Goal: Information Seeking & Learning: Learn about a topic

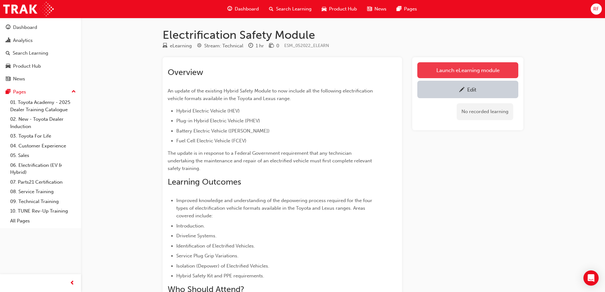
click at [467, 68] on link "Launch eLearning module" at bounding box center [467, 70] width 101 height 16
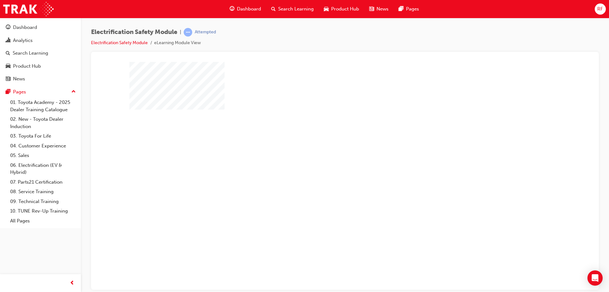
click at [327, 157] on div "play" at bounding box center [327, 157] width 0 height 0
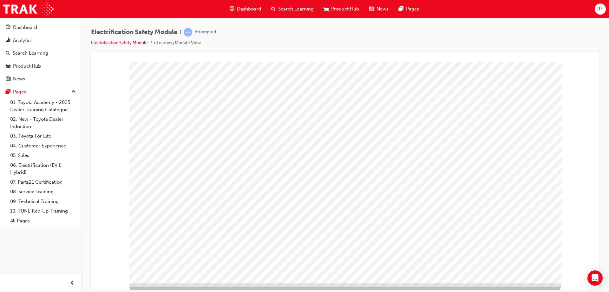
scroll to position [10, 0]
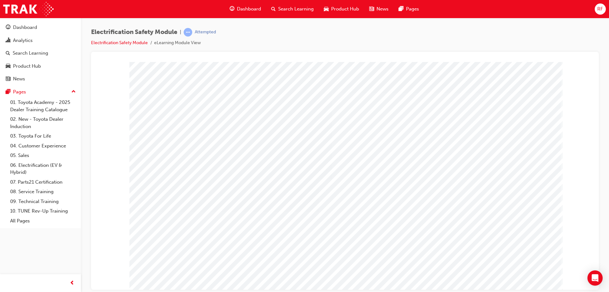
drag, startPoint x: 347, startPoint y: 119, endPoint x: 350, endPoint y: 121, distance: 4.3
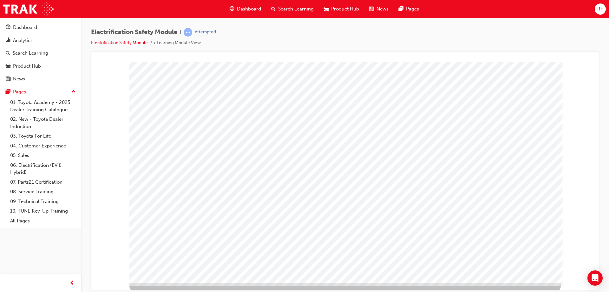
scroll to position [10, 0]
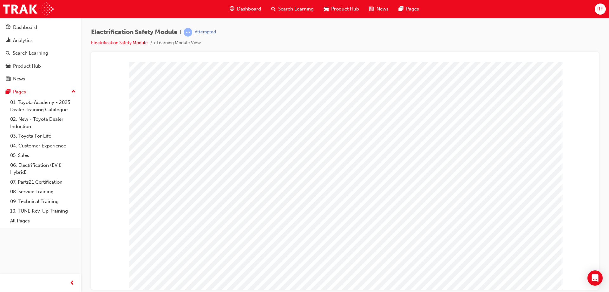
drag, startPoint x: 450, startPoint y: 256, endPoint x: 483, endPoint y: 251, distance: 33.7
drag, startPoint x: 491, startPoint y: 253, endPoint x: 500, endPoint y: 248, distance: 10.8
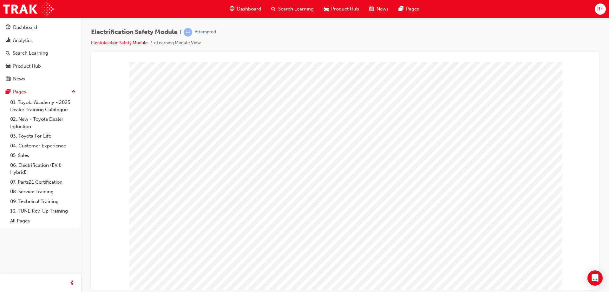
drag, startPoint x: 519, startPoint y: 127, endPoint x: 328, endPoint y: 220, distance: 211.9
click at [339, 171] on div "multistate" at bounding box center [345, 176] width 432 height 228
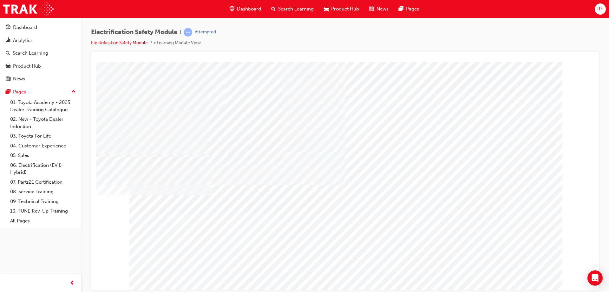
drag, startPoint x: 340, startPoint y: 232, endPoint x: 385, endPoint y: 227, distance: 45.7
drag, startPoint x: 471, startPoint y: 237, endPoint x: 531, endPoint y: 160, distance: 97.2
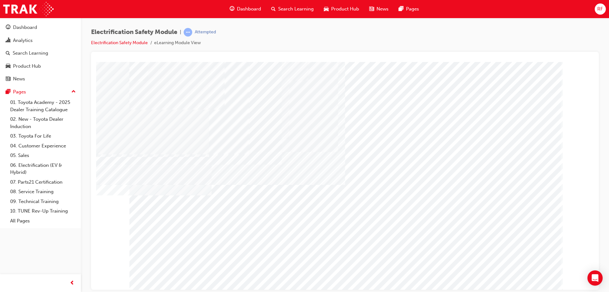
click at [536, 281] on div "" at bounding box center [345, 176] width 432 height 228
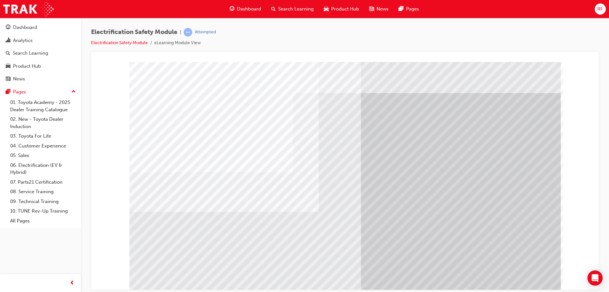
drag, startPoint x: 406, startPoint y: 211, endPoint x: 534, endPoint y: 285, distance: 147.7
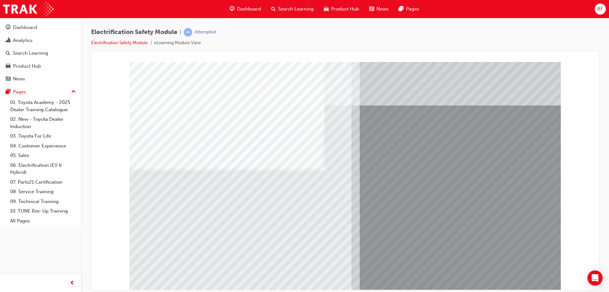
drag, startPoint x: 180, startPoint y: 228, endPoint x: 201, endPoint y: 233, distance: 21.7
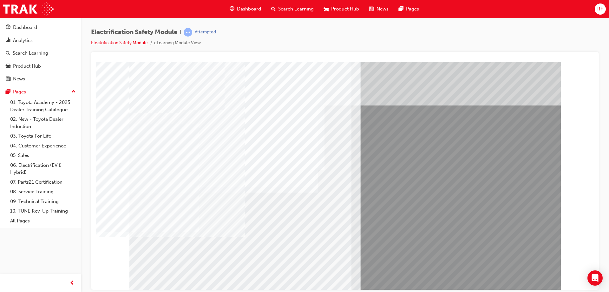
drag, startPoint x: 526, startPoint y: 277, endPoint x: 522, endPoint y: 275, distance: 4.1
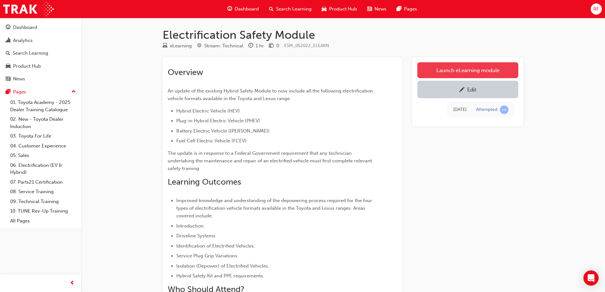
click at [461, 73] on link "Launch eLearning module" at bounding box center [467, 70] width 101 height 16
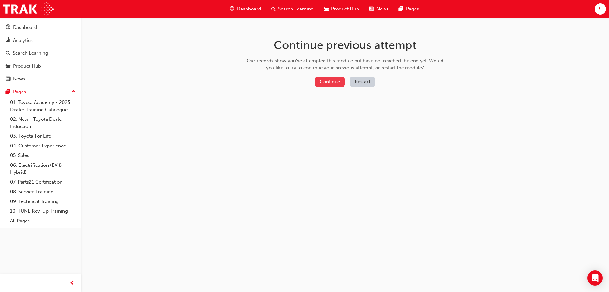
click at [336, 81] on button "Continue" at bounding box center [330, 81] width 30 height 10
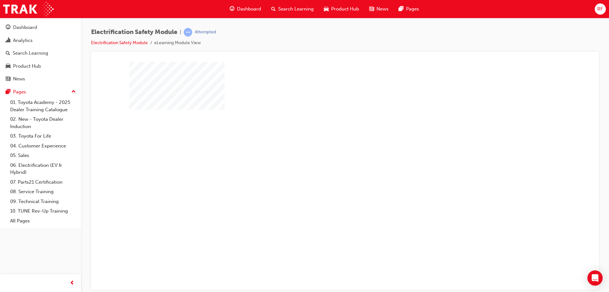
click at [327, 157] on div "play" at bounding box center [327, 157] width 0 height 0
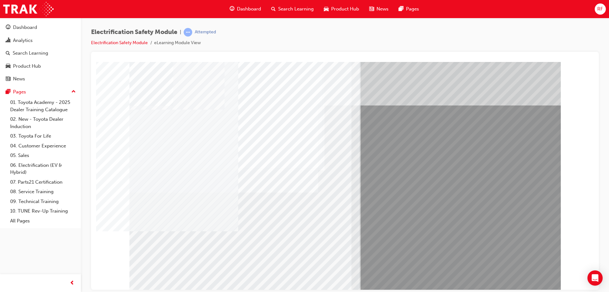
drag, startPoint x: 302, startPoint y: 240, endPoint x: 299, endPoint y: 232, distance: 8.7
drag, startPoint x: 179, startPoint y: 234, endPoint x: 386, endPoint y: 239, distance: 206.6
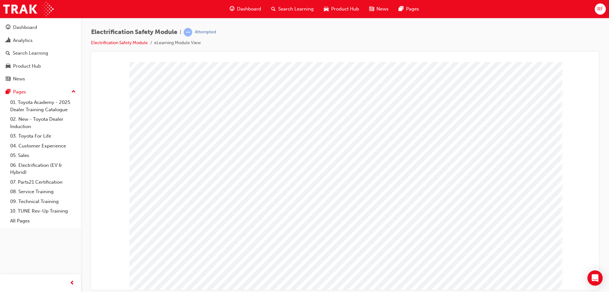
drag, startPoint x: 371, startPoint y: 128, endPoint x: 401, endPoint y: 111, distance: 34.6
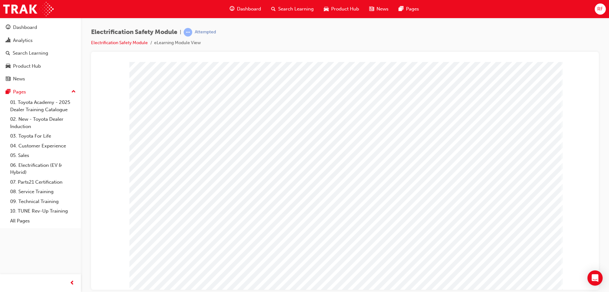
drag, startPoint x: 353, startPoint y: 116, endPoint x: 427, endPoint y: 158, distance: 85.8
drag, startPoint x: 439, startPoint y: 176, endPoint x: 509, endPoint y: 122, distance: 88.2
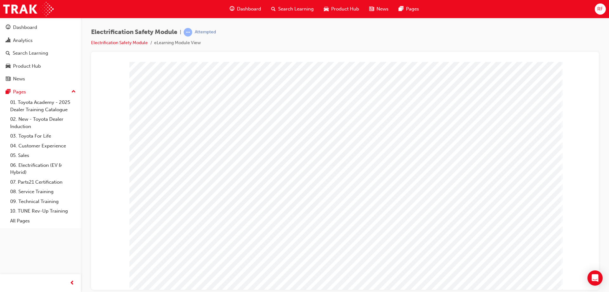
drag, startPoint x: 398, startPoint y: 134, endPoint x: 401, endPoint y: 136, distance: 3.9
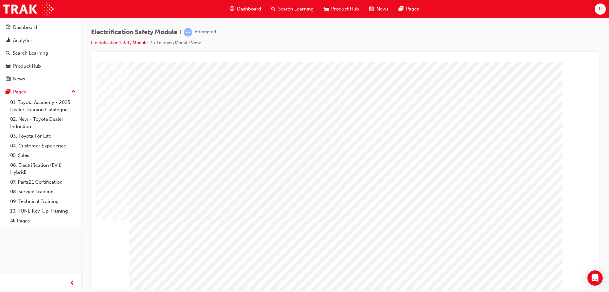
drag, startPoint x: 391, startPoint y: 159, endPoint x: 335, endPoint y: 116, distance: 70.8
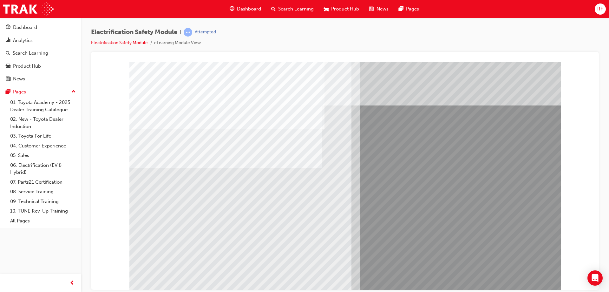
drag, startPoint x: 168, startPoint y: 234, endPoint x: 217, endPoint y: 232, distance: 49.5
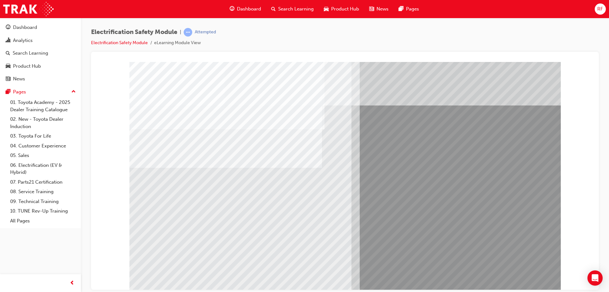
drag, startPoint x: 311, startPoint y: 244, endPoint x: 308, endPoint y: 241, distance: 5.0
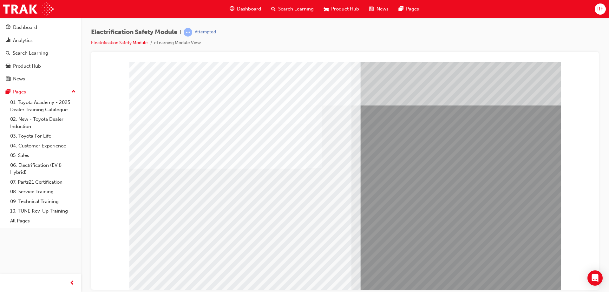
drag, startPoint x: 237, startPoint y: 234, endPoint x: 158, endPoint y: 226, distance: 79.2
drag, startPoint x: 158, startPoint y: 226, endPoint x: 300, endPoint y: 245, distance: 142.9
drag, startPoint x: 512, startPoint y: 269, endPoint x: 518, endPoint y: 276, distance: 9.0
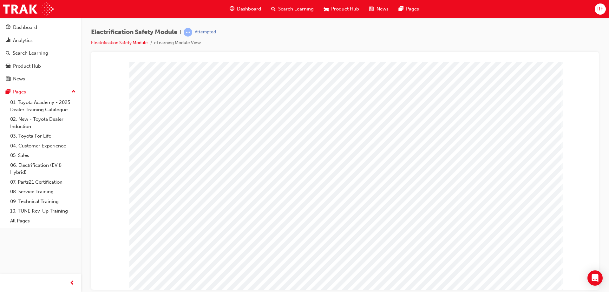
drag, startPoint x: 499, startPoint y: 268, endPoint x: 541, endPoint y: 281, distance: 44.9
click at [501, 270] on div at bounding box center [345, 176] width 432 height 228
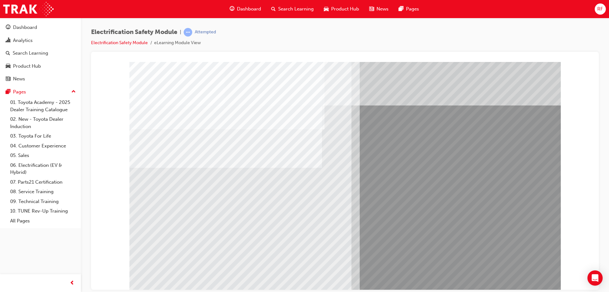
drag, startPoint x: 319, startPoint y: 235, endPoint x: 290, endPoint y: 235, distance: 29.2
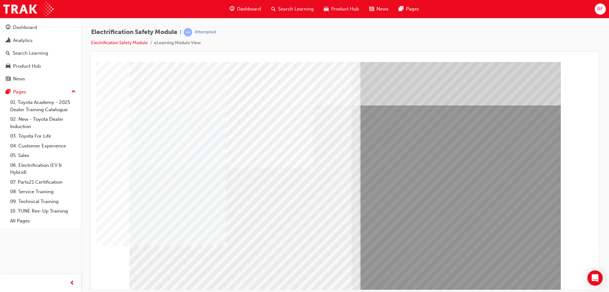
drag, startPoint x: 204, startPoint y: 235, endPoint x: 180, endPoint y: 232, distance: 24.9
drag, startPoint x: 180, startPoint y: 232, endPoint x: 233, endPoint y: 234, distance: 53.7
drag, startPoint x: 244, startPoint y: 234, endPoint x: 331, endPoint y: 244, distance: 87.0
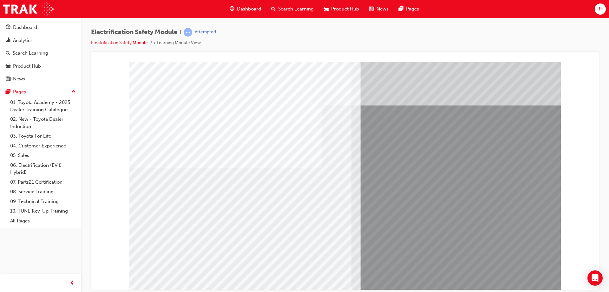
drag, startPoint x: 502, startPoint y: 273, endPoint x: 508, endPoint y: 275, distance: 6.3
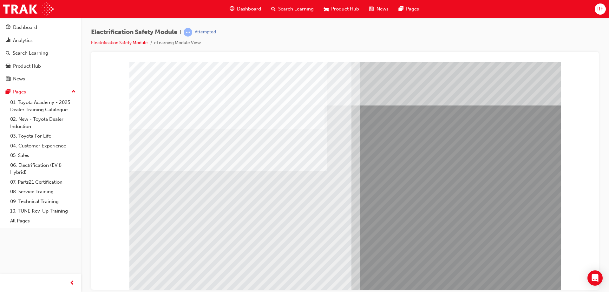
drag, startPoint x: 175, startPoint y: 237, endPoint x: 210, endPoint y: 237, distance: 35.5
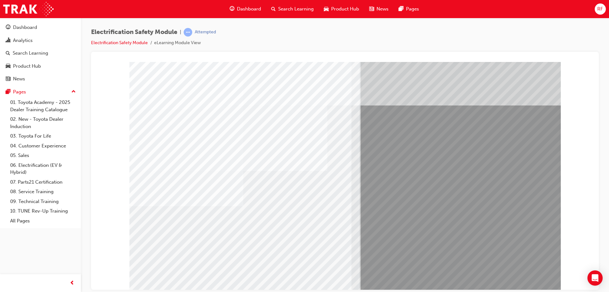
drag, startPoint x: 219, startPoint y: 239, endPoint x: 260, endPoint y: 238, distance: 40.3
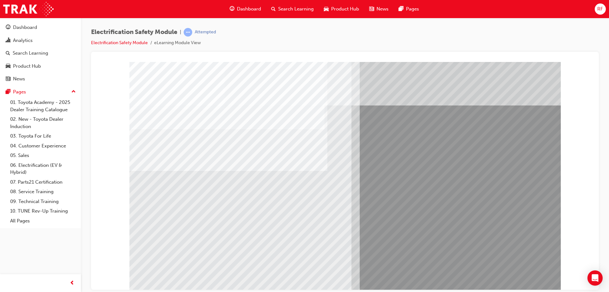
drag, startPoint x: 153, startPoint y: 229, endPoint x: 163, endPoint y: 230, distance: 9.9
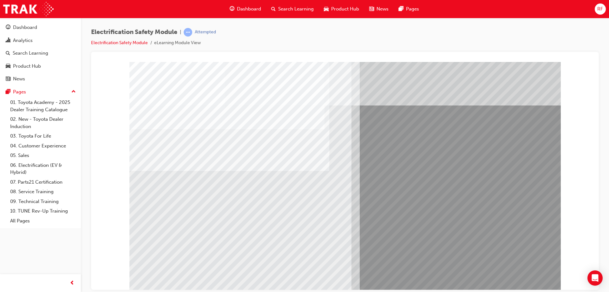
drag, startPoint x: 200, startPoint y: 248, endPoint x: 189, endPoint y: 246, distance: 11.0
click at [193, 247] on div "multistate" at bounding box center [345, 176] width 432 height 228
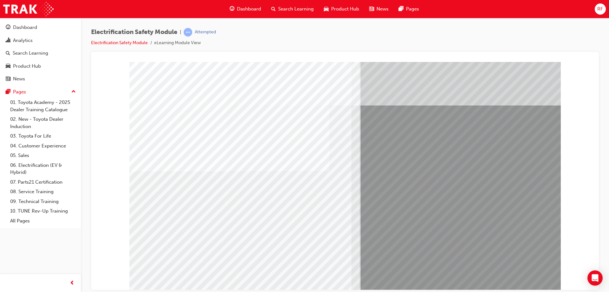
drag, startPoint x: 215, startPoint y: 242, endPoint x: 220, endPoint y: 241, distance: 4.9
drag, startPoint x: 225, startPoint y: 240, endPoint x: 276, endPoint y: 241, distance: 51.1
drag, startPoint x: 500, startPoint y: 270, endPoint x: 523, endPoint y: 281, distance: 24.8
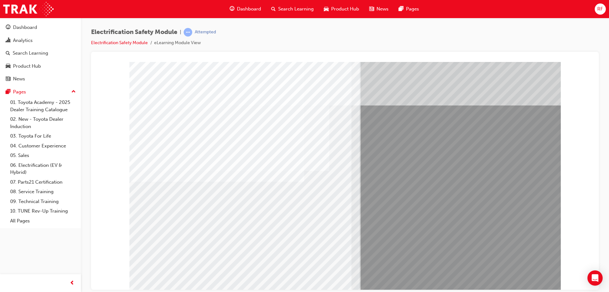
click at [523, 280] on div "multistate" at bounding box center [345, 176] width 432 height 228
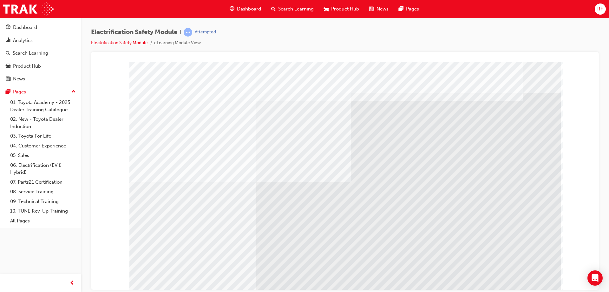
drag, startPoint x: 205, startPoint y: 212, endPoint x: 367, endPoint y: 212, distance: 161.8
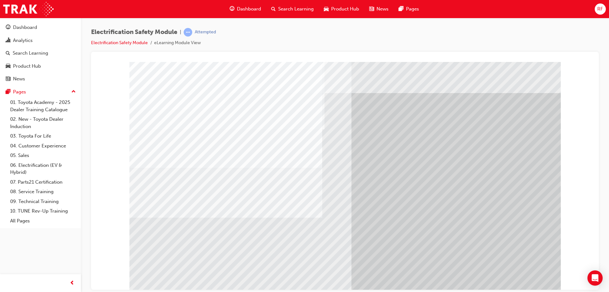
drag, startPoint x: 290, startPoint y: 236, endPoint x: 247, endPoint y: 238, distance: 43.2
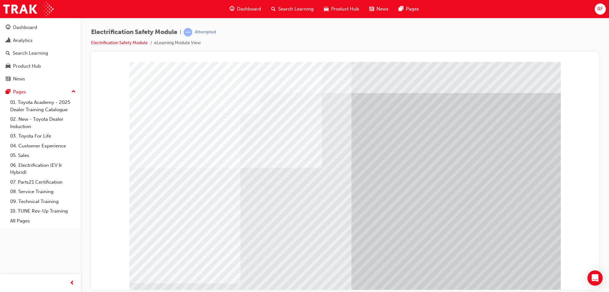
drag, startPoint x: 247, startPoint y: 238, endPoint x: 190, endPoint y: 232, distance: 56.8
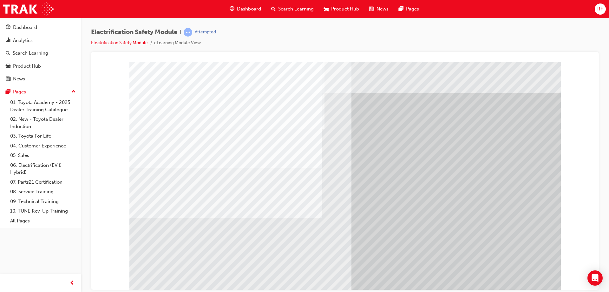
drag, startPoint x: 294, startPoint y: 236, endPoint x: 266, endPoint y: 236, distance: 28.6
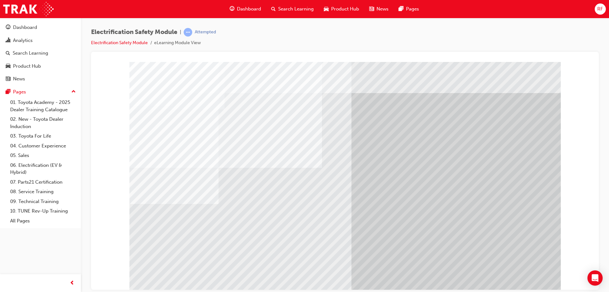
drag, startPoint x: 264, startPoint y: 236, endPoint x: 258, endPoint y: 236, distance: 5.7
drag
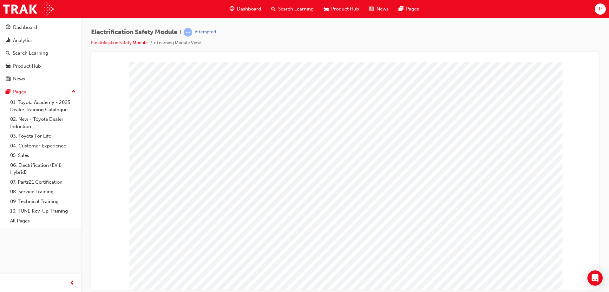
drag, startPoint x: 465, startPoint y: 196, endPoint x: 532, endPoint y: 271, distance: 100.3
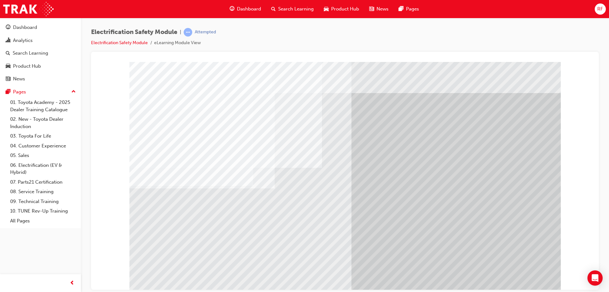
drag, startPoint x: 278, startPoint y: 233, endPoint x: 271, endPoint y: 233, distance: 6.7
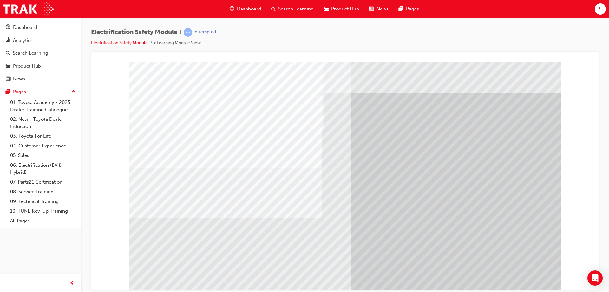
drag, startPoint x: 187, startPoint y: 230, endPoint x: 216, endPoint y: 235, distance: 29.6
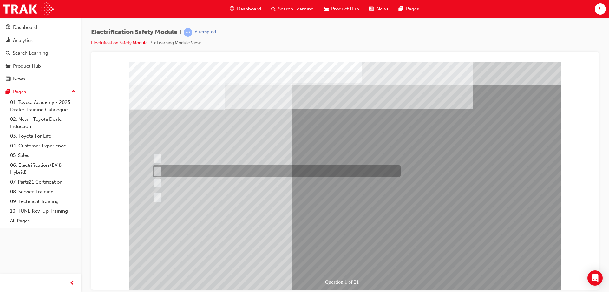
click at [186, 172] on div at bounding box center [275, 171] width 248 height 12
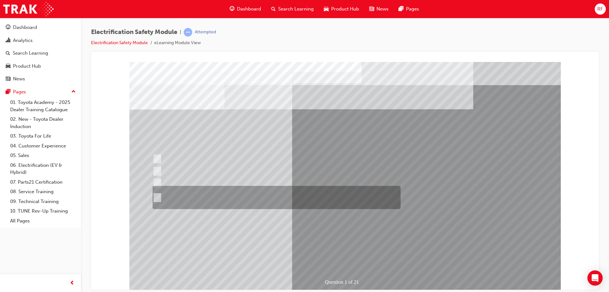
click at [199, 185] on div at bounding box center [275, 183] width 248 height 12
radio input "false"
click at [200, 194] on div at bounding box center [275, 197] width 248 height 23
radio input "false"
radio input "true"
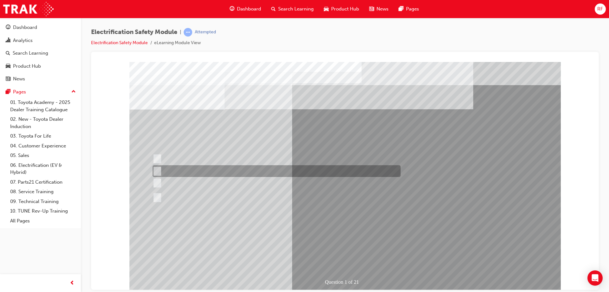
click at [201, 167] on div at bounding box center [275, 171] width 248 height 12
radio input "true"
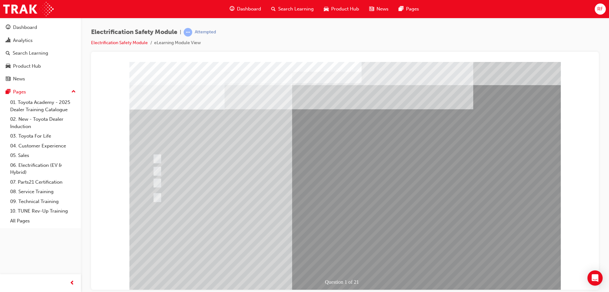
drag, startPoint x: 348, startPoint y: 250, endPoint x: 341, endPoint y: 247, distance: 7.8
click at [329, 184] on div at bounding box center [275, 183] width 248 height 12
click at [172, 193] on div at bounding box center [275, 197] width 248 height 23
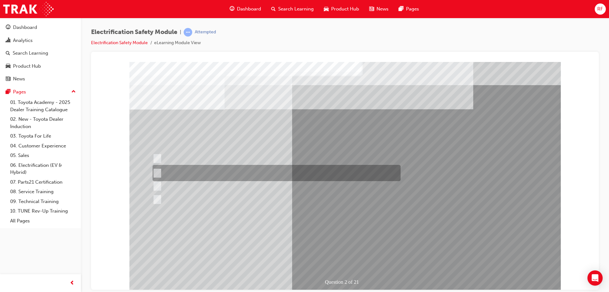
click at [247, 167] on div at bounding box center [275, 173] width 248 height 16
radio input "true"
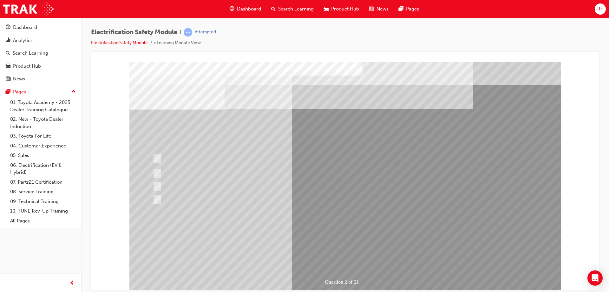
drag, startPoint x: 328, startPoint y: 221, endPoint x: 336, endPoint y: 238, distance: 18.8
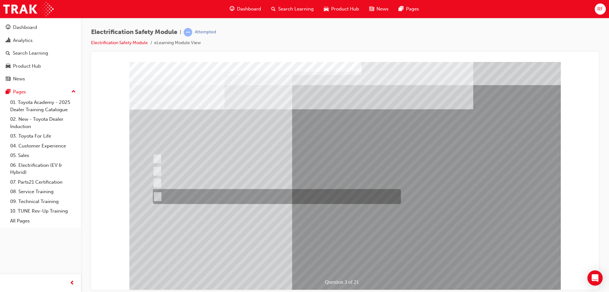
click at [285, 197] on div at bounding box center [275, 196] width 248 height 15
radio input "true"
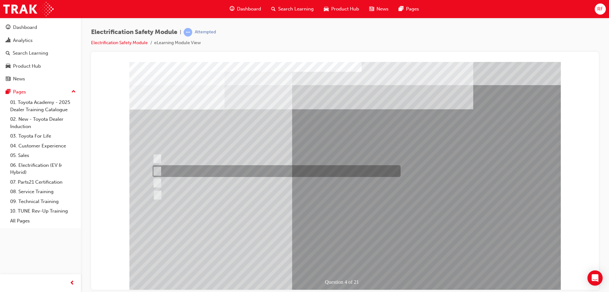
drag, startPoint x: 218, startPoint y: 169, endPoint x: 222, endPoint y: 170, distance: 3.8
click at [218, 169] on div at bounding box center [275, 171] width 248 height 12
checkbox input "true"
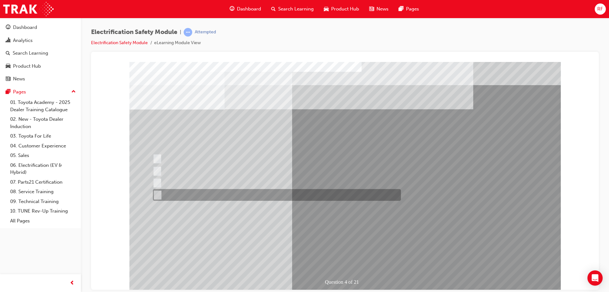
drag, startPoint x: 211, startPoint y: 194, endPoint x: 235, endPoint y: 205, distance: 26.6
click at [211, 195] on div at bounding box center [275, 195] width 248 height 12
checkbox input "true"
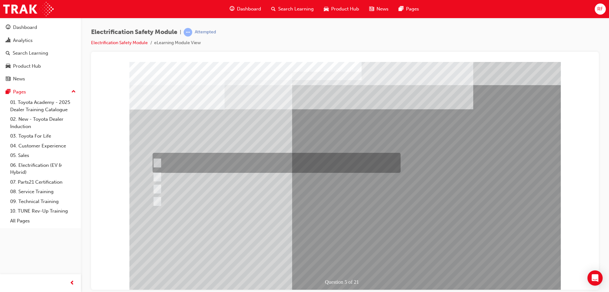
drag, startPoint x: 250, startPoint y: 156, endPoint x: 250, endPoint y: 173, distance: 17.5
click at [250, 156] on div at bounding box center [275, 163] width 248 height 20
checkbox input "true"
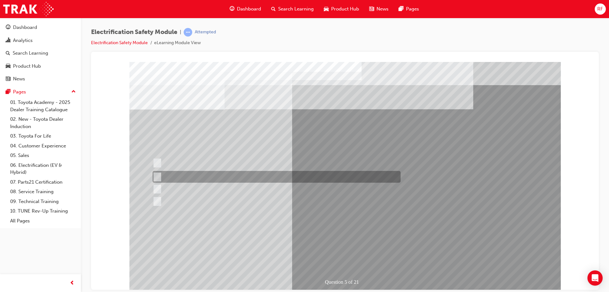
click at [249, 179] on div at bounding box center [275, 177] width 248 height 12
checkbox input "true"
click at [249, 189] on div at bounding box center [275, 189] width 248 height 12
checkbox input "true"
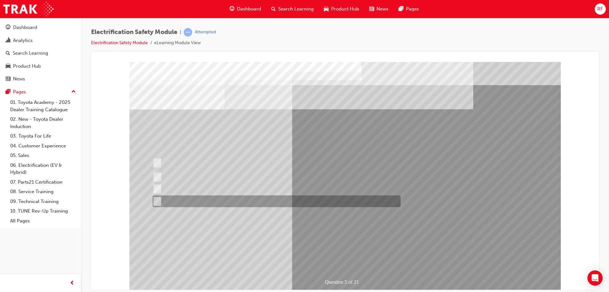
drag, startPoint x: 252, startPoint y: 197, endPoint x: 300, endPoint y: 219, distance: 52.1
click at [257, 200] on div at bounding box center [275, 201] width 248 height 12
checkbox input "true"
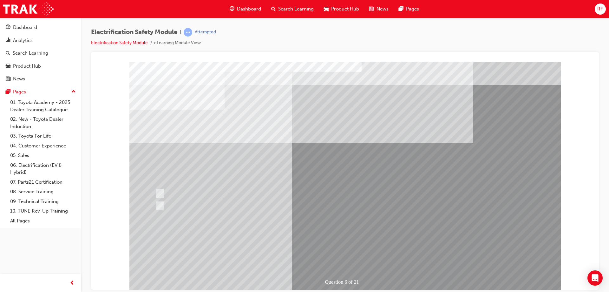
drag, startPoint x: 176, startPoint y: 187, endPoint x: 183, endPoint y: 185, distance: 7.2
click at [178, 187] on div "Question 6 of 21" at bounding box center [345, 176] width 432 height 228
drag, startPoint x: 175, startPoint y: 191, endPoint x: 182, endPoint y: 192, distance: 7.5
click at [180, 191] on div at bounding box center [278, 193] width 248 height 12
radio input "true"
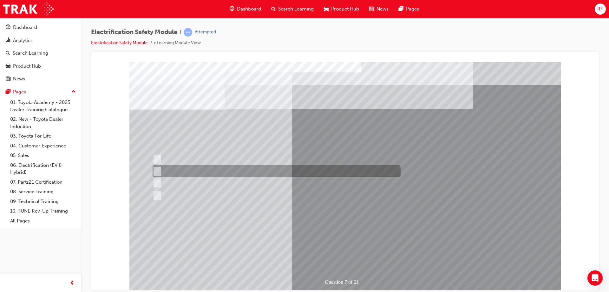
click at [228, 170] on div at bounding box center [275, 171] width 248 height 12
radio input "true"
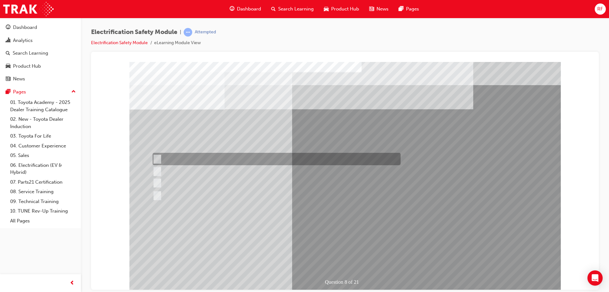
click at [228, 161] on div at bounding box center [275, 159] width 248 height 12
radio input "true"
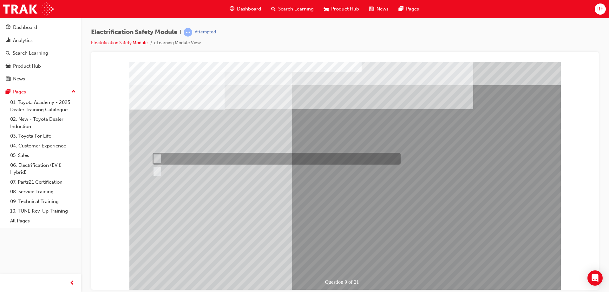
click at [180, 159] on div at bounding box center [275, 159] width 248 height 12
radio input "true"
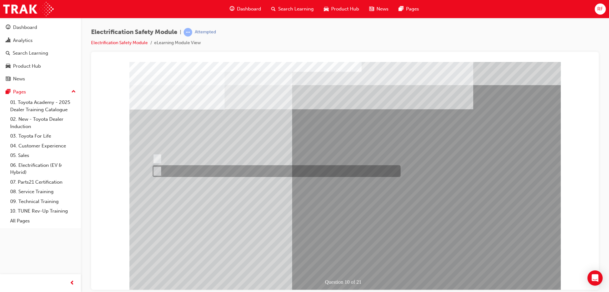
click at [174, 166] on div at bounding box center [275, 171] width 248 height 12
radio input "true"
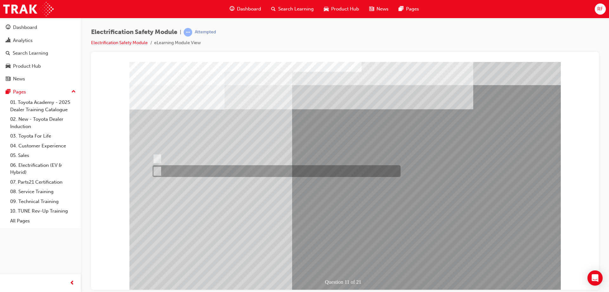
click at [185, 167] on div at bounding box center [275, 171] width 248 height 12
radio input "true"
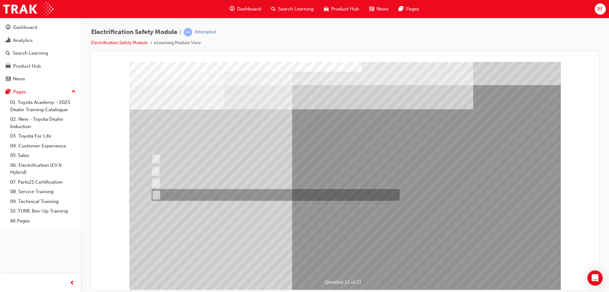
click at [242, 189] on div at bounding box center [274, 195] width 248 height 12
radio input "true"
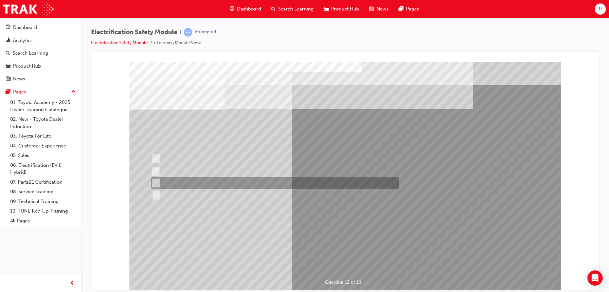
drag, startPoint x: 266, startPoint y: 180, endPoint x: 272, endPoint y: 180, distance: 6.1
click at [268, 180] on div at bounding box center [274, 183] width 248 height 12
radio input "true"
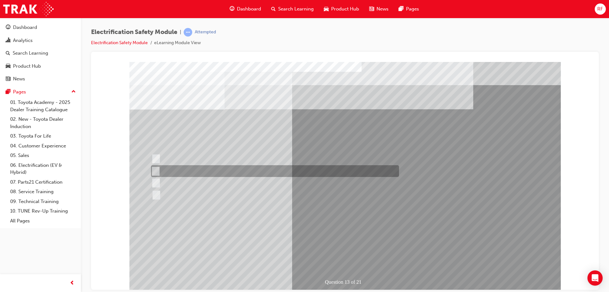
click at [221, 171] on div at bounding box center [273, 171] width 248 height 12
radio input "true"
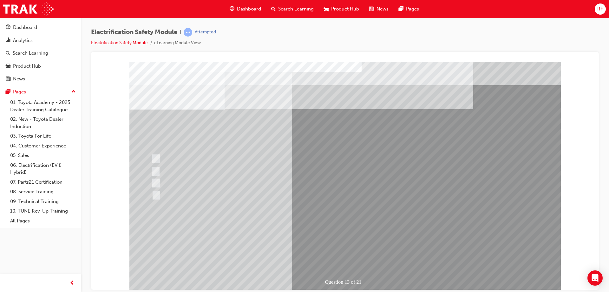
drag, startPoint x: 352, startPoint y: 259, endPoint x: 343, endPoint y: 252, distance: 11.3
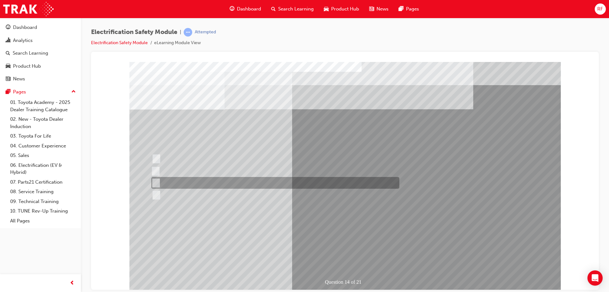
drag, startPoint x: 194, startPoint y: 181, endPoint x: 221, endPoint y: 195, distance: 31.1
click at [194, 181] on div at bounding box center [274, 183] width 248 height 12
radio input "true"
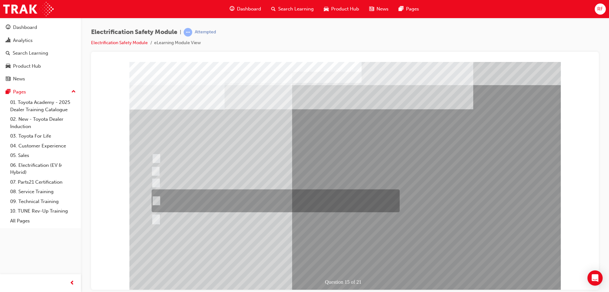
drag, startPoint x: 268, startPoint y: 202, endPoint x: 317, endPoint y: 241, distance: 63.0
click at [268, 202] on div at bounding box center [274, 200] width 248 height 23
radio input "true"
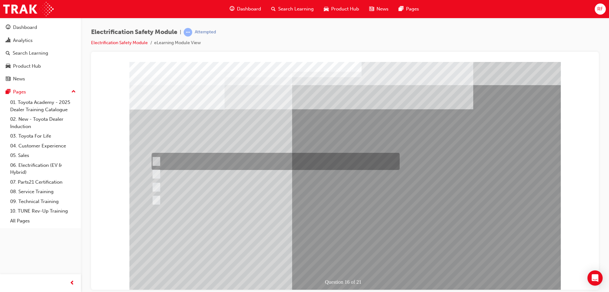
click at [226, 162] on div at bounding box center [274, 161] width 248 height 17
radio input "true"
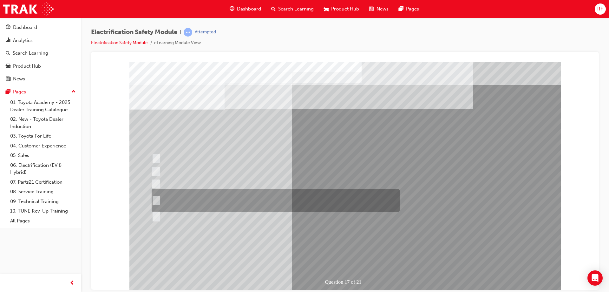
drag, startPoint x: 216, startPoint y: 209, endPoint x: 217, endPoint y: 212, distance: 3.5
click at [216, 211] on div "Question 17 of 21" at bounding box center [345, 176] width 432 height 228
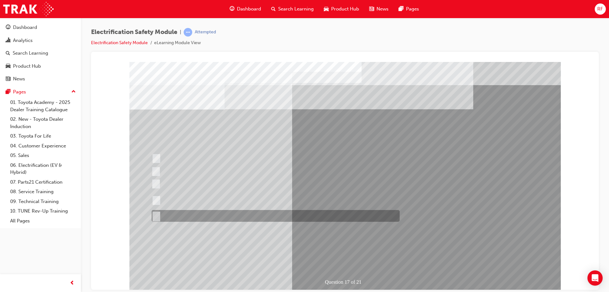
click at [224, 218] on div at bounding box center [274, 216] width 248 height 12
radio input "true"
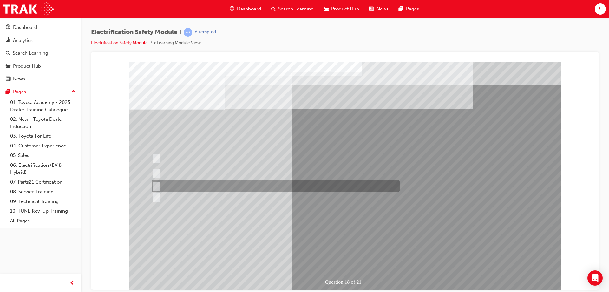
click at [235, 183] on div at bounding box center [274, 186] width 248 height 12
radio input "true"
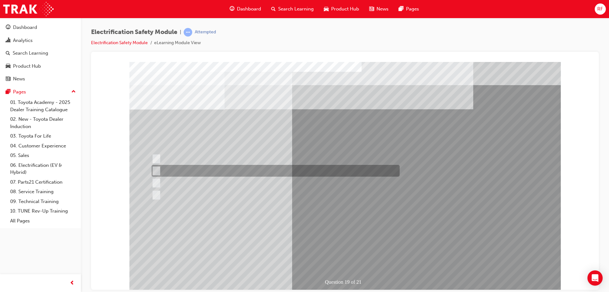
click at [260, 173] on div at bounding box center [274, 171] width 248 height 12
radio input "true"
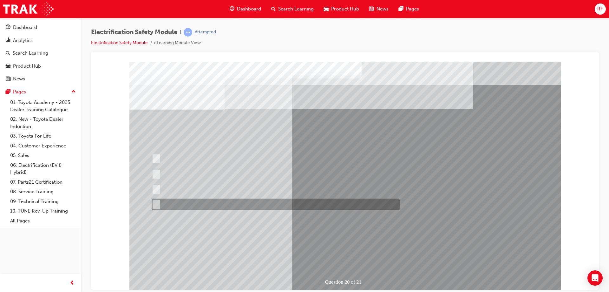
drag, startPoint x: 221, startPoint y: 200, endPoint x: 280, endPoint y: 228, distance: 65.6
click at [221, 200] on div at bounding box center [274, 204] width 248 height 12
radio input "true"
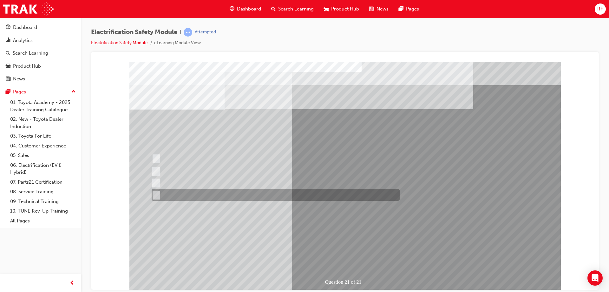
click at [276, 194] on div at bounding box center [274, 195] width 248 height 12
radio input "true"
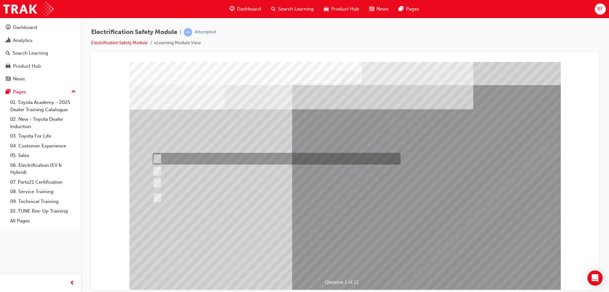
click at [243, 157] on div at bounding box center [275, 159] width 248 height 12
click at [195, 160] on div at bounding box center [275, 159] width 248 height 12
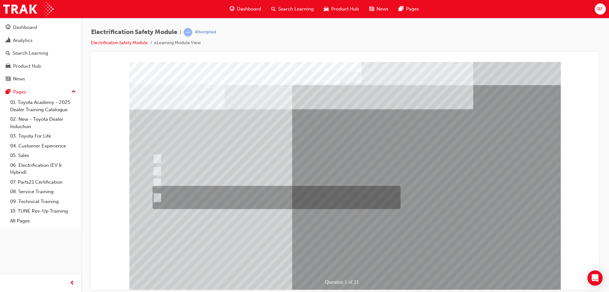
click at [230, 201] on div at bounding box center [275, 197] width 248 height 23
radio input "false"
radio input "true"
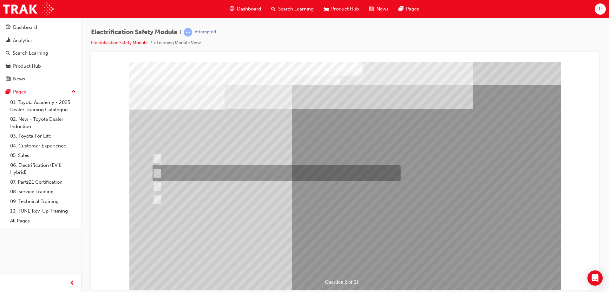
click at [227, 173] on div at bounding box center [275, 173] width 248 height 16
radio input "true"
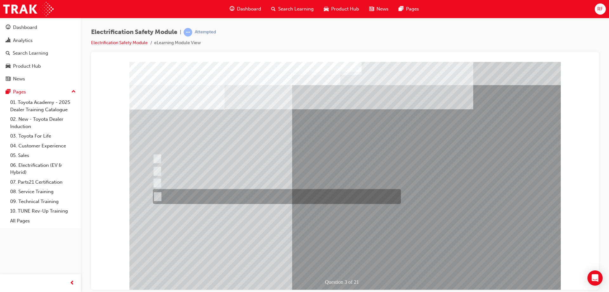
click at [233, 196] on div at bounding box center [275, 196] width 248 height 15
radio input "true"
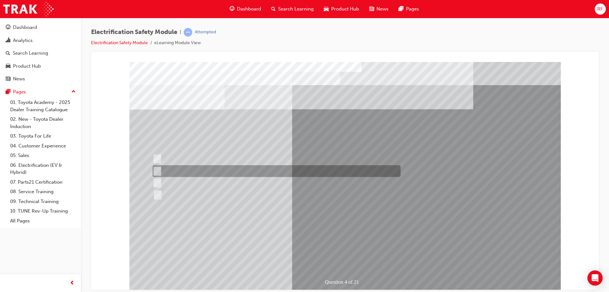
click at [221, 168] on div at bounding box center [275, 171] width 248 height 12
checkbox input "true"
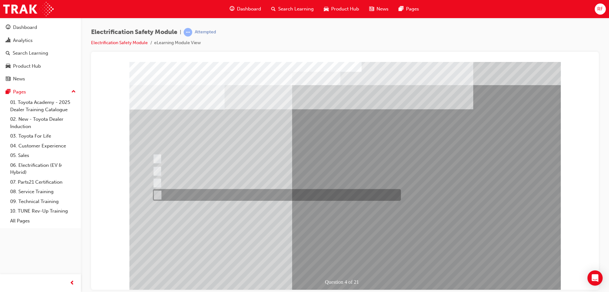
click at [231, 194] on div at bounding box center [275, 195] width 248 height 12
checkbox input "true"
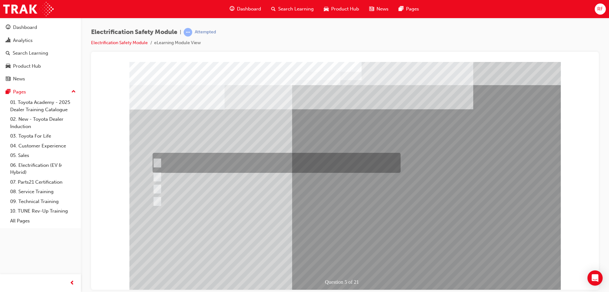
click at [223, 162] on div at bounding box center [275, 163] width 248 height 20
checkbox input "true"
click at [228, 175] on div at bounding box center [275, 177] width 248 height 12
checkbox input "true"
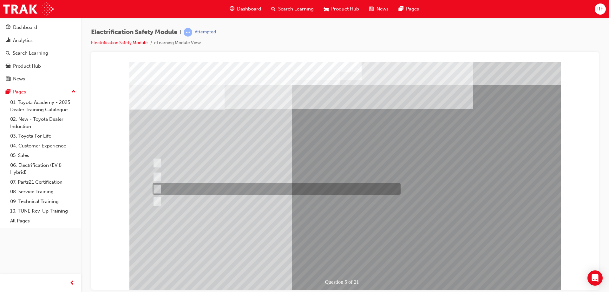
drag, startPoint x: 229, startPoint y: 192, endPoint x: 232, endPoint y: 206, distance: 14.3
click at [229, 193] on div at bounding box center [275, 189] width 248 height 12
checkbox input "true"
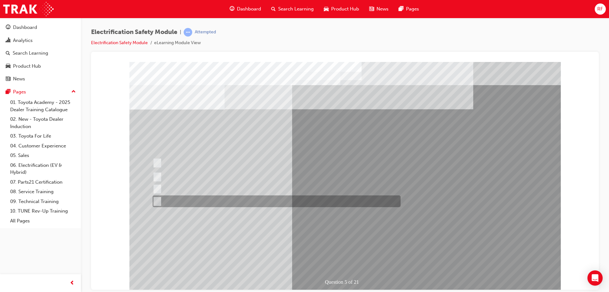
click at [232, 207] on div at bounding box center [275, 201] width 248 height 12
checkbox input "true"
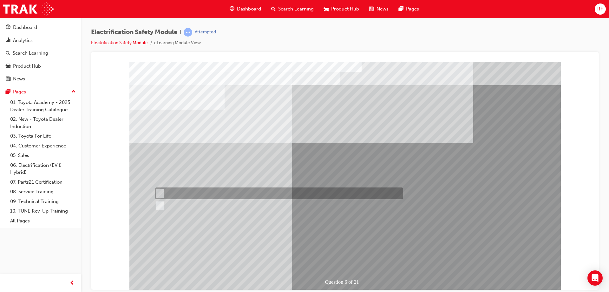
click at [169, 188] on div at bounding box center [278, 193] width 248 height 12
radio input "true"
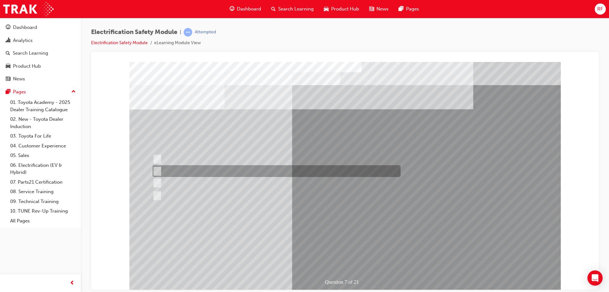
click at [225, 169] on div at bounding box center [275, 171] width 248 height 12
radio input "true"
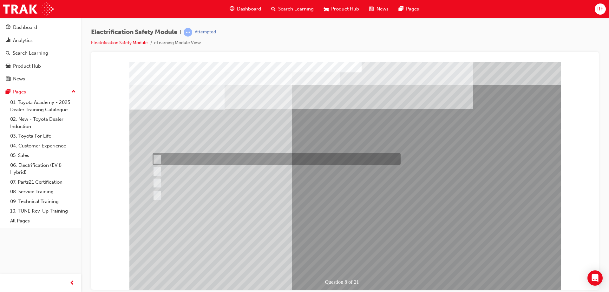
click at [218, 157] on div at bounding box center [275, 159] width 248 height 12
radio input "true"
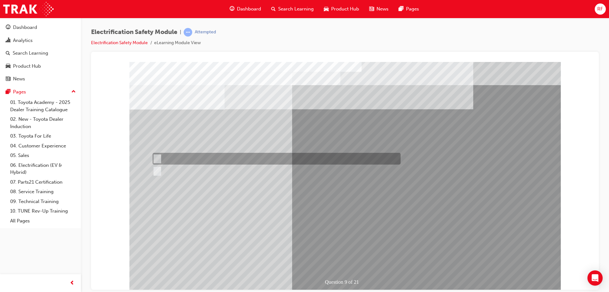
click at [178, 160] on div at bounding box center [275, 159] width 248 height 12
radio input "true"
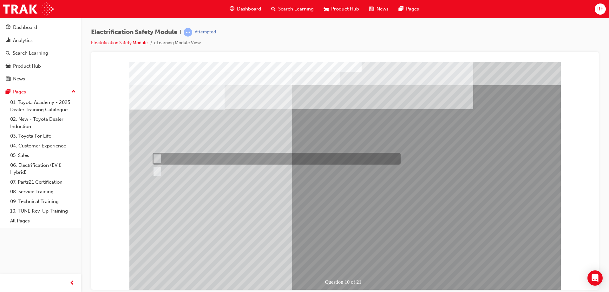
click at [166, 157] on div at bounding box center [275, 159] width 248 height 12
radio input "true"
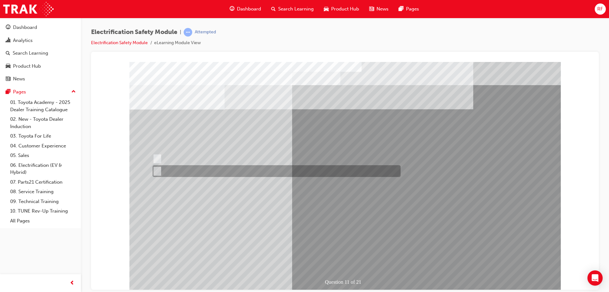
drag, startPoint x: 179, startPoint y: 169, endPoint x: 279, endPoint y: 227, distance: 114.9
click at [186, 173] on div at bounding box center [275, 171] width 248 height 12
radio input "true"
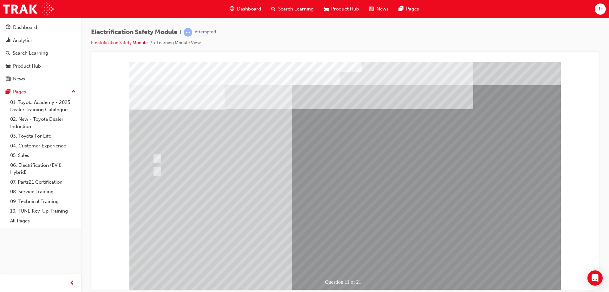
drag, startPoint x: 352, startPoint y: 260, endPoint x: 346, endPoint y: 248, distance: 14.1
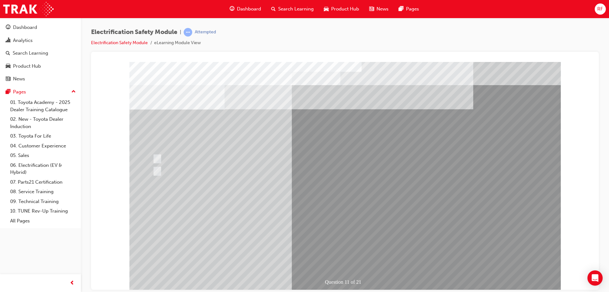
click at [174, 193] on div at bounding box center [274, 195] width 248 height 12
radio input "true"
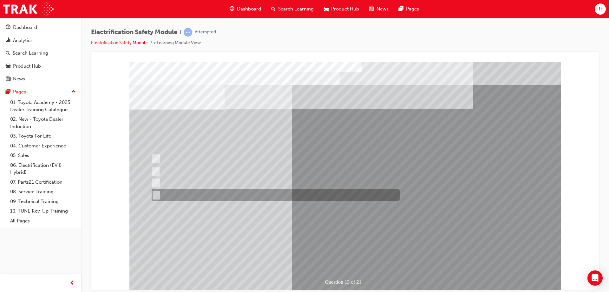
click at [215, 195] on div at bounding box center [274, 195] width 248 height 12
radio input "true"
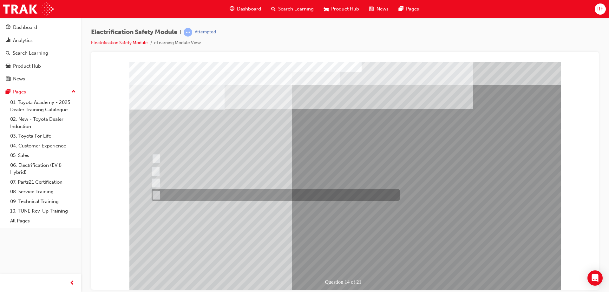
click at [197, 190] on div at bounding box center [274, 195] width 248 height 12
radio input "true"
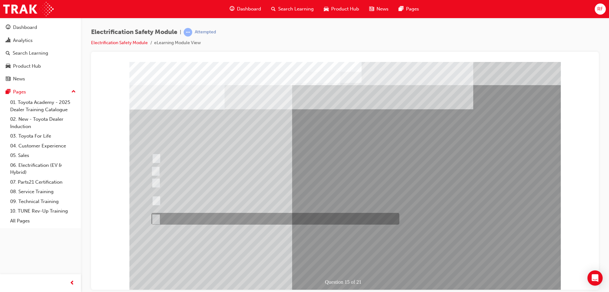
drag, startPoint x: 260, startPoint y: 219, endPoint x: 306, endPoint y: 236, distance: 49.0
click at [261, 219] on div at bounding box center [274, 219] width 248 height 12
radio input "true"
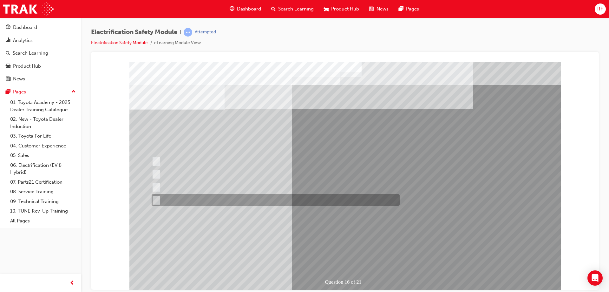
click at [286, 204] on div at bounding box center [274, 200] width 248 height 12
radio input "true"
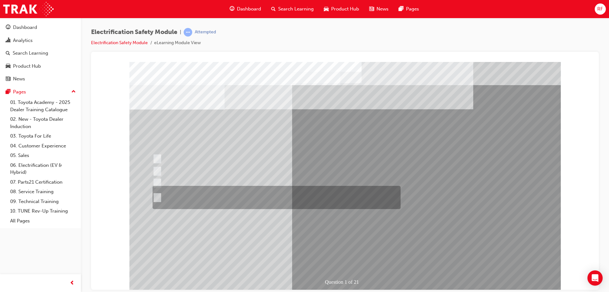
click at [222, 199] on div at bounding box center [275, 197] width 248 height 23
radio input "true"
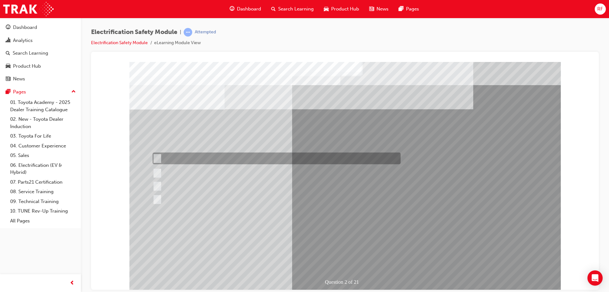
drag, startPoint x: 231, startPoint y: 175, endPoint x: 239, endPoint y: 174, distance: 7.4
click at [232, 175] on div at bounding box center [275, 173] width 248 height 16
radio input "true"
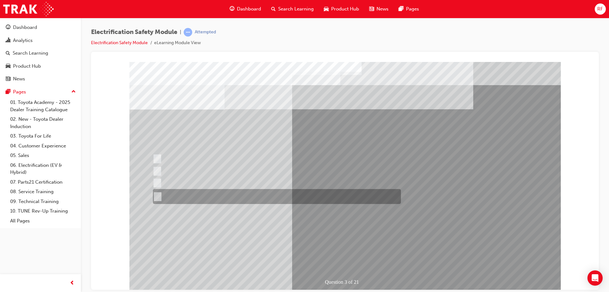
click at [212, 196] on div at bounding box center [275, 196] width 248 height 15
radio input "true"
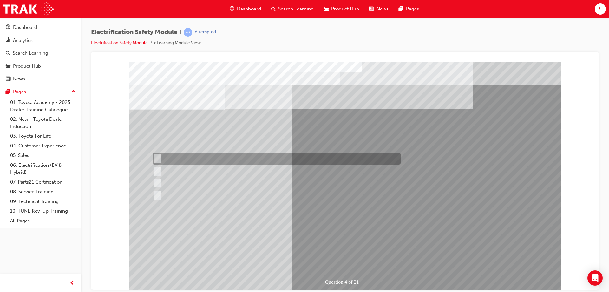
click at [220, 156] on div at bounding box center [275, 159] width 248 height 12
checkbox input "true"
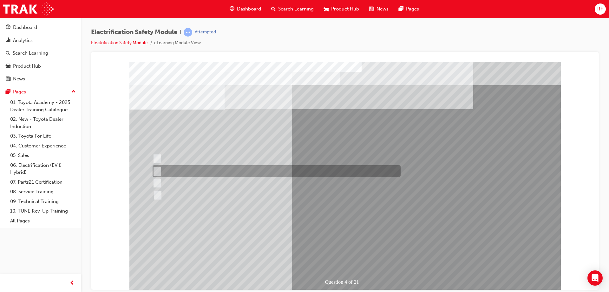
click at [218, 169] on div at bounding box center [275, 171] width 248 height 12
checkbox input "true"
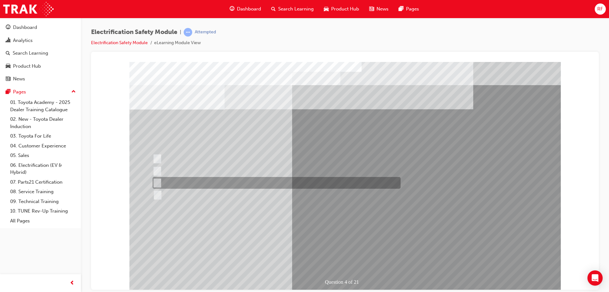
drag, startPoint x: 218, startPoint y: 184, endPoint x: 220, endPoint y: 194, distance: 10.5
click at [218, 184] on div at bounding box center [275, 183] width 248 height 12
checkbox input "true"
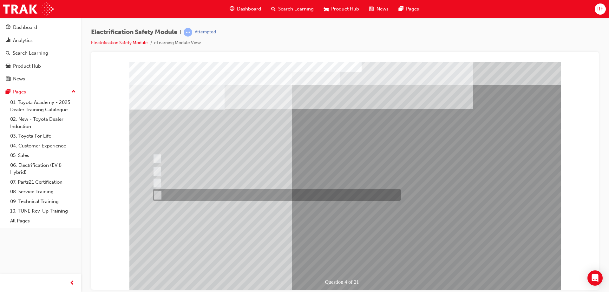
drag, startPoint x: 220, startPoint y: 199, endPoint x: 211, endPoint y: 179, distance: 21.4
click at [220, 198] on div at bounding box center [275, 195] width 248 height 12
checkbox input "true"
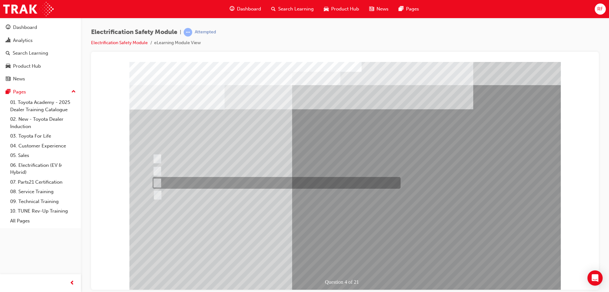
drag, startPoint x: 201, startPoint y: 180, endPoint x: 205, endPoint y: 164, distance: 16.2
click at [201, 180] on div at bounding box center [275, 183] width 248 height 12
checkbox input "false"
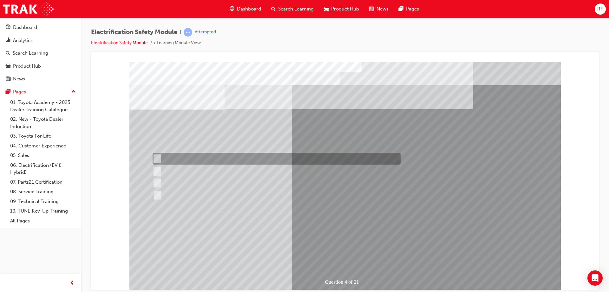
click at [206, 159] on div at bounding box center [275, 159] width 248 height 12
checkbox input "false"
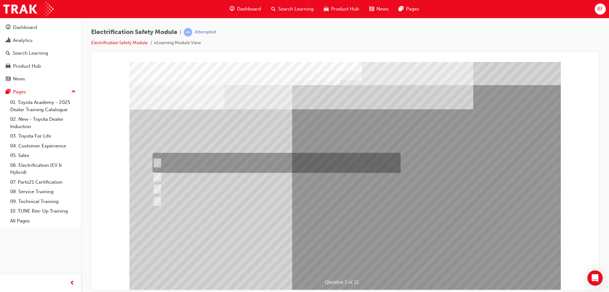
click at [215, 163] on div at bounding box center [275, 163] width 248 height 20
checkbox input "true"
click at [217, 174] on div at bounding box center [275, 177] width 248 height 12
checkbox input "true"
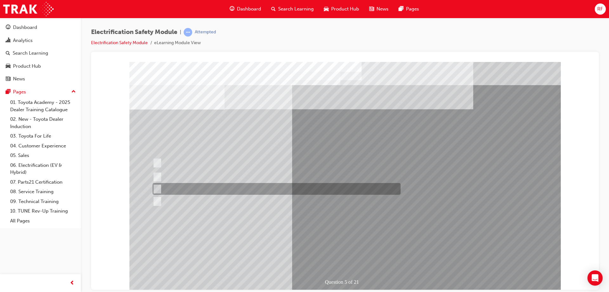
drag, startPoint x: 219, startPoint y: 186, endPoint x: 223, endPoint y: 196, distance: 10.7
click at [219, 187] on div at bounding box center [275, 189] width 248 height 12
checkbox input "true"
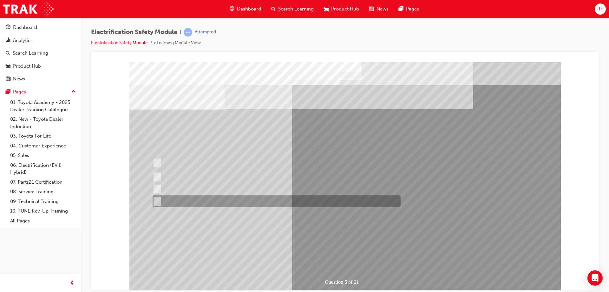
drag, startPoint x: 223, startPoint y: 196, endPoint x: 294, endPoint y: 218, distance: 74.6
click at [223, 196] on div at bounding box center [275, 201] width 248 height 12
checkbox input "true"
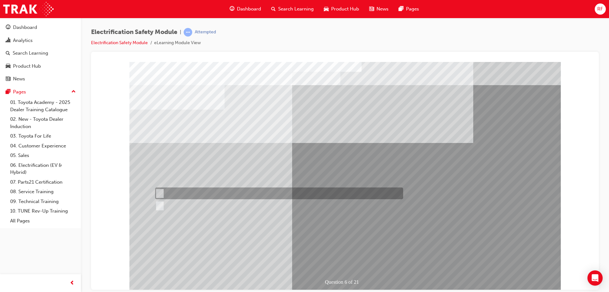
click at [174, 194] on div at bounding box center [278, 193] width 248 height 12
radio input "true"
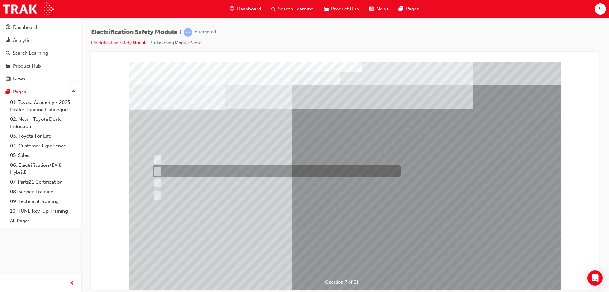
click at [185, 170] on div at bounding box center [275, 171] width 248 height 12
radio input "true"
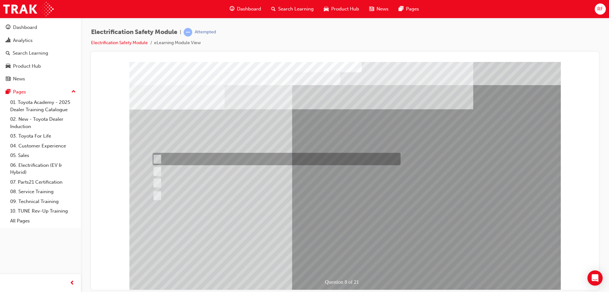
click at [197, 159] on div at bounding box center [275, 159] width 248 height 12
radio input "true"
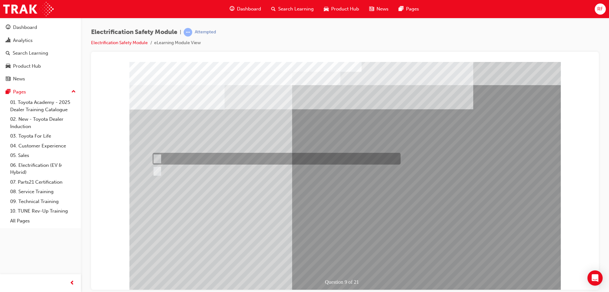
drag, startPoint x: 178, startPoint y: 161, endPoint x: 347, endPoint y: 241, distance: 186.8
click at [178, 160] on div at bounding box center [275, 159] width 248 height 12
radio input "true"
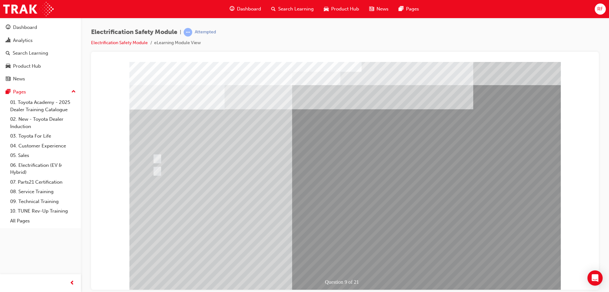
drag, startPoint x: 361, startPoint y: 255, endPoint x: 329, endPoint y: 237, distance: 36.8
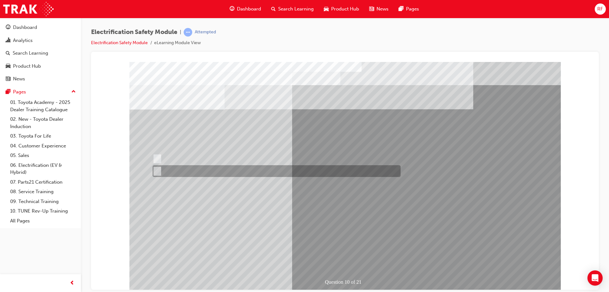
click at [180, 164] on div at bounding box center [275, 159] width 248 height 12
click at [191, 170] on div at bounding box center [275, 171] width 248 height 12
radio input "false"
radio input "true"
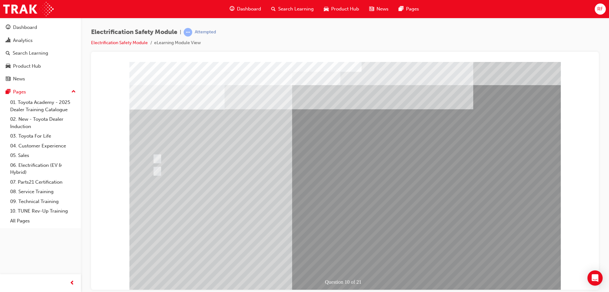
drag, startPoint x: 343, startPoint y: 255, endPoint x: 338, endPoint y: 254, distance: 5.1
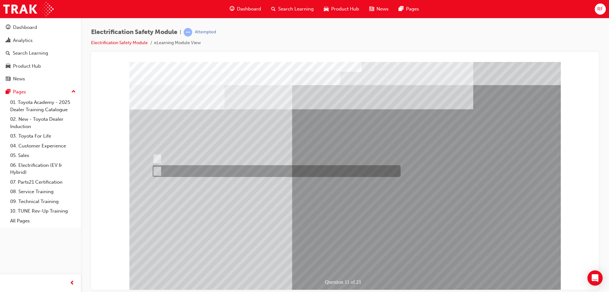
click at [173, 174] on div at bounding box center [275, 171] width 248 height 12
radio input "true"
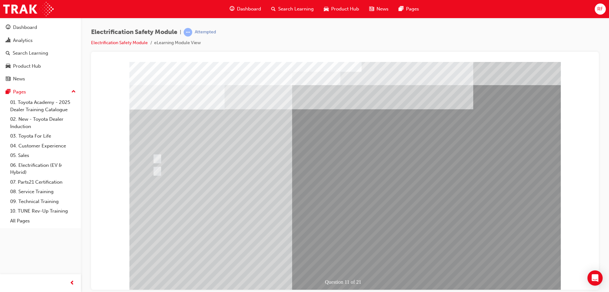
drag, startPoint x: 360, startPoint y: 263, endPoint x: 354, endPoint y: 255, distance: 9.9
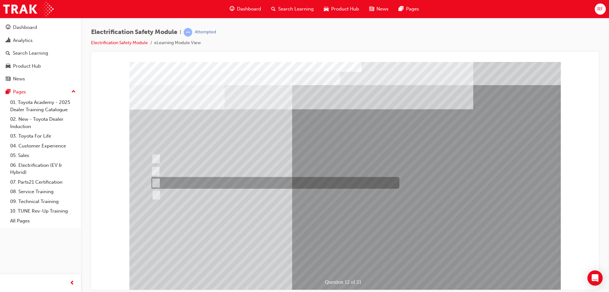
click at [202, 185] on div at bounding box center [274, 183] width 248 height 12
radio input "true"
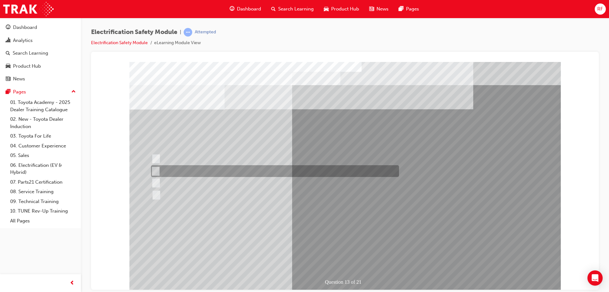
click at [206, 168] on div at bounding box center [273, 171] width 248 height 12
radio input "true"
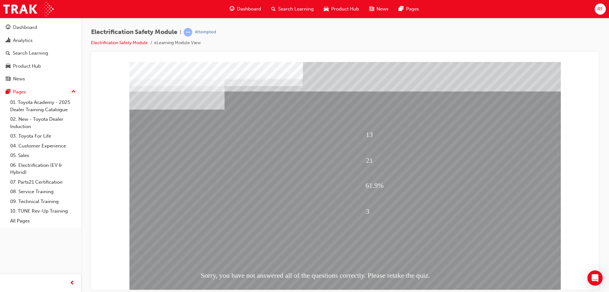
click at [341, 263] on div "Sorry, you have not answered all of the questions correctly. Please retake the …" at bounding box center [355, 275] width 309 height 25
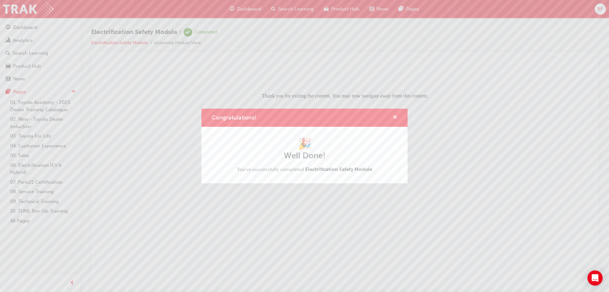
click at [396, 118] on span "cross-icon" at bounding box center [395, 118] width 5 height 6
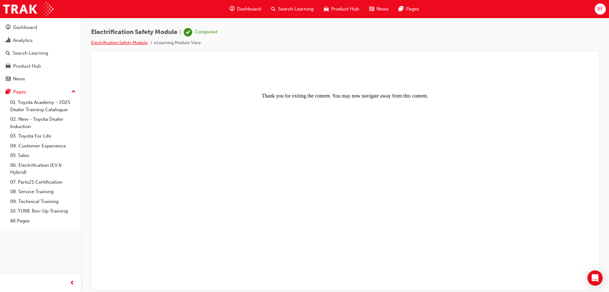
click at [135, 43] on link "Electrification Safety Module" at bounding box center [119, 42] width 57 height 5
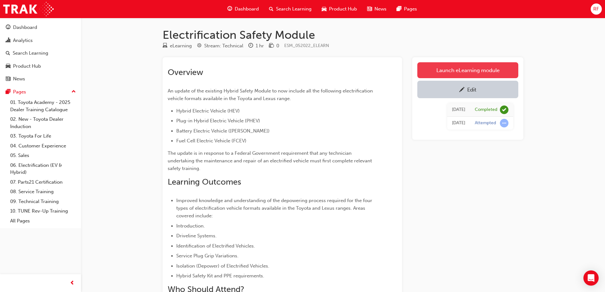
click at [475, 70] on link "Launch eLearning module" at bounding box center [467, 70] width 101 height 16
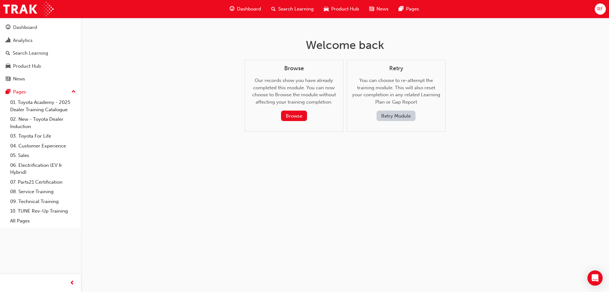
click at [399, 118] on button "Retry Module" at bounding box center [396, 115] width 39 height 10
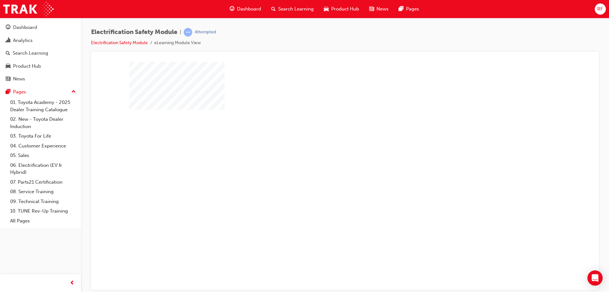
drag, startPoint x: 361, startPoint y: 183, endPoint x: 353, endPoint y: 180, distance: 9.3
click at [356, 182] on div at bounding box center [345, 176] width 432 height 228
click at [327, 157] on div "play" at bounding box center [327, 157] width 0 height 0
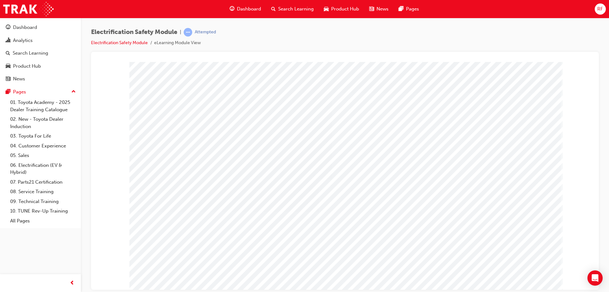
drag, startPoint x: 527, startPoint y: 217, endPoint x: 534, endPoint y: 234, distance: 18.2
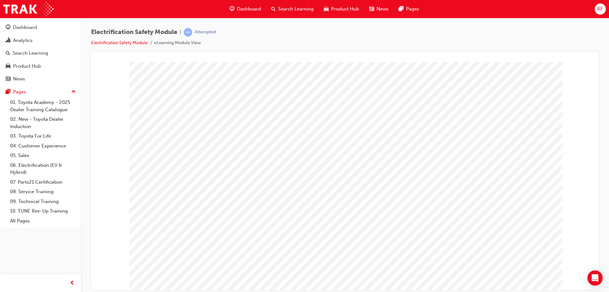
drag, startPoint x: 399, startPoint y: 252, endPoint x: 437, endPoint y: 253, distance: 38.1
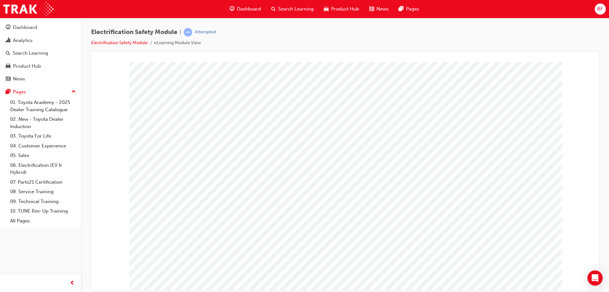
drag, startPoint x: 487, startPoint y: 254, endPoint x: 530, endPoint y: 163, distance: 100.1
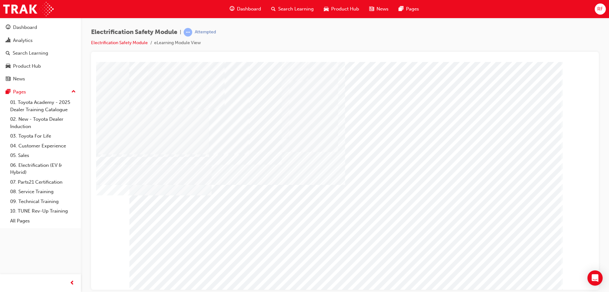
drag, startPoint x: 339, startPoint y: 161, endPoint x: 436, endPoint y: 213, distance: 109.6
drag, startPoint x: 513, startPoint y: 147, endPoint x: 516, endPoint y: 199, distance: 51.5
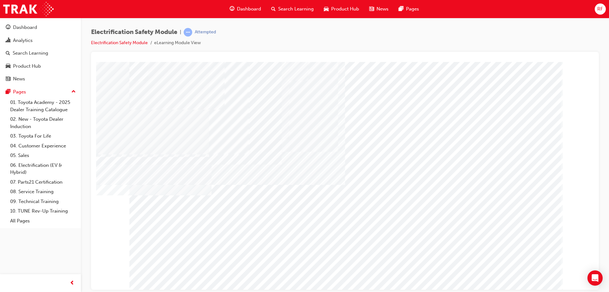
drag, startPoint x: 523, startPoint y: 269, endPoint x: 527, endPoint y: 277, distance: 8.9
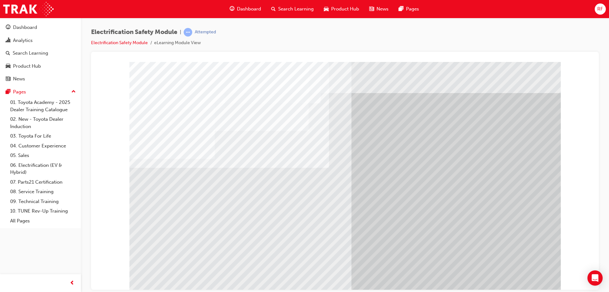
drag, startPoint x: 508, startPoint y: 269, endPoint x: 522, endPoint y: 279, distance: 17.0
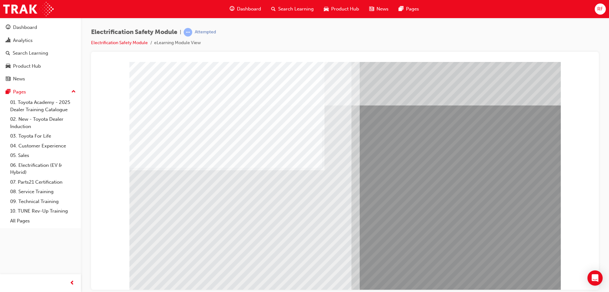
drag, startPoint x: 229, startPoint y: 238, endPoint x: 191, endPoint y: 238, distance: 37.8
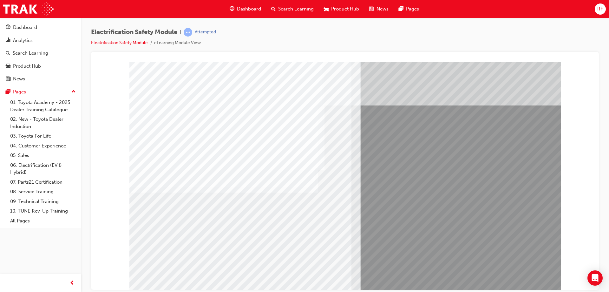
drag, startPoint x: 241, startPoint y: 241, endPoint x: 235, endPoint y: 240, distance: 5.7
drag, startPoint x: 179, startPoint y: 235, endPoint x: 277, endPoint y: 237, distance: 98.4
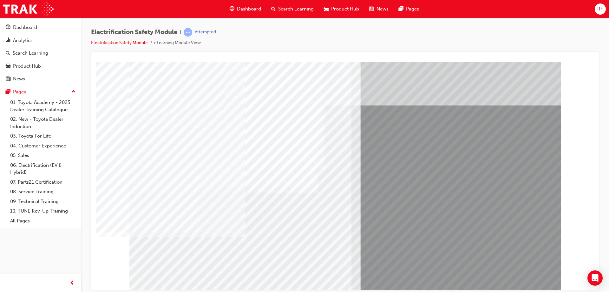
drag, startPoint x: 527, startPoint y: 262, endPoint x: 520, endPoint y: 279, distance: 18.4
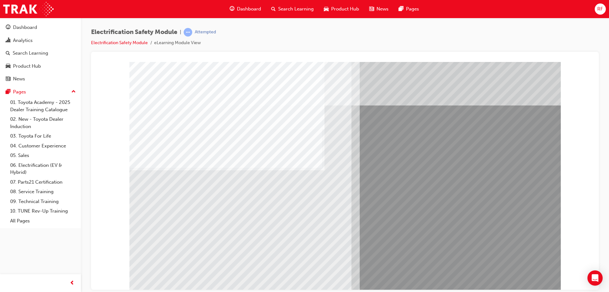
drag, startPoint x: 522, startPoint y: 275, endPoint x: 355, endPoint y: 268, distance: 167.1
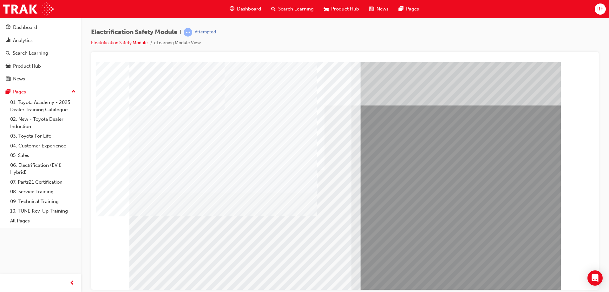
drag, startPoint x: 280, startPoint y: 240, endPoint x: 251, endPoint y: 237, distance: 29.0
drag, startPoint x: 208, startPoint y: 237, endPoint x: 184, endPoint y: 234, distance: 23.7
drag, startPoint x: 181, startPoint y: 234, endPoint x: 269, endPoint y: 240, distance: 88.8
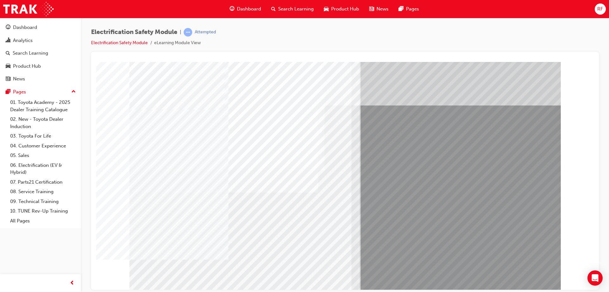
drag, startPoint x: 506, startPoint y: 282, endPoint x: 521, endPoint y: 276, distance: 15.5
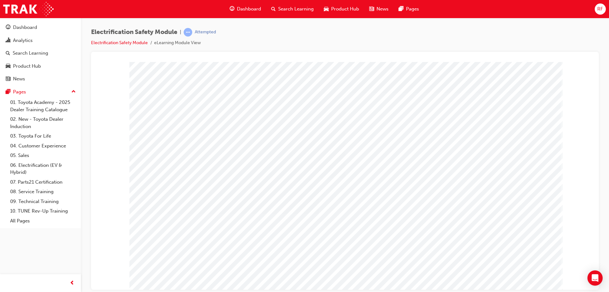
drag, startPoint x: 421, startPoint y: 102, endPoint x: 415, endPoint y: 105, distance: 6.9
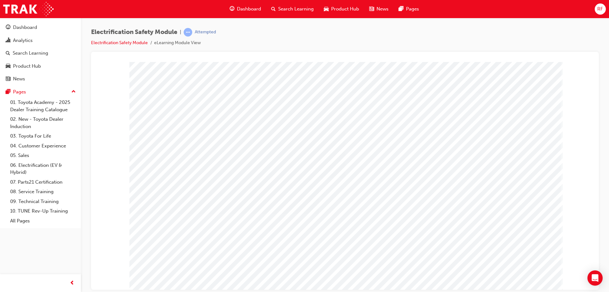
drag, startPoint x: 368, startPoint y: 130, endPoint x: 509, endPoint y: 218, distance: 166.1
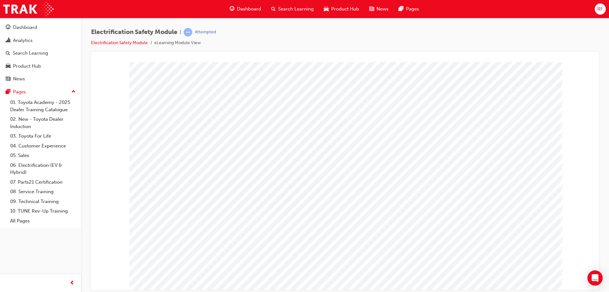
click at [524, 270] on div "multistate" at bounding box center [345, 176] width 432 height 228
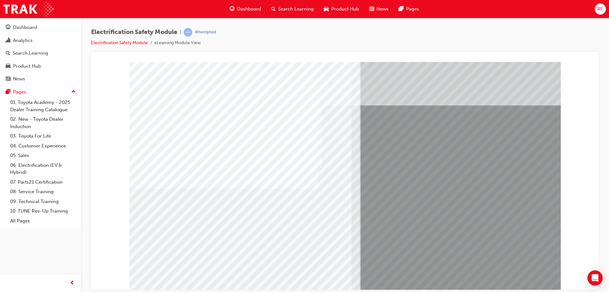
drag, startPoint x: 191, startPoint y: 227, endPoint x: 274, endPoint y: 235, distance: 83.2
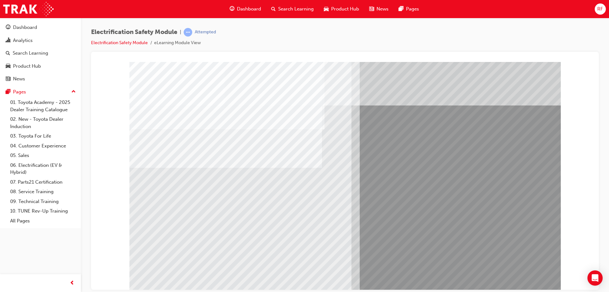
drag, startPoint x: 294, startPoint y: 254, endPoint x: 259, endPoint y: 245, distance: 36.0
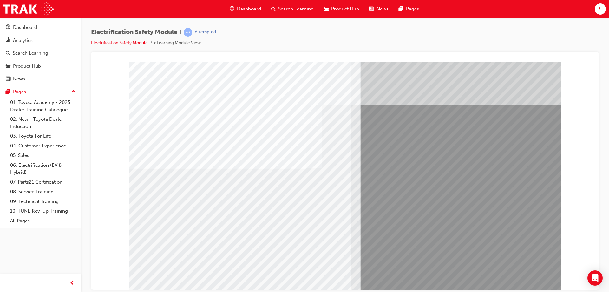
drag, startPoint x: 231, startPoint y: 245, endPoint x: 189, endPoint y: 238, distance: 42.0
drag, startPoint x: 540, startPoint y: 288, endPoint x: 530, endPoint y: 280, distance: 13.1
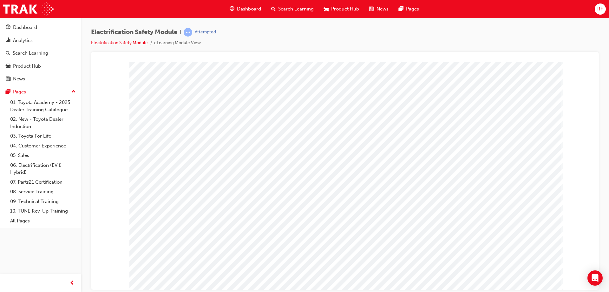
drag, startPoint x: 522, startPoint y: 271, endPoint x: 285, endPoint y: 193, distance: 249.5
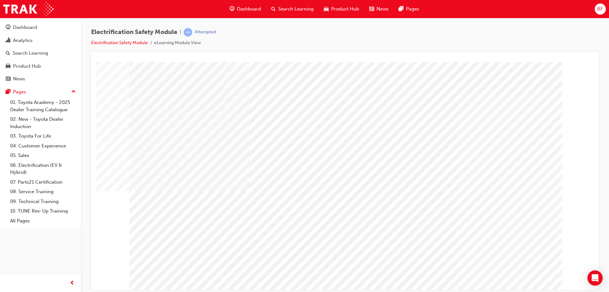
drag, startPoint x: 438, startPoint y: 146, endPoint x: 457, endPoint y: 184, distance: 43.1
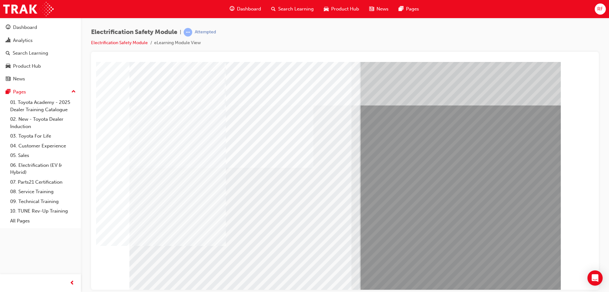
drag, startPoint x: 225, startPoint y: 242, endPoint x: 207, endPoint y: 237, distance: 18.7
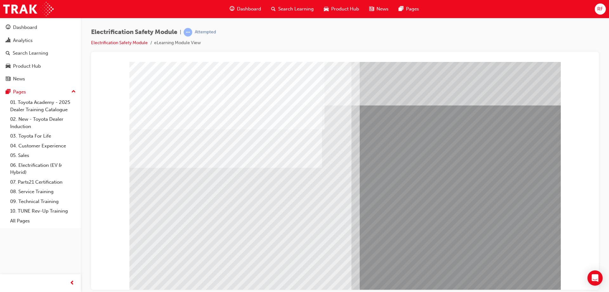
drag, startPoint x: 529, startPoint y: 275, endPoint x: 267, endPoint y: 239, distance: 264.7
drag, startPoint x: 306, startPoint y: 240, endPoint x: 249, endPoint y: 240, distance: 56.8
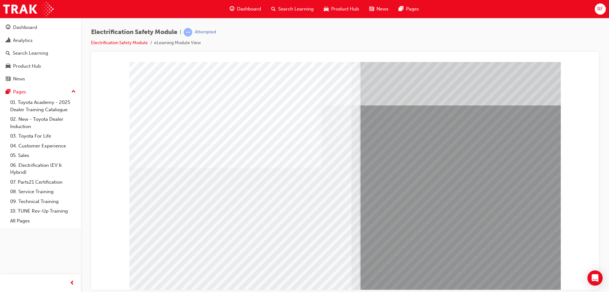
drag, startPoint x: 239, startPoint y: 239, endPoint x: 199, endPoint y: 236, distance: 39.8
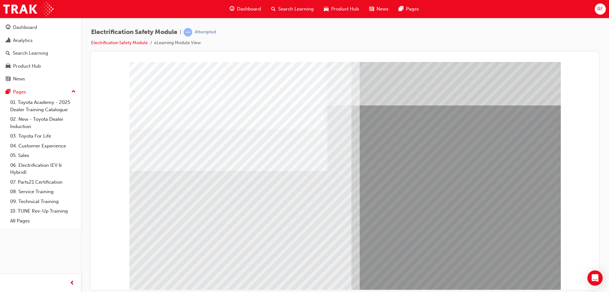
drag, startPoint x: 515, startPoint y: 276, endPoint x: 268, endPoint y: 230, distance: 251.1
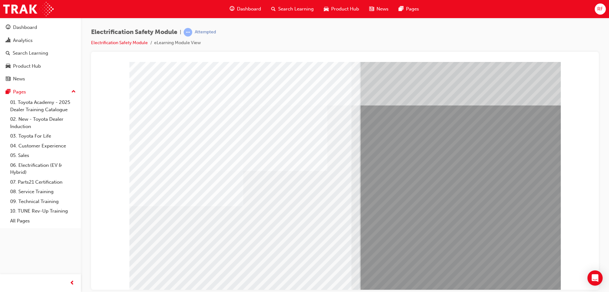
click at [515, 278] on div "multistate" at bounding box center [345, 176] width 432 height 228
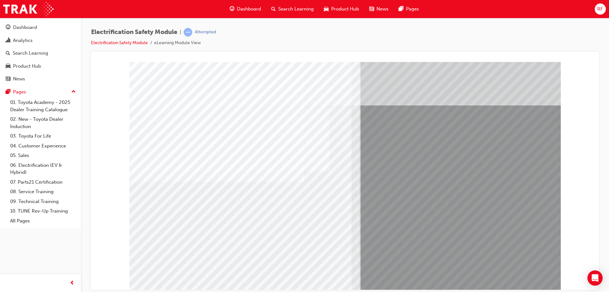
click at [532, 271] on div "multistate" at bounding box center [345, 176] width 432 height 228
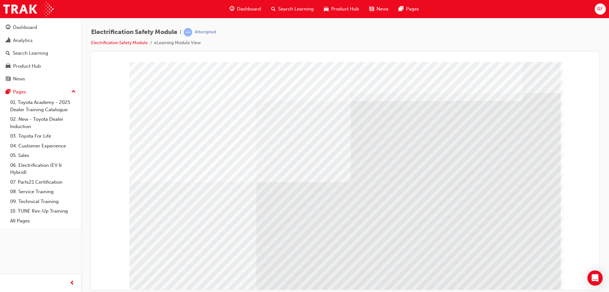
click at [515, 273] on div "multistate" at bounding box center [345, 176] width 432 height 228
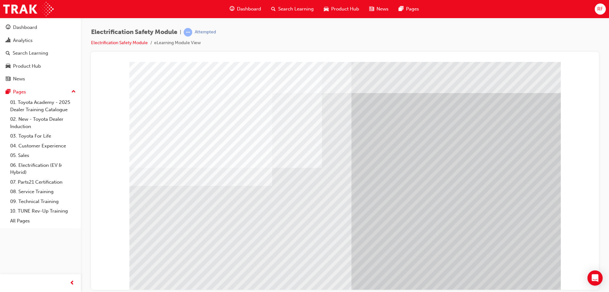
click at [535, 275] on div "multistate" at bounding box center [345, 176] width 432 height 228
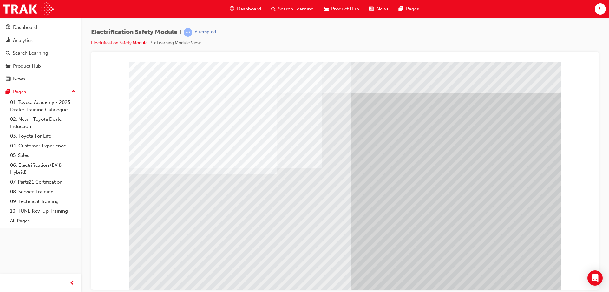
click at [527, 281] on div "multistate" at bounding box center [345, 176] width 432 height 228
click at [528, 281] on div "multistate" at bounding box center [345, 176] width 432 height 228
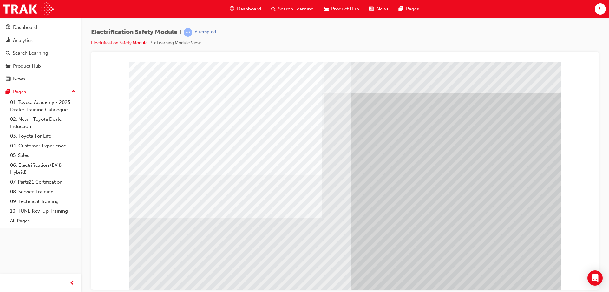
click at [325, 240] on div "multistate" at bounding box center [345, 176] width 432 height 228
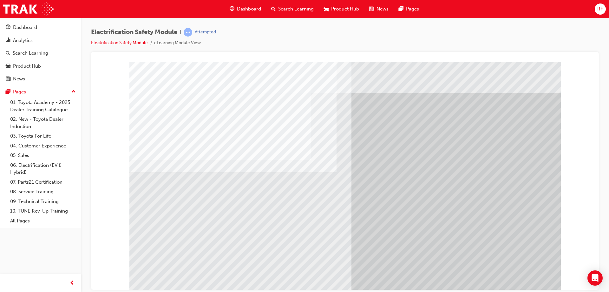
click at [226, 239] on div "multistate" at bounding box center [345, 176] width 432 height 228
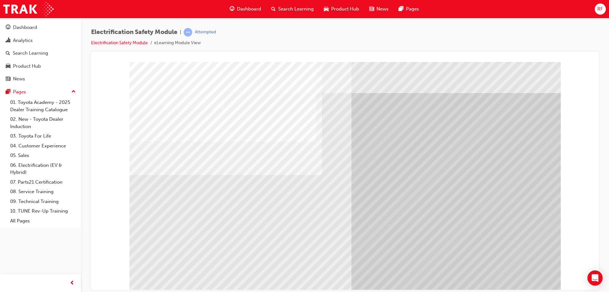
click at [527, 64] on div "multistate" at bounding box center [345, 64] width 493 height 0
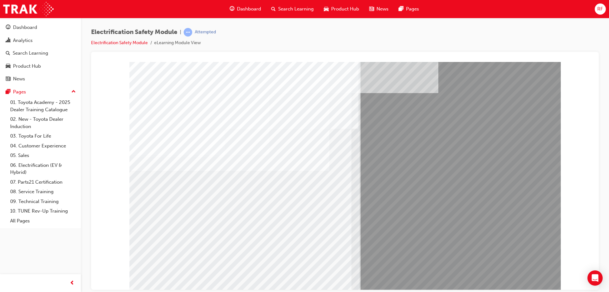
click at [563, 64] on div "multistate" at bounding box center [345, 64] width 493 height 0
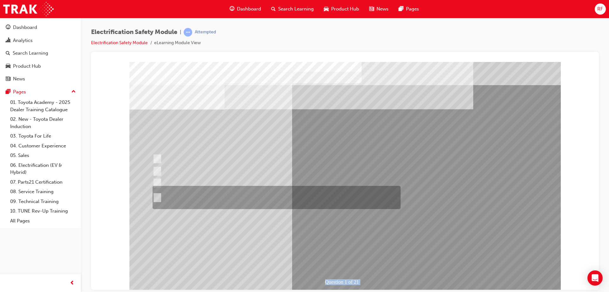
click at [188, 193] on div at bounding box center [275, 197] width 248 height 23
radio input "true"
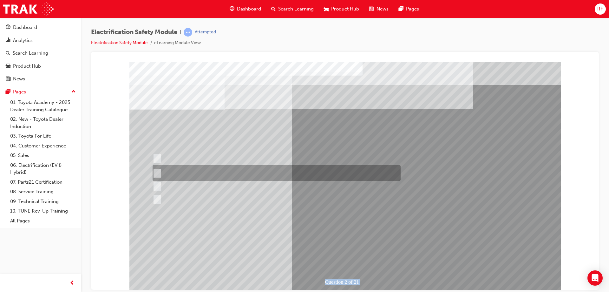
click at [264, 171] on div at bounding box center [275, 173] width 248 height 16
radio input "true"
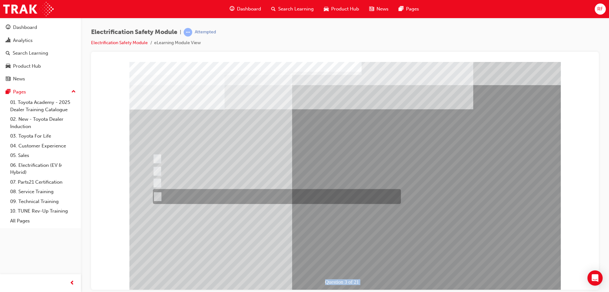
click at [237, 189] on div at bounding box center [275, 196] width 248 height 15
radio input "true"
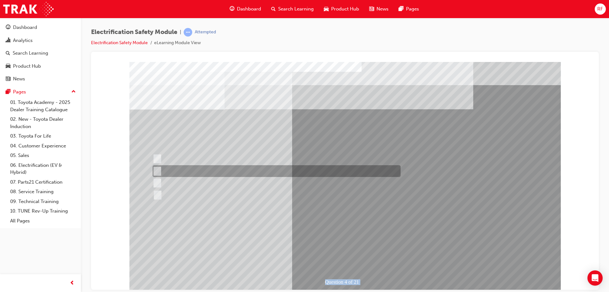
click at [209, 165] on div at bounding box center [275, 171] width 248 height 12
checkbox input "true"
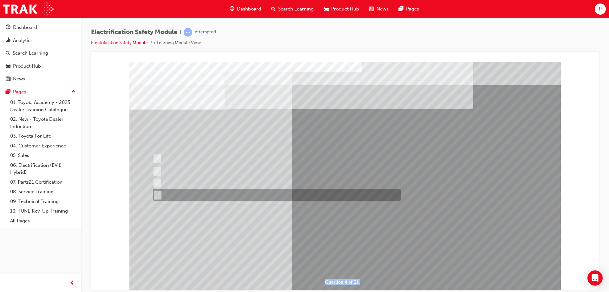
click at [204, 195] on div at bounding box center [275, 195] width 248 height 12
checkbox input "true"
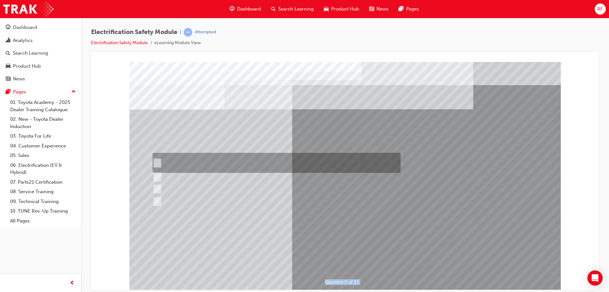
click at [258, 163] on div at bounding box center [275, 163] width 248 height 20
checkbox input "true"
click at [258, 174] on div at bounding box center [275, 177] width 248 height 12
checkbox input "true"
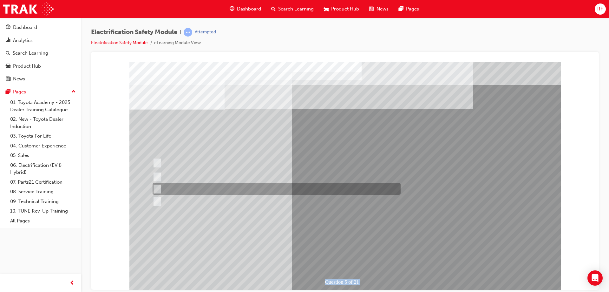
drag, startPoint x: 258, startPoint y: 184, endPoint x: 261, endPoint y: 197, distance: 13.0
click at [259, 186] on div at bounding box center [275, 189] width 248 height 12
checkbox input "true"
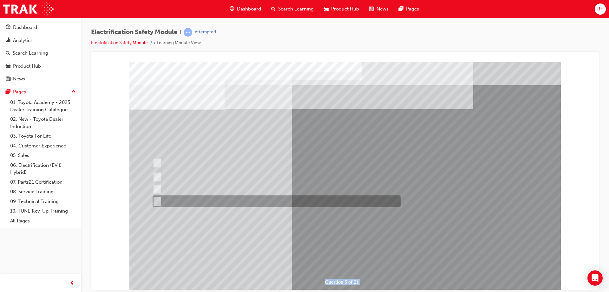
drag, startPoint x: 261, startPoint y: 198, endPoint x: 265, endPoint y: 201, distance: 4.8
click at [263, 200] on div at bounding box center [275, 201] width 248 height 12
checkbox input "true"
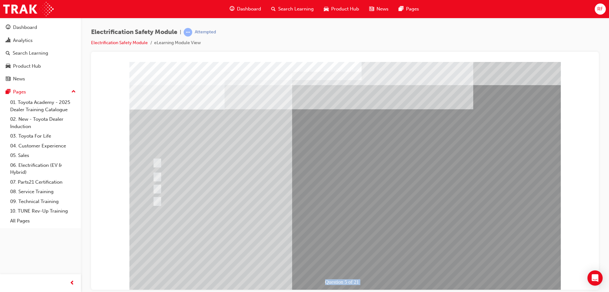
drag, startPoint x: 343, startPoint y: 254, endPoint x: 346, endPoint y: 250, distance: 4.5
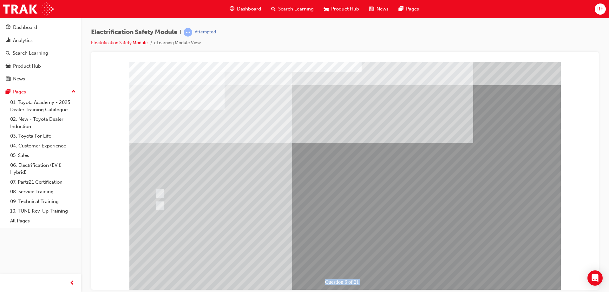
click at [185, 196] on div at bounding box center [278, 193] width 248 height 12
radio input "true"
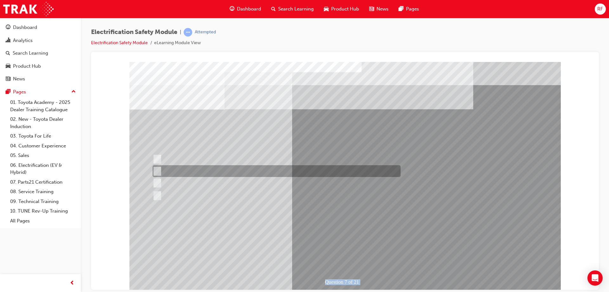
click at [215, 171] on div at bounding box center [275, 171] width 248 height 12
radio input "true"
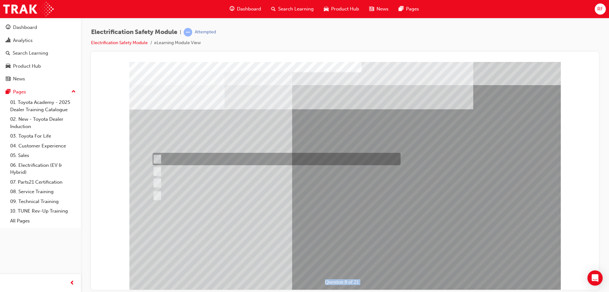
click at [203, 162] on div at bounding box center [275, 159] width 248 height 12
radio input "true"
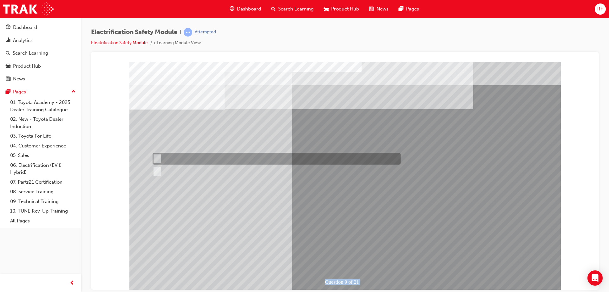
drag, startPoint x: 164, startPoint y: 159, endPoint x: 181, endPoint y: 165, distance: 17.5
click at [164, 159] on div at bounding box center [275, 159] width 248 height 12
radio input "true"
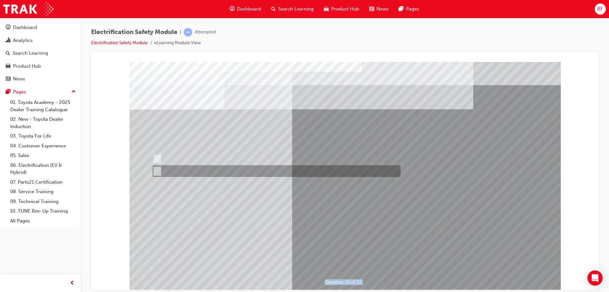
click at [182, 172] on div at bounding box center [275, 171] width 248 height 12
radio input "true"
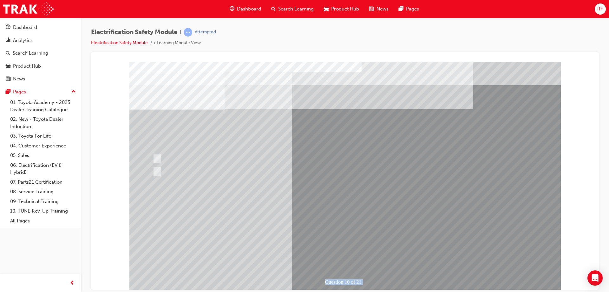
drag, startPoint x: 341, startPoint y: 256, endPoint x: 338, endPoint y: 250, distance: 6.4
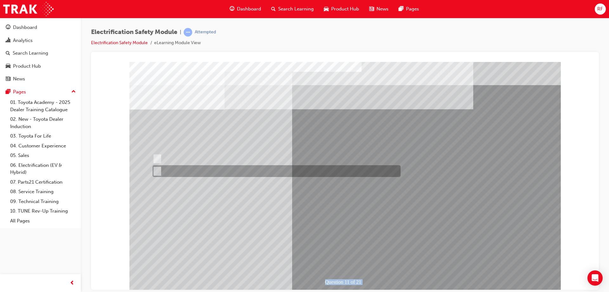
drag, startPoint x: 174, startPoint y: 170, endPoint x: 266, endPoint y: 208, distance: 99.3
click at [174, 170] on div at bounding box center [275, 171] width 248 height 12
radio input "true"
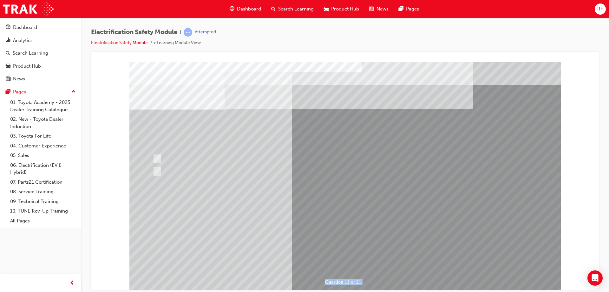
drag, startPoint x: 345, startPoint y: 260, endPoint x: 339, endPoint y: 250, distance: 11.5
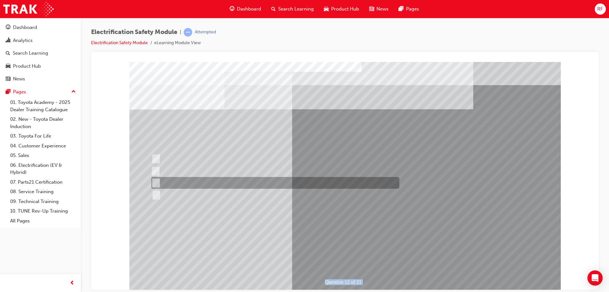
click at [214, 182] on div at bounding box center [274, 183] width 248 height 12
radio input "true"
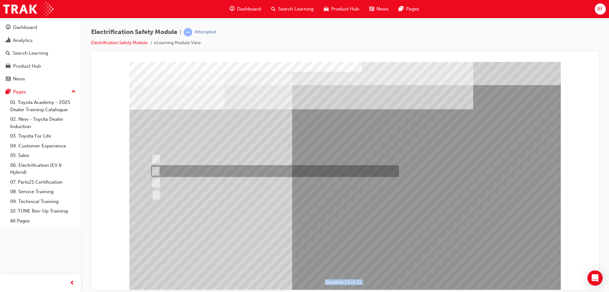
click at [202, 171] on div at bounding box center [273, 171] width 248 height 12
radio input "true"
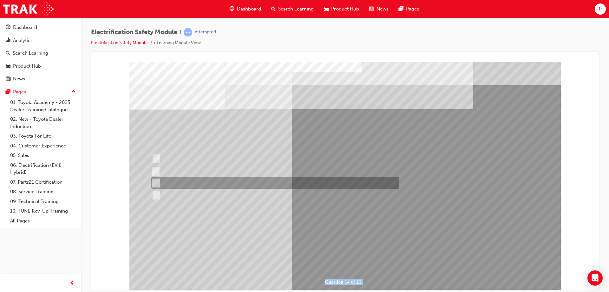
click at [211, 182] on div at bounding box center [274, 183] width 248 height 12
radio input "true"
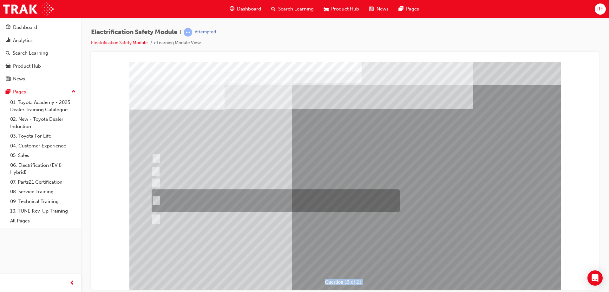
click at [196, 200] on div at bounding box center [274, 200] width 248 height 23
radio input "true"
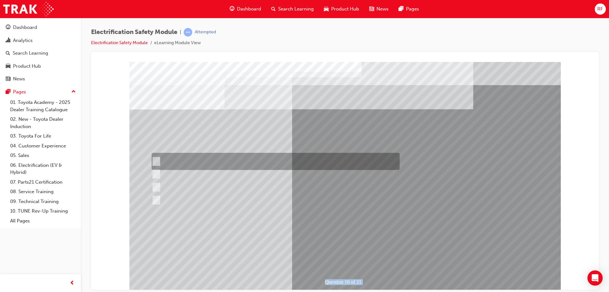
click at [253, 162] on div at bounding box center [274, 161] width 248 height 17
radio input "true"
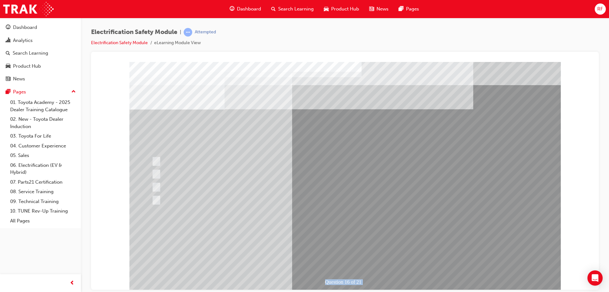
drag, startPoint x: 339, startPoint y: 252, endPoint x: 344, endPoint y: 246, distance: 8.1
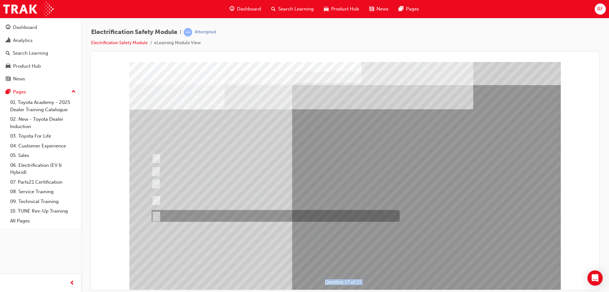
click at [204, 215] on div at bounding box center [274, 216] width 248 height 12
radio input "true"
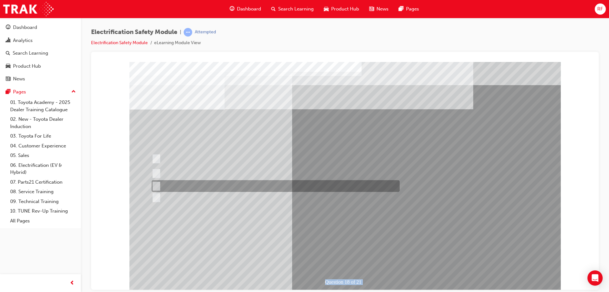
click at [236, 188] on div at bounding box center [274, 186] width 248 height 12
radio input "true"
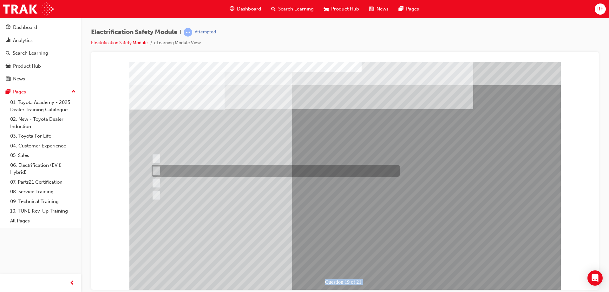
click at [207, 170] on div at bounding box center [274, 171] width 248 height 12
radio input "true"
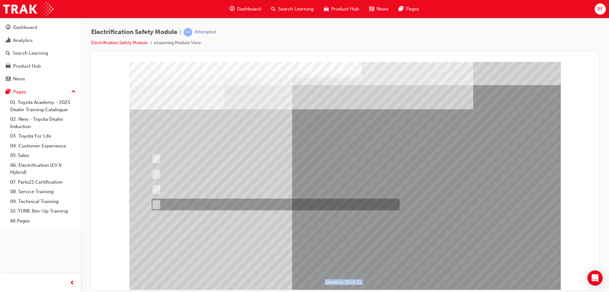
click at [192, 200] on div at bounding box center [274, 204] width 248 height 12
radio input "true"
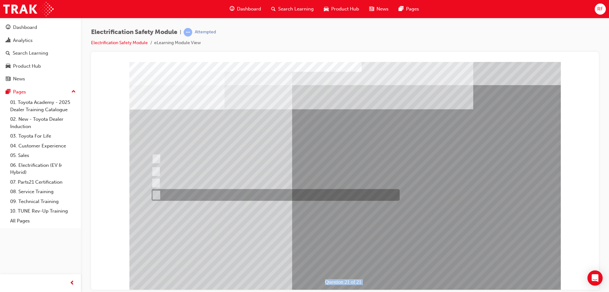
click at [264, 195] on div at bounding box center [274, 195] width 248 height 12
radio input "true"
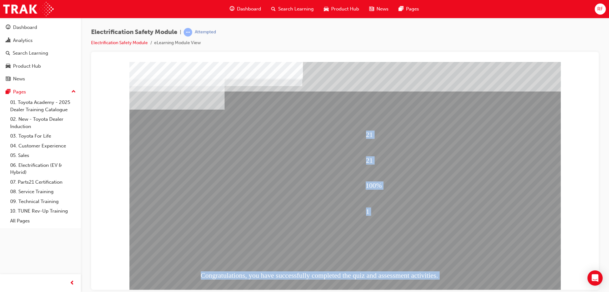
click at [387, 191] on div "100%" at bounding box center [453, 186] width 174 height 24
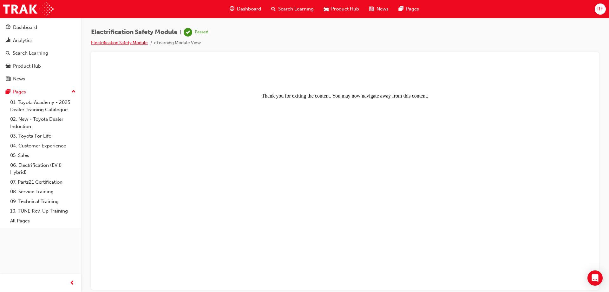
click at [117, 43] on link "Electrification Safety Module" at bounding box center [119, 42] width 57 height 5
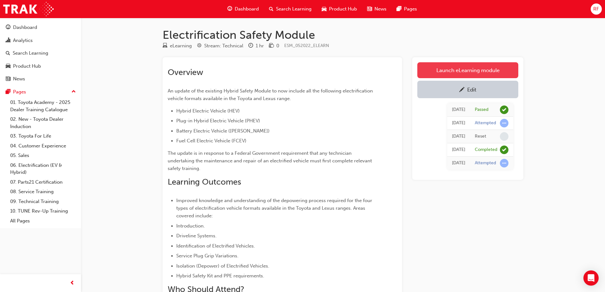
click at [461, 67] on link "Launch eLearning module" at bounding box center [467, 70] width 101 height 16
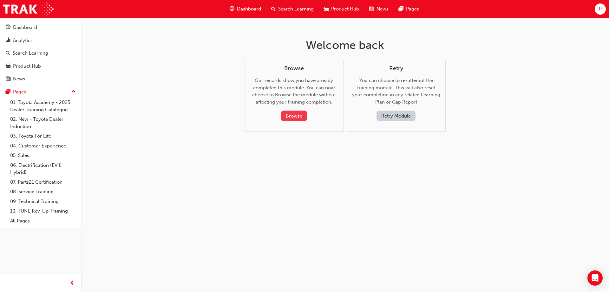
click at [303, 116] on button "Browse" at bounding box center [294, 115] width 26 height 10
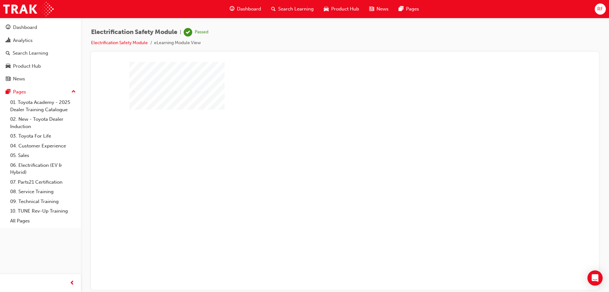
click at [327, 157] on div "play" at bounding box center [327, 157] width 0 height 0
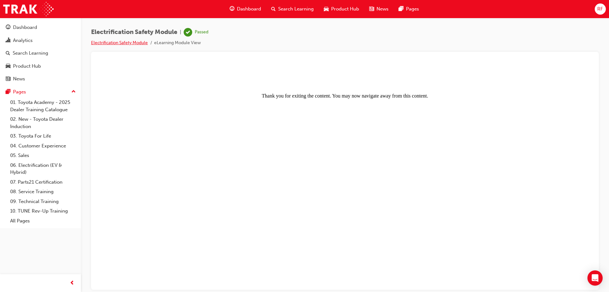
click at [131, 43] on link "Electrification Safety Module" at bounding box center [119, 42] width 57 height 5
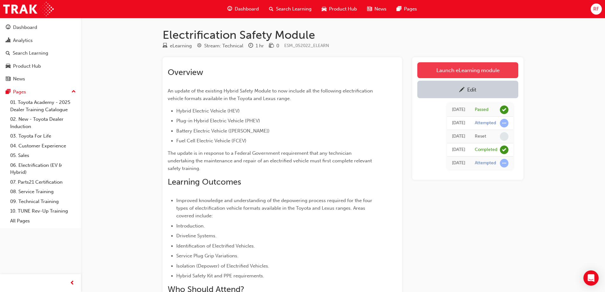
click at [476, 64] on link "Launch eLearning module" at bounding box center [467, 70] width 101 height 16
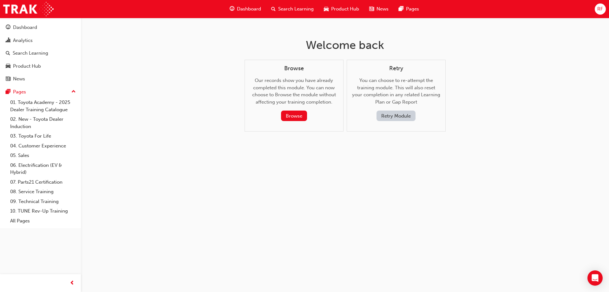
click at [398, 113] on button "Retry Module" at bounding box center [396, 115] width 39 height 10
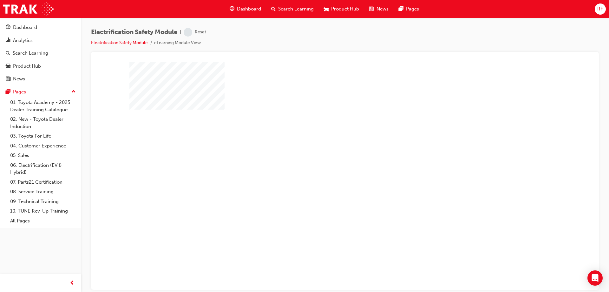
click at [367, 177] on div at bounding box center [345, 176] width 432 height 228
click at [327, 157] on div "play" at bounding box center [327, 157] width 0 height 0
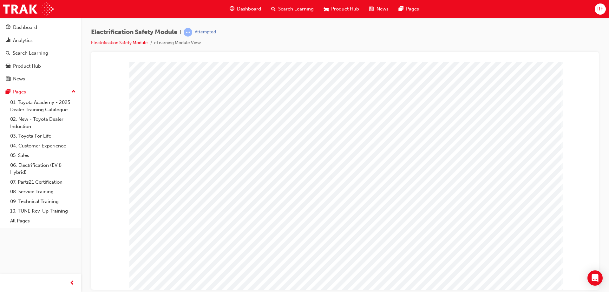
drag, startPoint x: 403, startPoint y: 111, endPoint x: 413, endPoint y: 115, distance: 10.0
drag, startPoint x: 523, startPoint y: 170, endPoint x: 537, endPoint y: 211, distance: 43.3
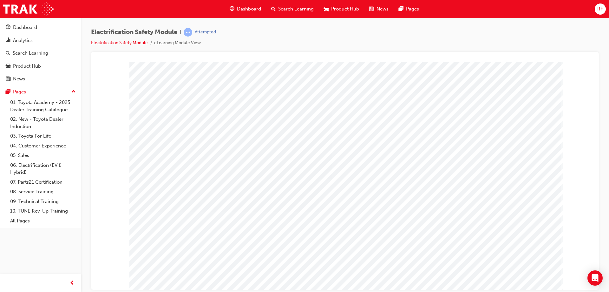
drag, startPoint x: 519, startPoint y: 279, endPoint x: 522, endPoint y: 277, distance: 3.5
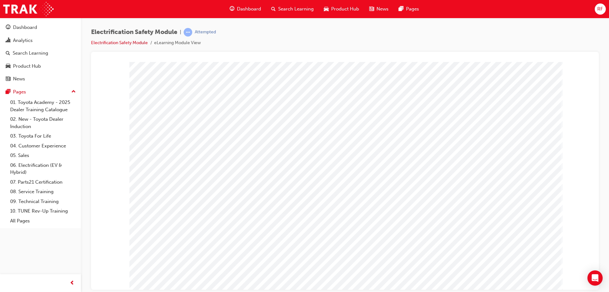
drag, startPoint x: 450, startPoint y: 250, endPoint x: 483, endPoint y: 252, distance: 33.4
drag, startPoint x: 492, startPoint y: 252, endPoint x: 496, endPoint y: 244, distance: 8.4
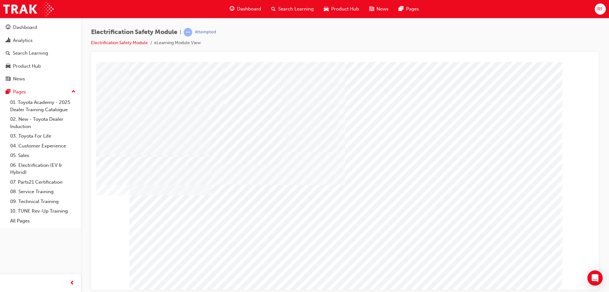
drag, startPoint x: 326, startPoint y: 162, endPoint x: 328, endPoint y: 165, distance: 3.6
click at [327, 163] on div "multistate" at bounding box center [345, 176] width 432 height 228
drag, startPoint x: 340, startPoint y: 225, endPoint x: 350, endPoint y: 234, distance: 13.5
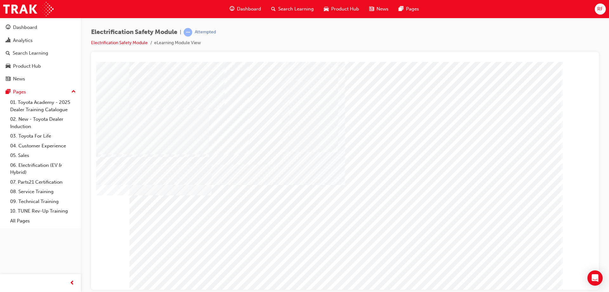
drag, startPoint x: 350, startPoint y: 234, endPoint x: 427, endPoint y: 232, distance: 76.8
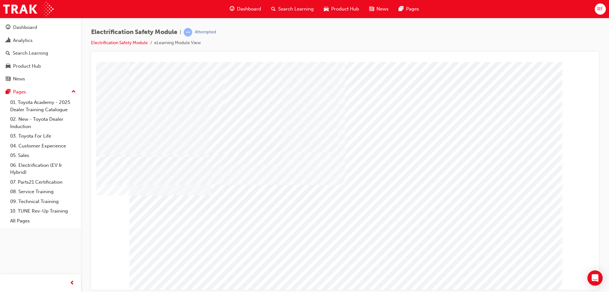
drag, startPoint x: 524, startPoint y: 153, endPoint x: 526, endPoint y: 235, distance: 81.3
click at [525, 179] on div "multistate" at bounding box center [345, 176] width 432 height 228
drag, startPoint x: 529, startPoint y: 284, endPoint x: 528, endPoint y: 278, distance: 6.1
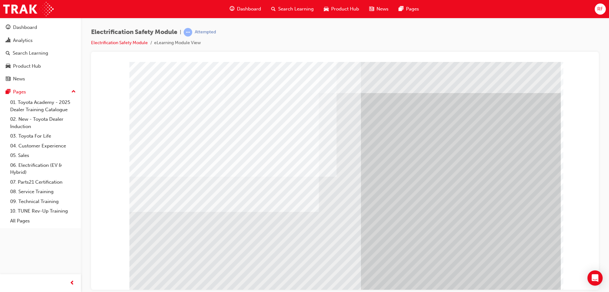
click
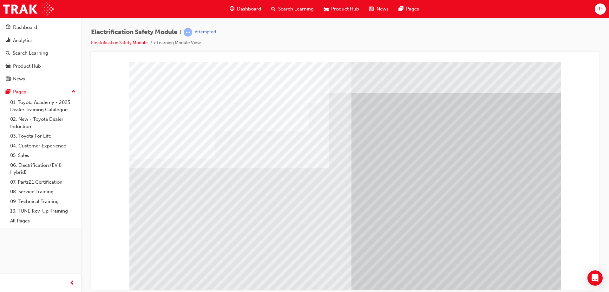
drag, startPoint x: 307, startPoint y: 217, endPoint x: 318, endPoint y: 216, distance: 10.8
drag, startPoint x: 318, startPoint y: 216, endPoint x: 207, endPoint y: 201, distance: 112.1
drag, startPoint x: 407, startPoint y: 208, endPoint x: 442, endPoint y: 232, distance: 41.8
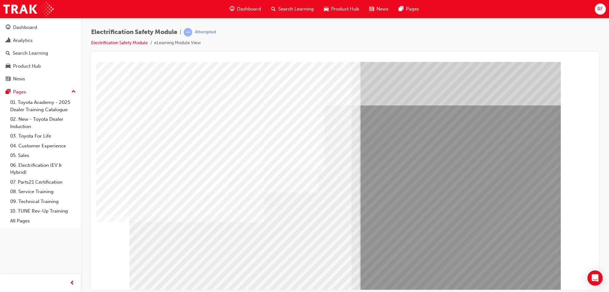
drag, startPoint x: 248, startPoint y: 244, endPoint x: 271, endPoint y: 234, distance: 25.6
drag, startPoint x: 245, startPoint y: 239, endPoint x: 255, endPoint y: 240, distance: 10.2
drag, startPoint x: 298, startPoint y: 238, endPoint x: 364, endPoint y: 244, distance: 66.9
drag, startPoint x: 266, startPoint y: 239, endPoint x: 301, endPoint y: 238, distance: 35.6
drag, startPoint x: 301, startPoint y: 238, endPoint x: 485, endPoint y: 276, distance: 187.6
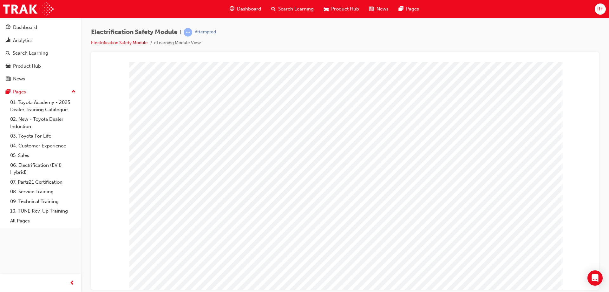
drag, startPoint x: 340, startPoint y: 108, endPoint x: 343, endPoint y: 112, distance: 4.9
drag, startPoint x: 451, startPoint y: 180, endPoint x: 460, endPoint y: 158, distance: 24.3
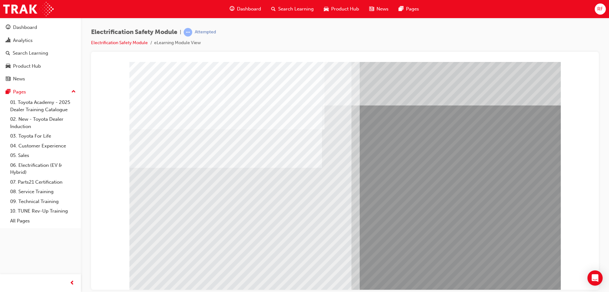
drag, startPoint x: 524, startPoint y: 272, endPoint x: 501, endPoint y: 268, distance: 23.0
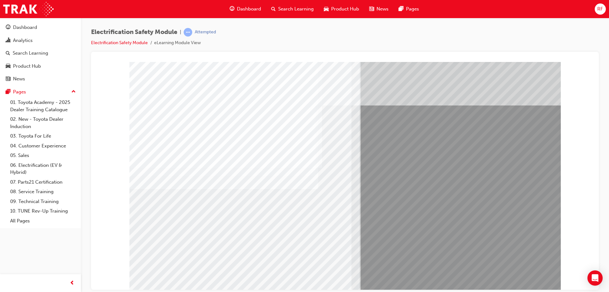
drag, startPoint x: 208, startPoint y: 238, endPoint x: 182, endPoint y: 240, distance: 26.4
drag, startPoint x: 289, startPoint y: 240, endPoint x: 356, endPoint y: 246, distance: 67.6
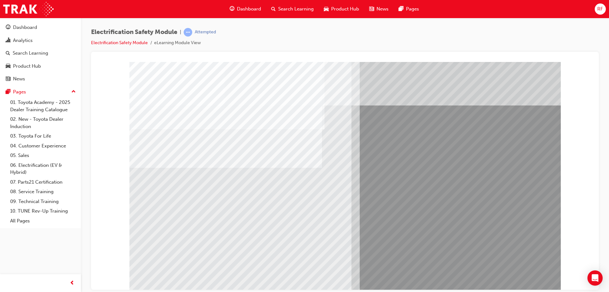
drag, startPoint x: 525, startPoint y: 277, endPoint x: 367, endPoint y: 258, distance: 159.5
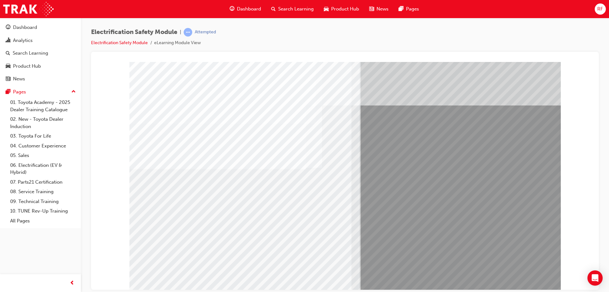
drag, startPoint x: 249, startPoint y: 240, endPoint x: 238, endPoint y: 240, distance: 10.8
drag, startPoint x: 192, startPoint y: 237, endPoint x: 186, endPoint y: 236, distance: 5.9
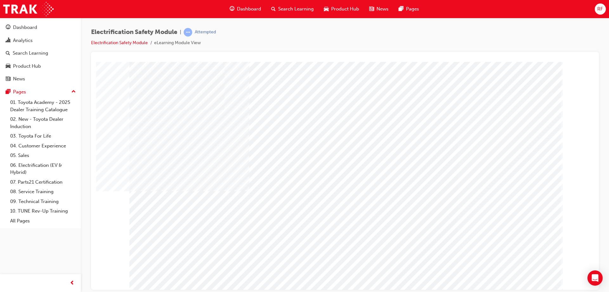
drag, startPoint x: 433, startPoint y: 151, endPoint x: 487, endPoint y: 213, distance: 82.1
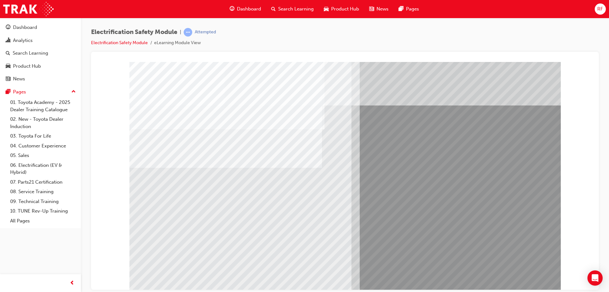
drag, startPoint x: 515, startPoint y: 277, endPoint x: 349, endPoint y: 242, distance: 169.8
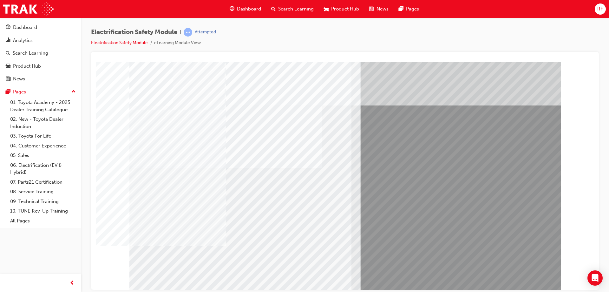
drag, startPoint x: 219, startPoint y: 238, endPoint x: 206, endPoint y: 237, distance: 13.7
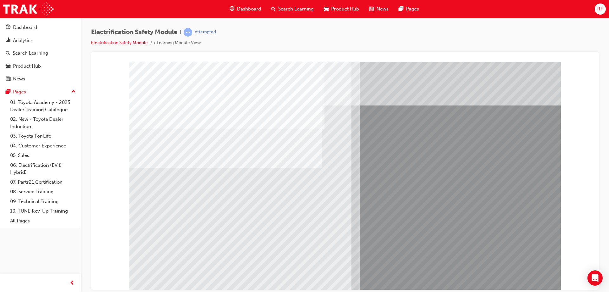
drag, startPoint x: 528, startPoint y: 274, endPoint x: 508, endPoint y: 275, distance: 20.3
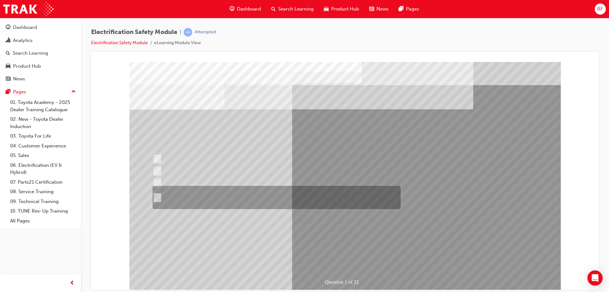
radio input "false"
radio input "true"
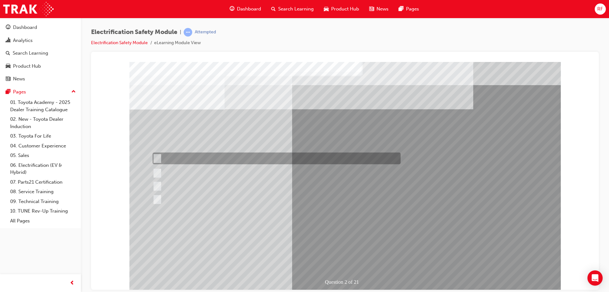
radio input "false"
radio input "true"
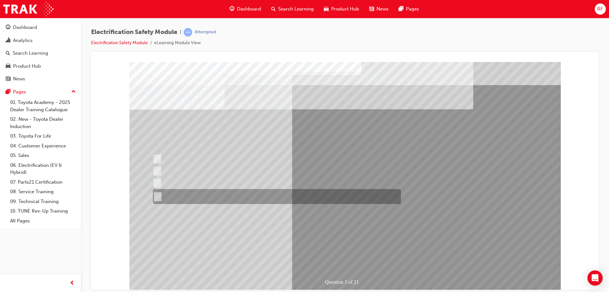
radio input "true"
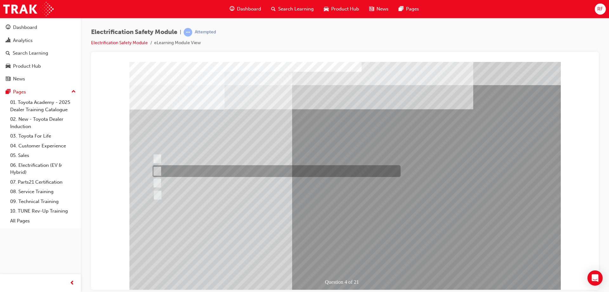
checkbox input "true"
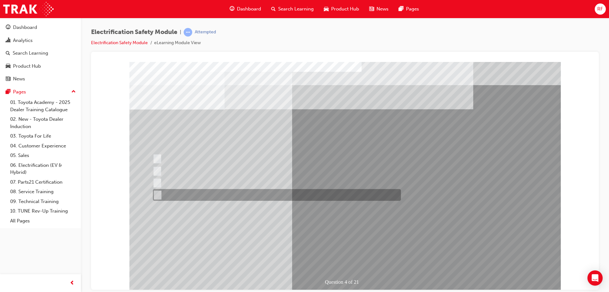
checkbox input "true"
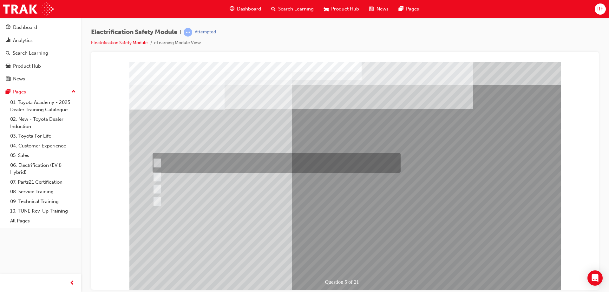
checkbox input "true"
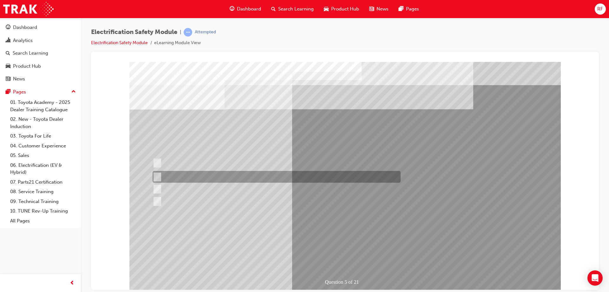
checkbox input "true"
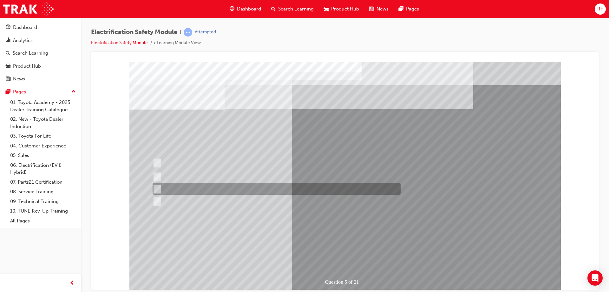
checkbox input "true"
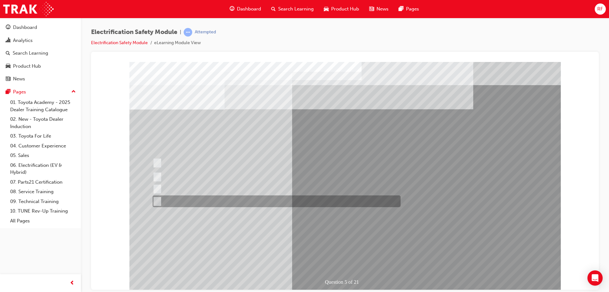
checkbox input "true"
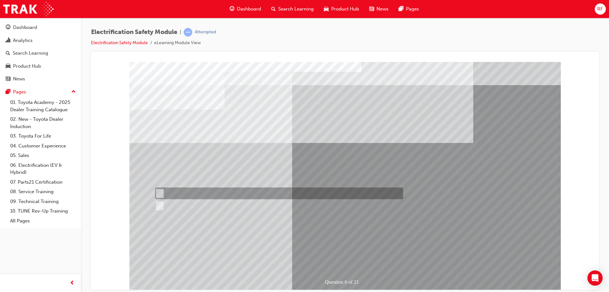
radio input "true"
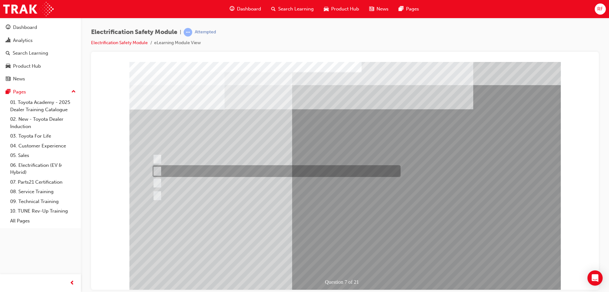
radio input "true"
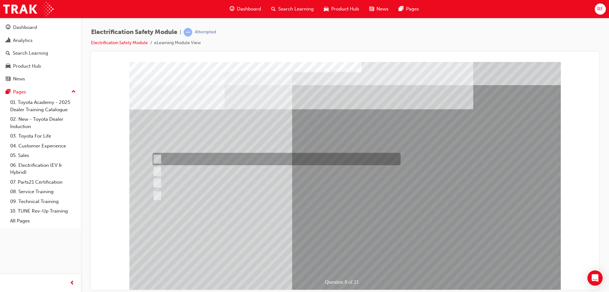
radio input "true"
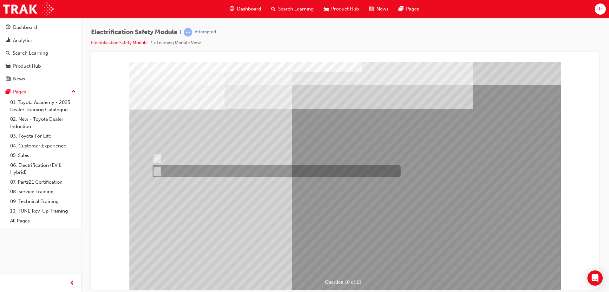
radio input "true"
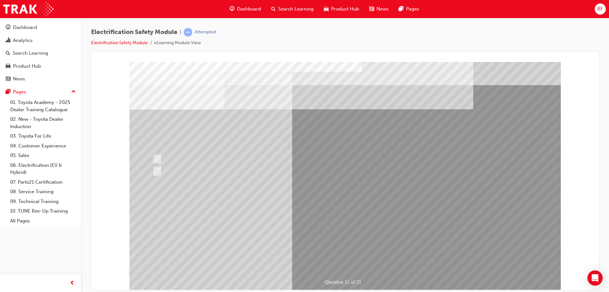
drag, startPoint x: 352, startPoint y: 257, endPoint x: 354, endPoint y: 253, distance: 4.1
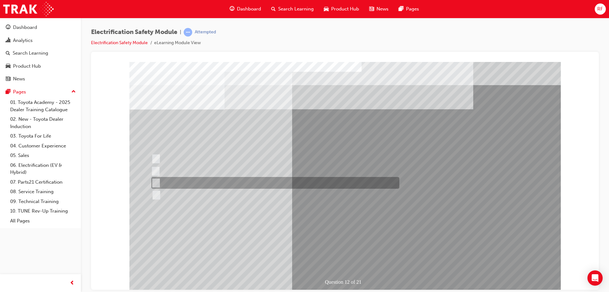
radio input "true"
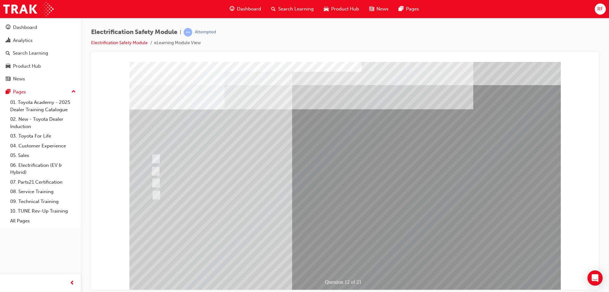
drag, startPoint x: 341, startPoint y: 256, endPoint x: 324, endPoint y: 228, distance: 32.9
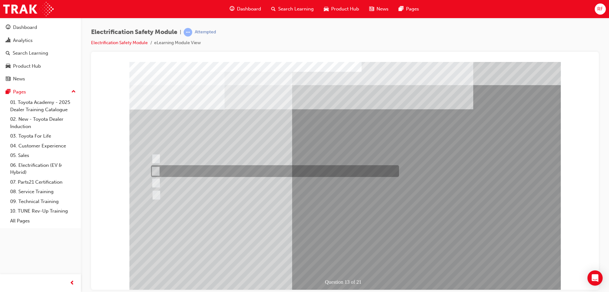
radio input "true"
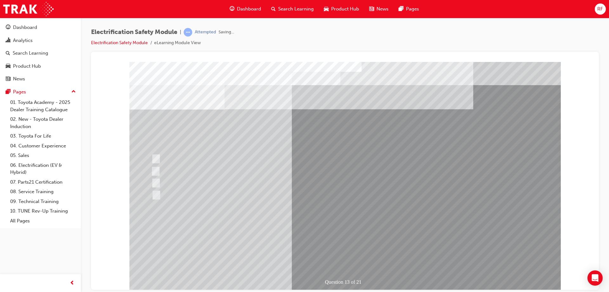
drag, startPoint x: 321, startPoint y: 235, endPoint x: 307, endPoint y: 227, distance: 16.0
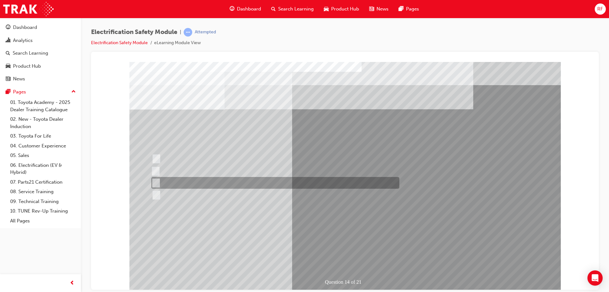
radio input "true"
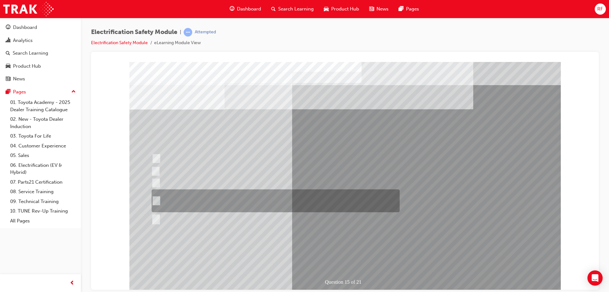
radio input "true"
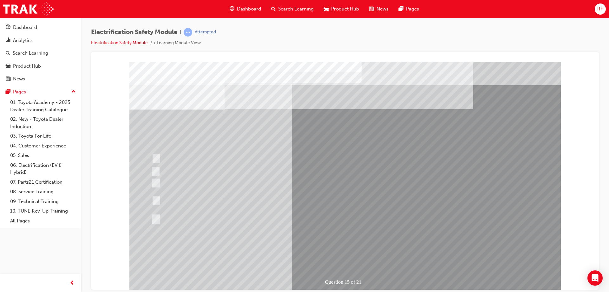
drag, startPoint x: 345, startPoint y: 248, endPoint x: 349, endPoint y: 256, distance: 9.4
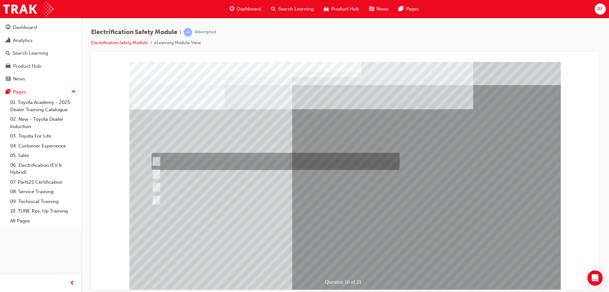
radio input "true"
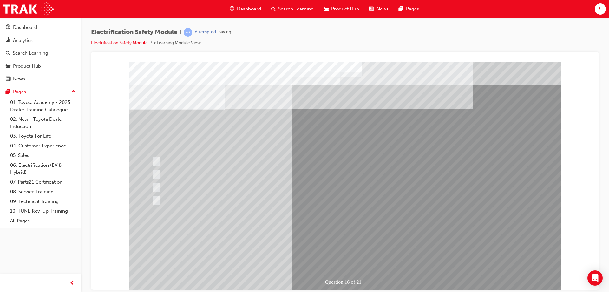
drag, startPoint x: 342, startPoint y: 233, endPoint x: 335, endPoint y: 232, distance: 6.9
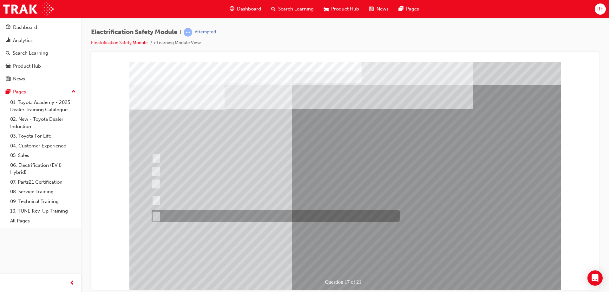
drag, startPoint x: 235, startPoint y: 217, endPoint x: 206, endPoint y: 74, distance: 145.8
radio input "true"
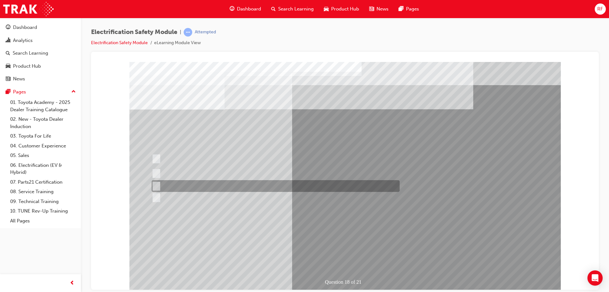
radio input "true"
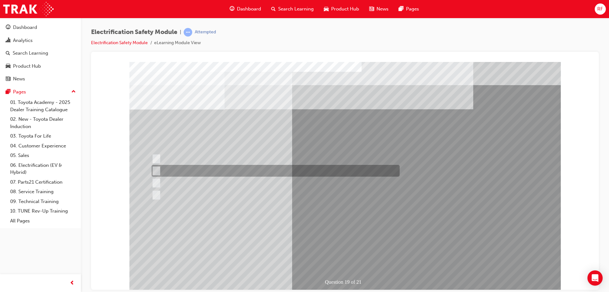
radio input "true"
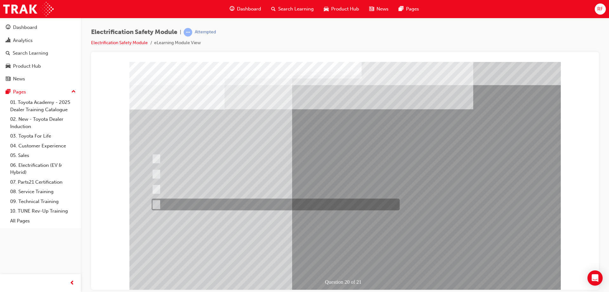
radio input "true"
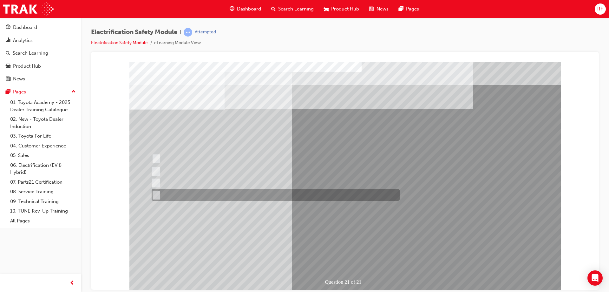
radio input "true"
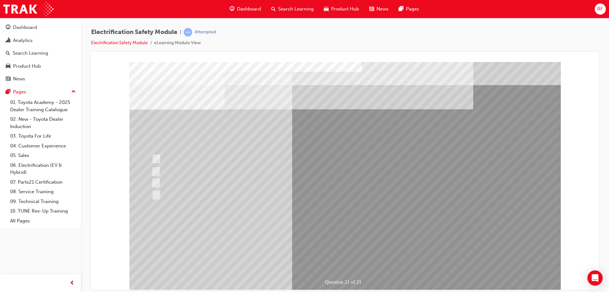
drag, startPoint x: 350, startPoint y: 258, endPoint x: 358, endPoint y: 257, distance: 8.3
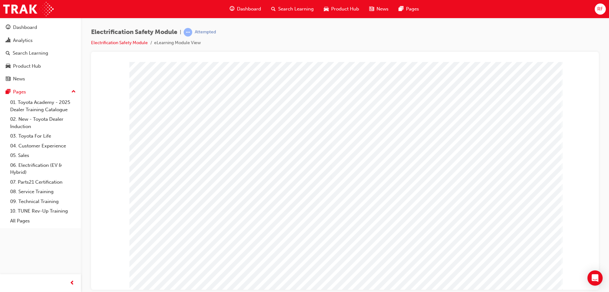
drag, startPoint x: 522, startPoint y: 210, endPoint x: 543, endPoint y: 209, distance: 20.3
drag, startPoint x: 543, startPoint y: 209, endPoint x: 522, endPoint y: 160, distance: 53.8
drag, startPoint x: 357, startPoint y: 121, endPoint x: 379, endPoint y: 172, distance: 55.4
drag, startPoint x: 512, startPoint y: 276, endPoint x: 488, endPoint y: 262, distance: 28.0
drag, startPoint x: 492, startPoint y: 250, endPoint x: 483, endPoint y: 250, distance: 8.6
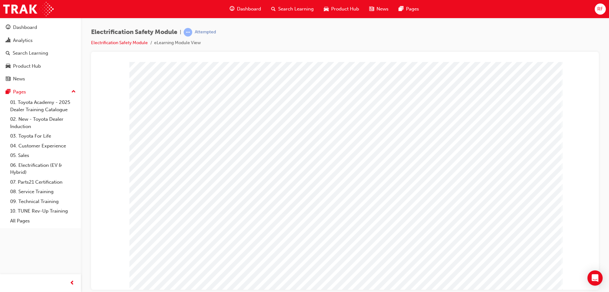
drag, startPoint x: 449, startPoint y: 248, endPoint x: 389, endPoint y: 244, distance: 60.4
drag, startPoint x: 398, startPoint y: 249, endPoint x: 433, endPoint y: 205, distance: 57.1
drag, startPoint x: 337, startPoint y: 166, endPoint x: 339, endPoint y: 172, distance: 6.4
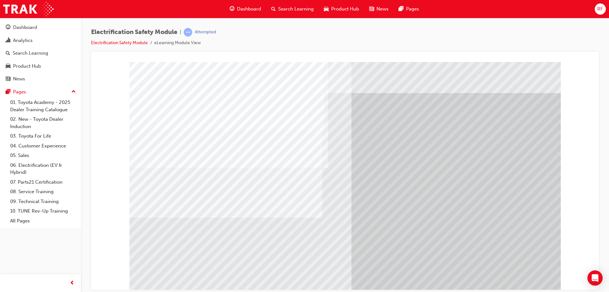
drag, startPoint x: 298, startPoint y: 189, endPoint x: 306, endPoint y: 213, distance: 24.6
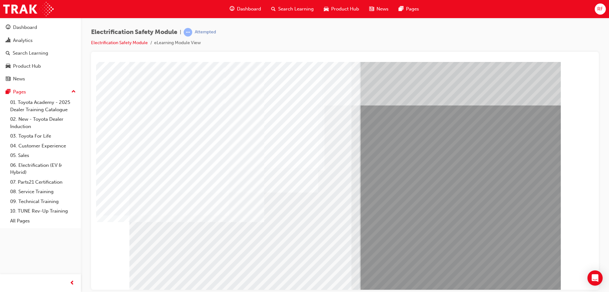
drag, startPoint x: 207, startPoint y: 237, endPoint x: 212, endPoint y: 236, distance: 4.8
drag, startPoint x: 514, startPoint y: 264, endPoint x: 528, endPoint y: 276, distance: 18.4
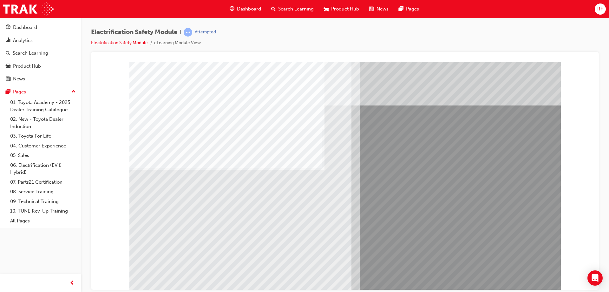
drag, startPoint x: 280, startPoint y: 235, endPoint x: 286, endPoint y: 237, distance: 6.1
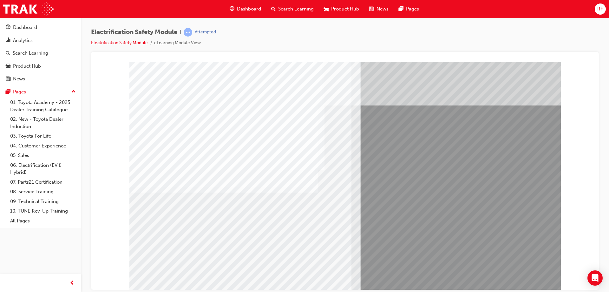
drag, startPoint x: 202, startPoint y: 248, endPoint x: 199, endPoint y: 247, distance: 3.6
drag, startPoint x: 250, startPoint y: 244, endPoint x: 427, endPoint y: 245, distance: 176.8
drag, startPoint x: 227, startPoint y: 240, endPoint x: 235, endPoint y: 240, distance: 8.6
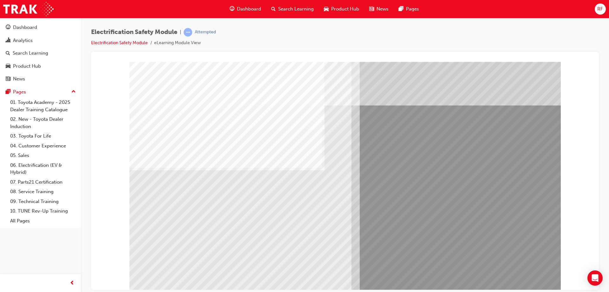
drag, startPoint x: 524, startPoint y: 273, endPoint x: 247, endPoint y: 240, distance: 278.4
drag, startPoint x: 171, startPoint y: 236, endPoint x: 205, endPoint y: 237, distance: 34.3
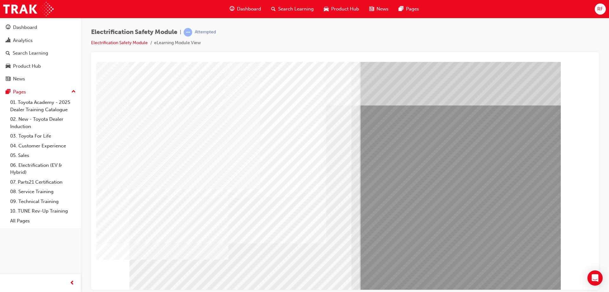
drag, startPoint x: 205, startPoint y: 237, endPoint x: 283, endPoint y: 231, distance: 77.6
drag, startPoint x: 283, startPoint y: 231, endPoint x: 276, endPoint y: 233, distance: 7.0
drag, startPoint x: 309, startPoint y: 235, endPoint x: 318, endPoint y: 237, distance: 9.2
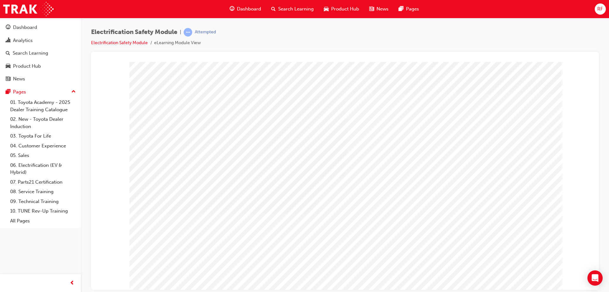
drag, startPoint x: 371, startPoint y: 133, endPoint x: 401, endPoint y: 125, distance: 31.6
drag, startPoint x: 463, startPoint y: 141, endPoint x: 482, endPoint y: 195, distance: 56.9
drag, startPoint x: 439, startPoint y: 176, endPoint x: 338, endPoint y: 106, distance: 123.3
drag, startPoint x: 336, startPoint y: 105, endPoint x: 342, endPoint y: 108, distance: 7.5
drag, startPoint x: 342, startPoint y: 108, endPoint x: 456, endPoint y: 117, distance: 113.9
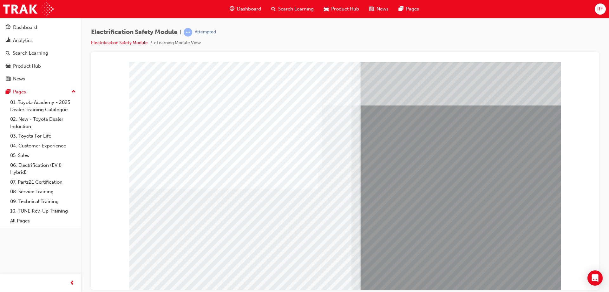
drag, startPoint x: 249, startPoint y: 242, endPoint x: 306, endPoint y: 237, distance: 57.4
drag, startPoint x: 306, startPoint y: 237, endPoint x: 425, endPoint y: 248, distance: 119.9
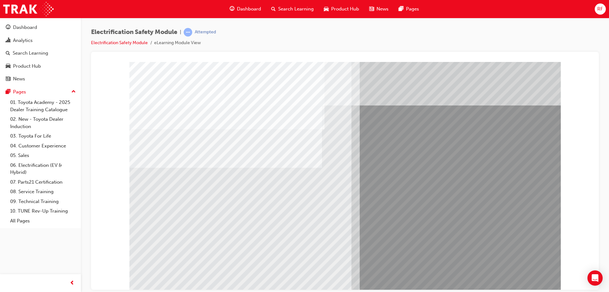
drag, startPoint x: 515, startPoint y: 276, endPoint x: 316, endPoint y: 261, distance: 199.5
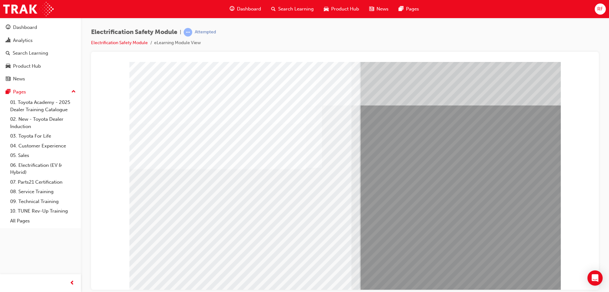
drag, startPoint x: 243, startPoint y: 243, endPoint x: 223, endPoint y: 240, distance: 20.2
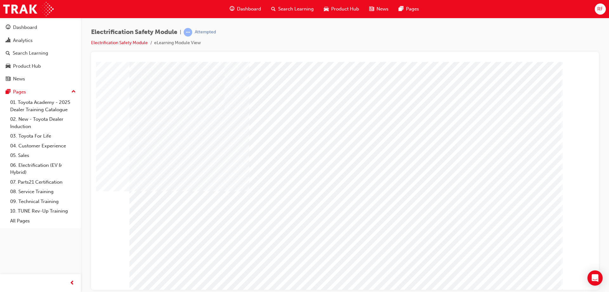
drag, startPoint x: 510, startPoint y: 109, endPoint x: 480, endPoint y: 120, distance: 32.1
click at [509, 113] on div "multistate" at bounding box center [345, 176] width 432 height 228
drag, startPoint x: 424, startPoint y: 155, endPoint x: 469, endPoint y: 194, distance: 59.4
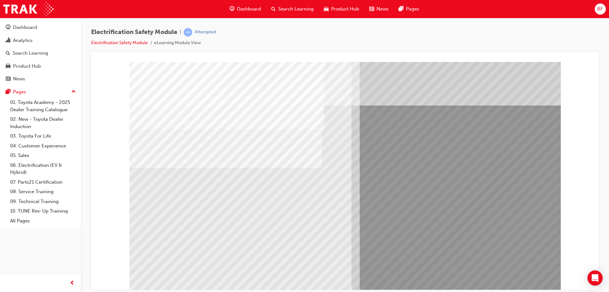
drag, startPoint x: 271, startPoint y: 250, endPoint x: 263, endPoint y: 233, distance: 19.2
drag, startPoint x: 234, startPoint y: 237, endPoint x: 187, endPoint y: 235, distance: 46.7
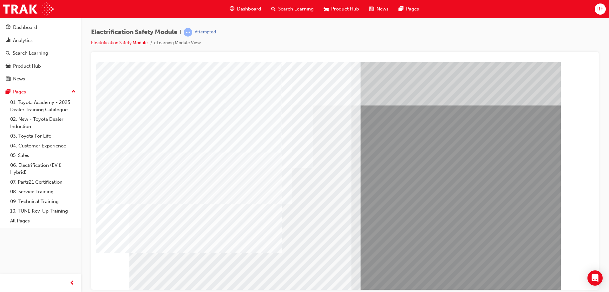
drag, startPoint x: 187, startPoint y: 235, endPoint x: 226, endPoint y: 235, distance: 39.0
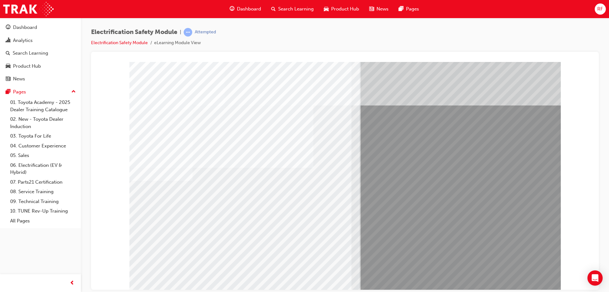
drag, startPoint x: 335, startPoint y: 238, endPoint x: 358, endPoint y: 237, distance: 23.5
drag, startPoint x: 313, startPoint y: 236, endPoint x: 490, endPoint y: 275, distance: 182.0
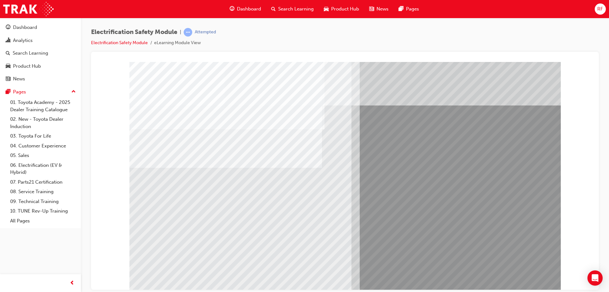
drag, startPoint x: 521, startPoint y: 274, endPoint x: 321, endPoint y: 232, distance: 204.3
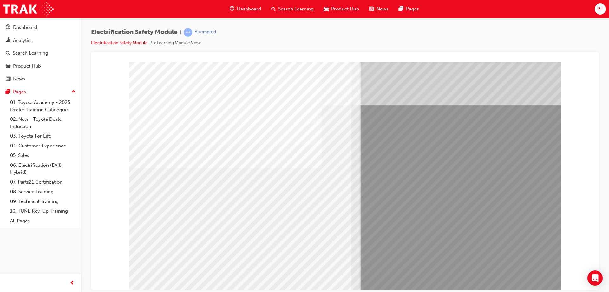
drag, startPoint x: 188, startPoint y: 234, endPoint x: 219, endPoint y: 235, distance: 31.4
drag, startPoint x: 513, startPoint y: 270, endPoint x: 524, endPoint y: 271, distance: 11.1
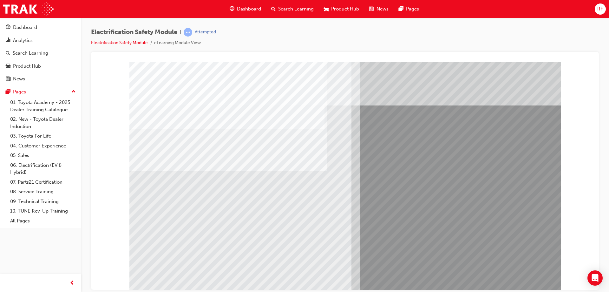
drag, startPoint x: 512, startPoint y: 272, endPoint x: 190, endPoint y: 235, distance: 324.2
drag, startPoint x: 209, startPoint y: 234, endPoint x: 225, endPoint y: 235, distance: 15.9
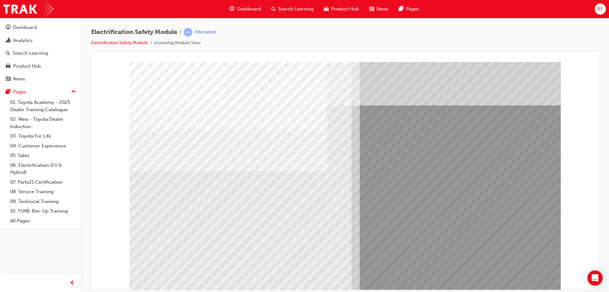
click at [215, 235] on div "multistate" at bounding box center [345, 176] width 432 height 228
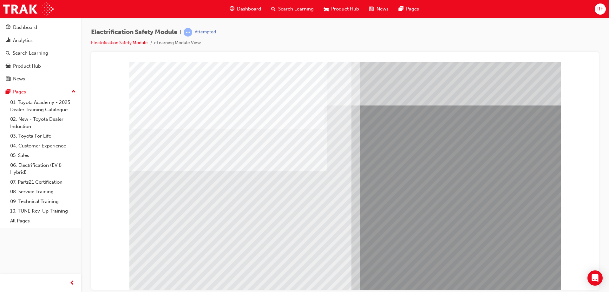
drag, startPoint x: 525, startPoint y: 278, endPoint x: 522, endPoint y: 273, distance: 5.5
drag, startPoint x: 522, startPoint y: 273, endPoint x: 476, endPoint y: 265, distance: 46.7
drag, startPoint x: 181, startPoint y: 230, endPoint x: 203, endPoint y: 231, distance: 22.9
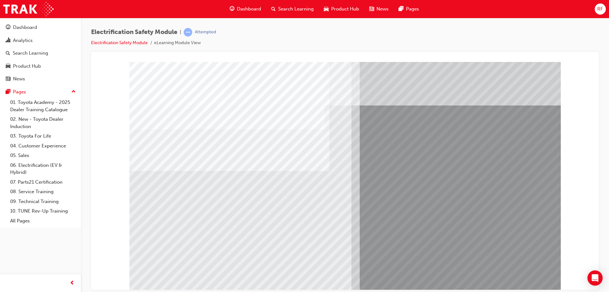
drag, startPoint x: 511, startPoint y: 277, endPoint x: 515, endPoint y: 276, distance: 3.7
drag, startPoint x: 515, startPoint y: 275, endPoint x: 321, endPoint y: 255, distance: 195.2
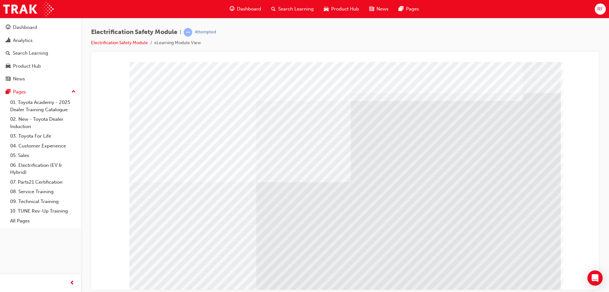
drag, startPoint x: 507, startPoint y: 272, endPoint x: 300, endPoint y: 239, distance: 209.9
drag, startPoint x: 189, startPoint y: 205, endPoint x: 254, endPoint y: 206, distance: 64.4
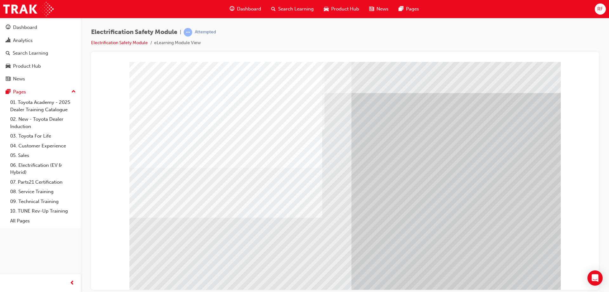
drag, startPoint x: 522, startPoint y: 274, endPoint x: 340, endPoint y: 256, distance: 182.8
drag, startPoint x: 303, startPoint y: 248, endPoint x: 296, endPoint y: 247, distance: 7.0
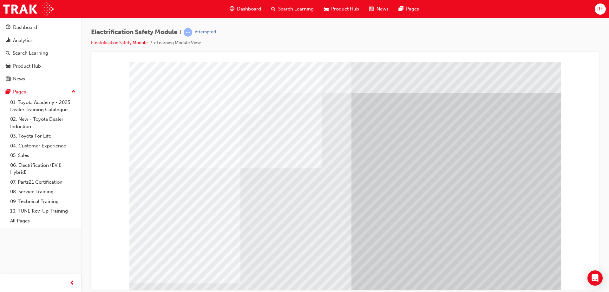
drag, startPoint x: 188, startPoint y: 228, endPoint x: 228, endPoint y: 228, distance: 40.0
click at [199, 228] on div "multistate" at bounding box center [345, 176] width 432 height 228
drag, startPoint x: 153, startPoint y: 242, endPoint x: 160, endPoint y: 241, distance: 6.7
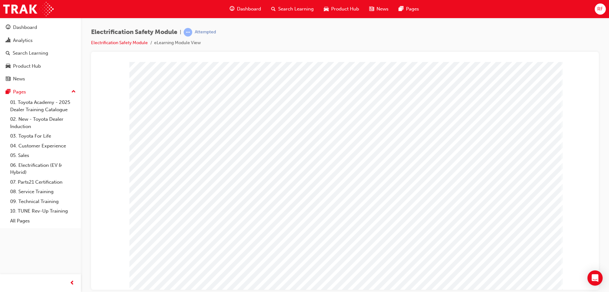
drag, startPoint x: 531, startPoint y: 275, endPoint x: 522, endPoint y: 275, distance: 8.9
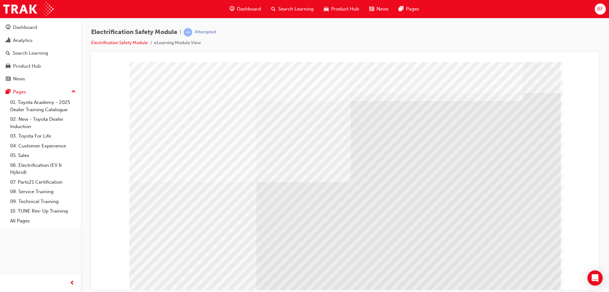
drag, startPoint x: 522, startPoint y: 275, endPoint x: 250, endPoint y: 223, distance: 276.3
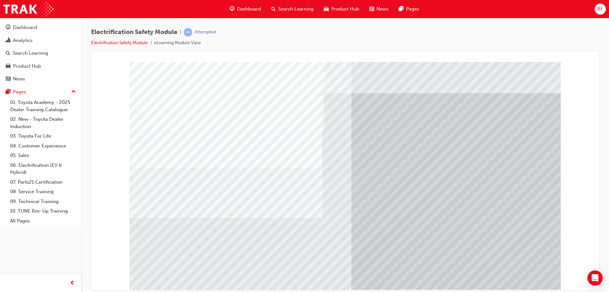
drag, startPoint x: 519, startPoint y: 274, endPoint x: 477, endPoint y: 262, distance: 43.2
drag, startPoint x: 327, startPoint y: 240, endPoint x: 294, endPoint y: 236, distance: 33.3
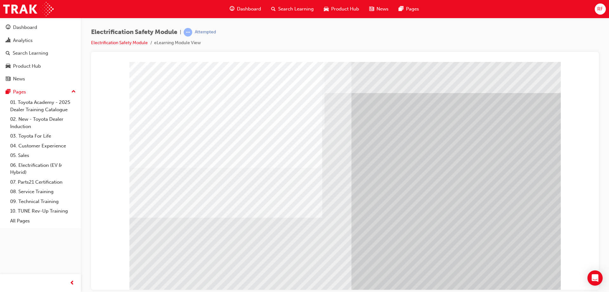
drag, startPoint x: 293, startPoint y: 236, endPoint x: 269, endPoint y: 233, distance: 24.3
click at [284, 235] on div "multistate" at bounding box center [345, 176] width 432 height 228
drag, startPoint x: 249, startPoint y: 234, endPoint x: 213, endPoint y: 235, distance: 35.9
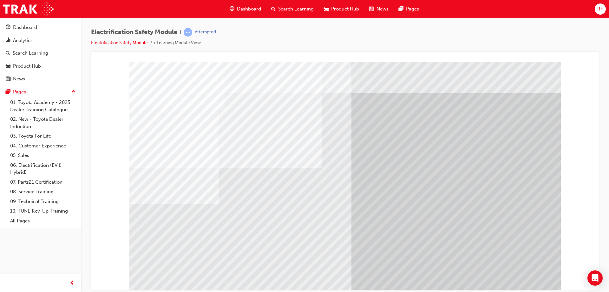
drag, startPoint x: 213, startPoint y: 235, endPoint x: 188, endPoint y: 236, distance: 24.8
drag
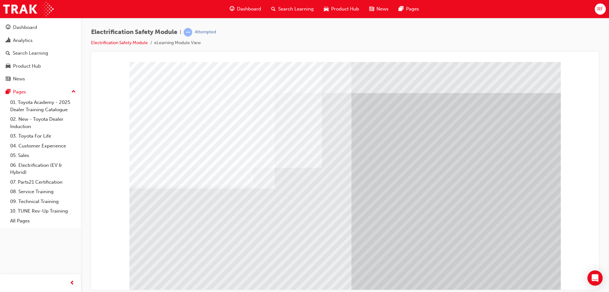
click at [516, 276] on div "multistate" at bounding box center [345, 176] width 432 height 228
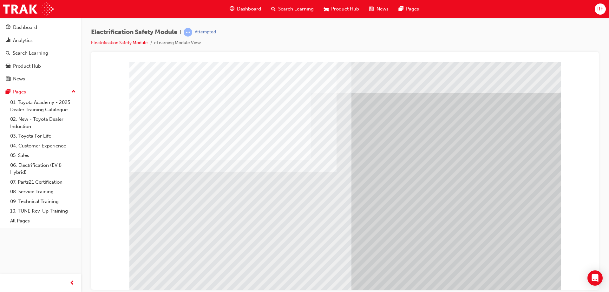
click at [526, 279] on div "multistate" at bounding box center [345, 176] width 432 height 228
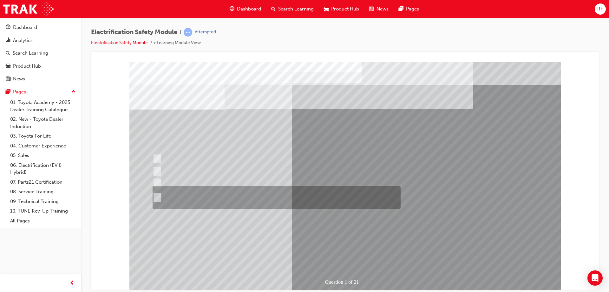
click at [221, 199] on div at bounding box center [275, 197] width 248 height 23
radio input "true"
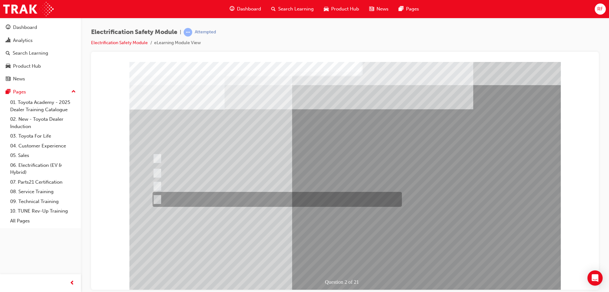
click at [275, 202] on div at bounding box center [275, 199] width 249 height 15
radio input "true"
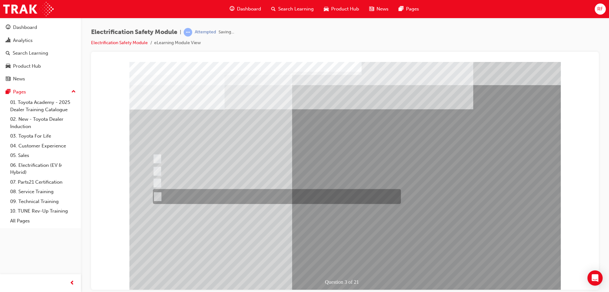
click at [283, 193] on div at bounding box center [275, 196] width 248 height 15
radio input "true"
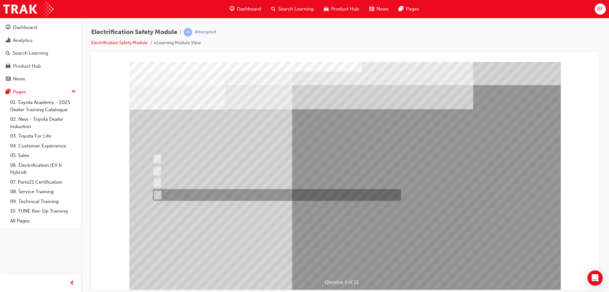
click at [294, 192] on div at bounding box center [275, 195] width 248 height 12
checkbox input "true"
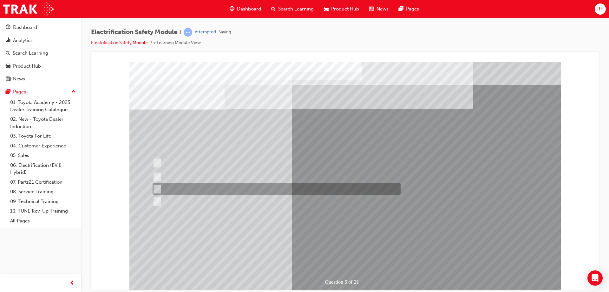
click at [275, 189] on div at bounding box center [275, 189] width 248 height 12
checkbox input "true"
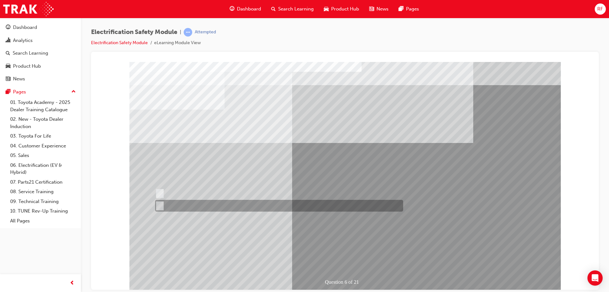
click at [191, 208] on div at bounding box center [278, 206] width 248 height 12
radio input "true"
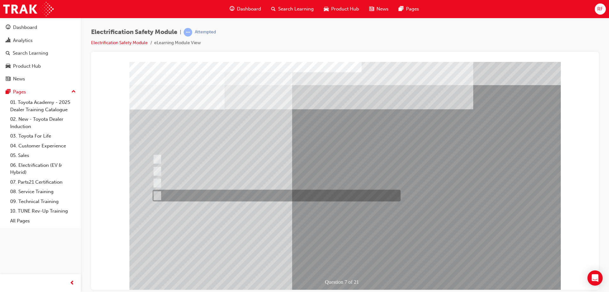
click at [256, 198] on div at bounding box center [275, 195] width 248 height 12
radio input "true"
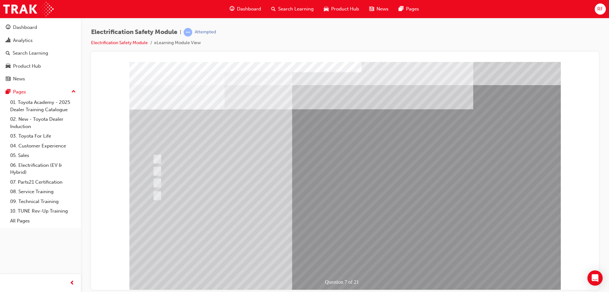
click at [293, 197] on div at bounding box center [275, 195] width 248 height 12
click at [330, 248] on div "Question 7 of 21" at bounding box center [345, 176] width 432 height 228
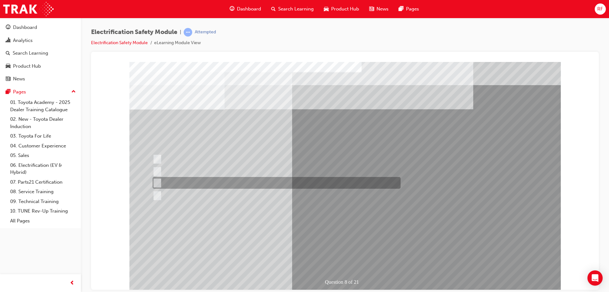
click at [273, 186] on div at bounding box center [275, 183] width 248 height 12
radio input "true"
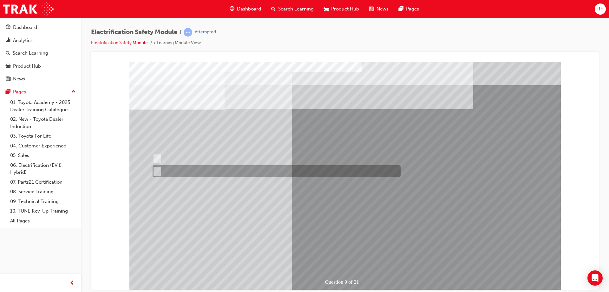
click at [169, 166] on div at bounding box center [275, 171] width 248 height 12
radio input "true"
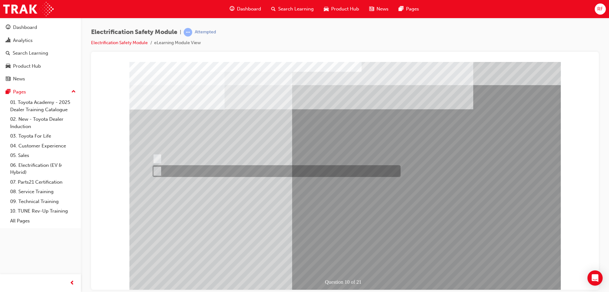
click at [171, 172] on div at bounding box center [275, 171] width 248 height 12
radio input "true"
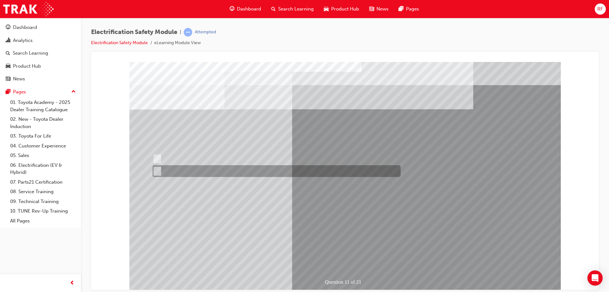
click at [177, 171] on div at bounding box center [275, 171] width 248 height 12
radio input "true"
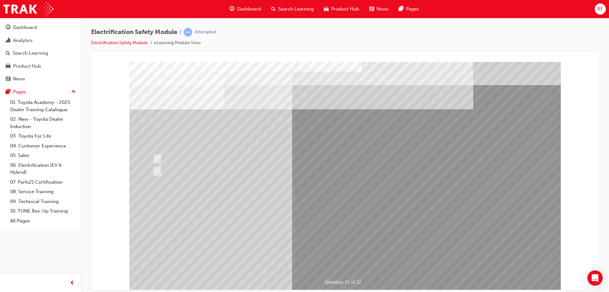
click at [348, 261] on div "Question 11 of 21" at bounding box center [345, 176] width 432 height 228
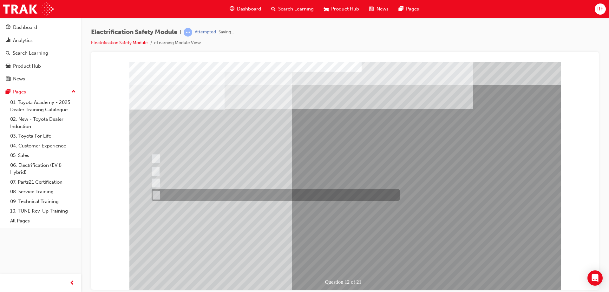
click at [219, 192] on div at bounding box center [274, 195] width 248 height 12
radio input "true"
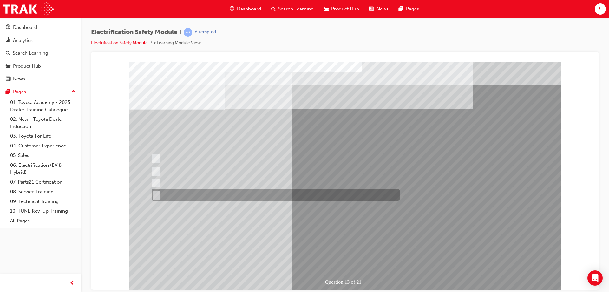
click at [213, 199] on div at bounding box center [274, 195] width 248 height 12
radio input "true"
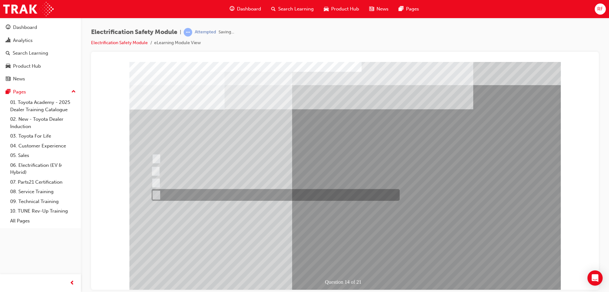
click at [219, 194] on div at bounding box center [274, 195] width 248 height 12
radio input "true"
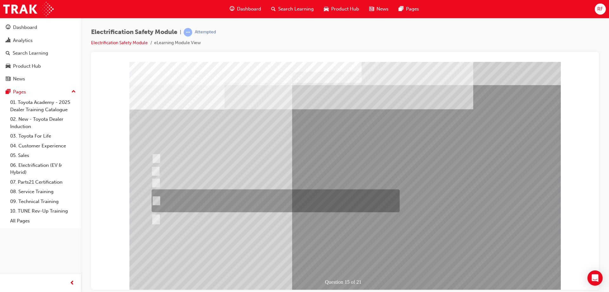
click at [216, 208] on div at bounding box center [274, 200] width 248 height 23
radio input "true"
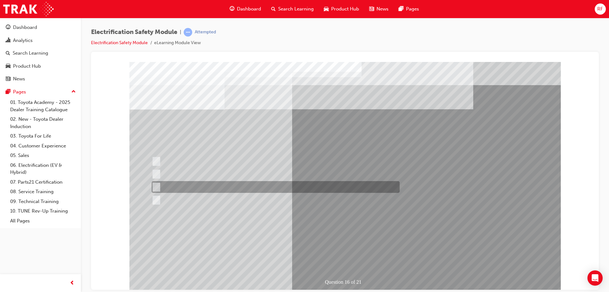
click at [225, 182] on div at bounding box center [274, 187] width 248 height 12
radio input "true"
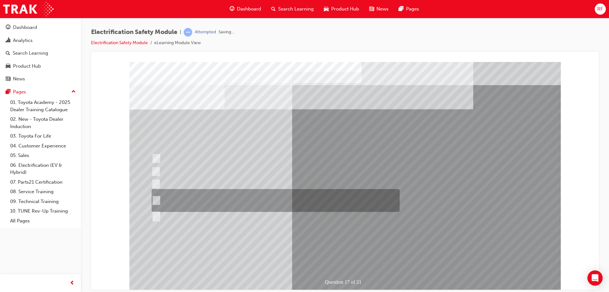
click at [255, 204] on div at bounding box center [274, 200] width 248 height 23
radio input "true"
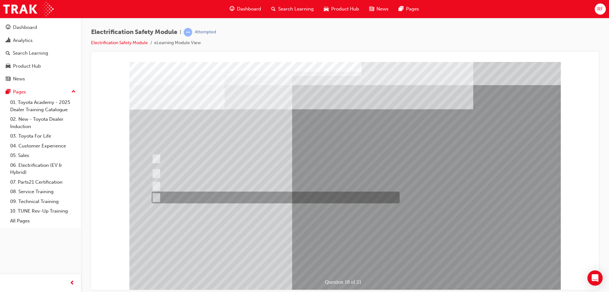
click at [254, 203] on div at bounding box center [274, 197] width 248 height 12
radio input "true"
click at [291, 202] on div at bounding box center [274, 197] width 248 height 12
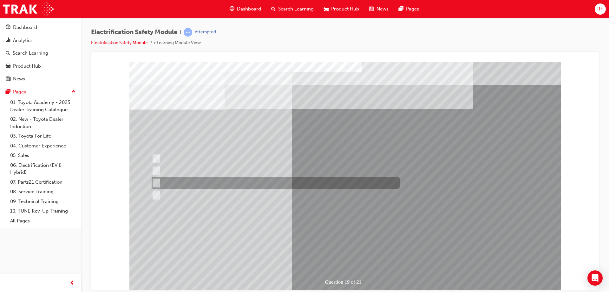
click at [281, 188] on div at bounding box center [274, 183] width 248 height 12
radio input "true"
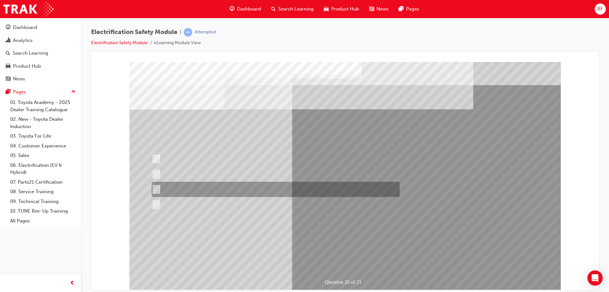
click at [263, 189] on div at bounding box center [274, 189] width 248 height 15
radio input "true"
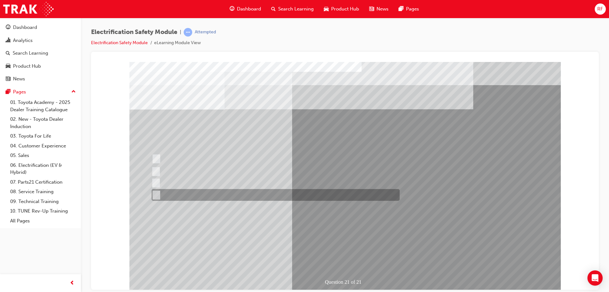
click at [245, 196] on div at bounding box center [274, 195] width 248 height 12
radio input "true"
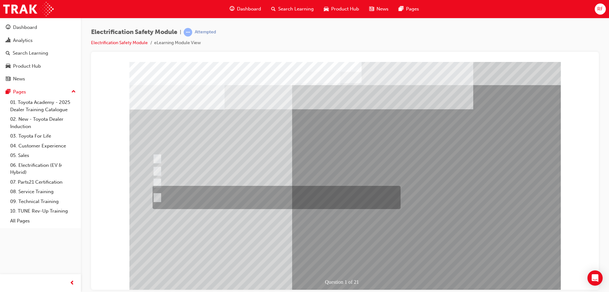
click at [327, 199] on div at bounding box center [275, 197] width 248 height 23
radio input "true"
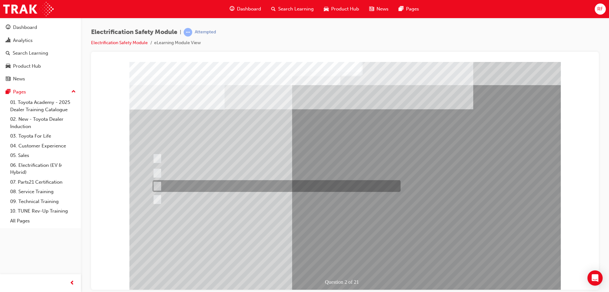
click at [333, 185] on div at bounding box center [275, 186] width 248 height 12
radio input "true"
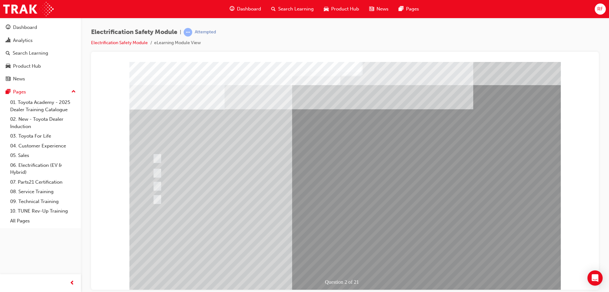
click at [320, 184] on div at bounding box center [275, 183] width 248 height 12
radio input "true"
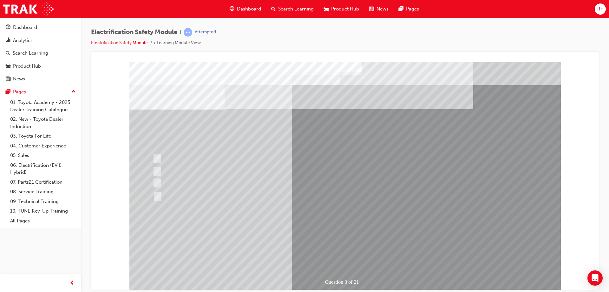
click at [338, 203] on div at bounding box center [275, 196] width 248 height 15
click at [339, 198] on div at bounding box center [275, 196] width 248 height 15
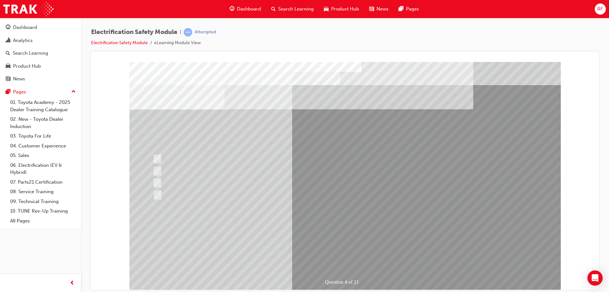
click at [310, 199] on div at bounding box center [275, 195] width 248 height 12
checkbox input "true"
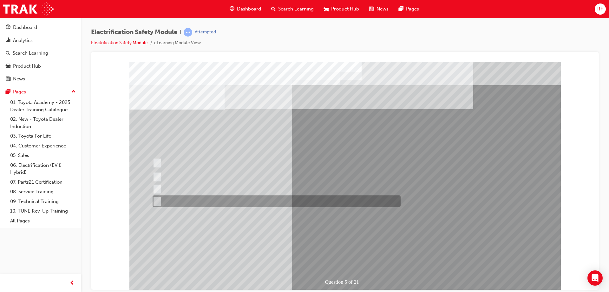
click at [280, 181] on div at bounding box center [275, 177] width 248 height 12
checkbox input "true"
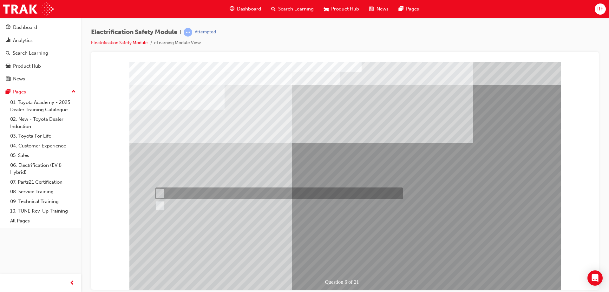
click at [283, 192] on div at bounding box center [278, 193] width 248 height 12
radio input "true"
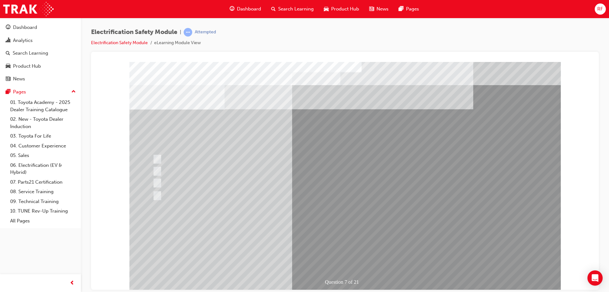
click at [354, 261] on div "Question 7 of 21" at bounding box center [345, 176] width 432 height 228
click at [283, 203] on div "Question 7 of 21" at bounding box center [345, 176] width 432 height 228
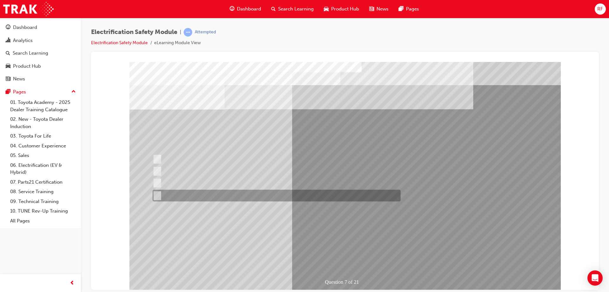
click at [255, 197] on div at bounding box center [275, 195] width 248 height 12
radio input "true"
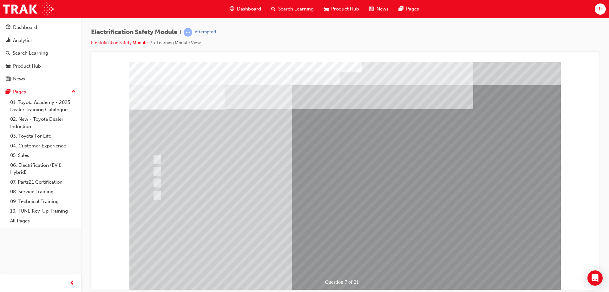
click at [202, 170] on div at bounding box center [275, 171] width 248 height 12
radio input "true"
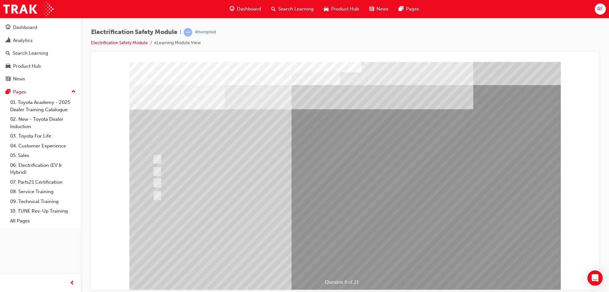
click at [162, 163] on div at bounding box center [275, 159] width 248 height 12
radio input "true"
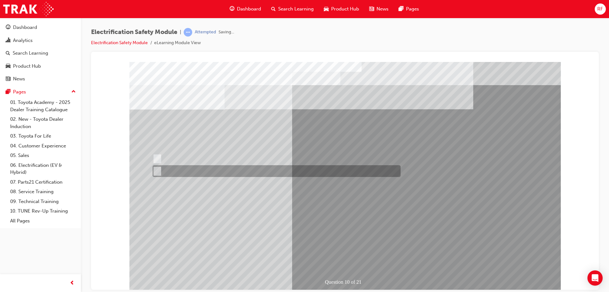
click at [165, 164] on div at bounding box center [275, 159] width 248 height 12
radio input "true"
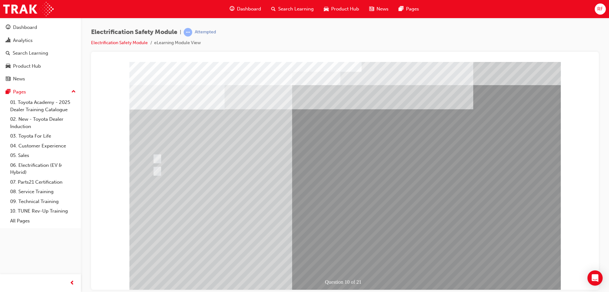
click at [334, 253] on div "Question 10 of 21" at bounding box center [345, 176] width 432 height 228
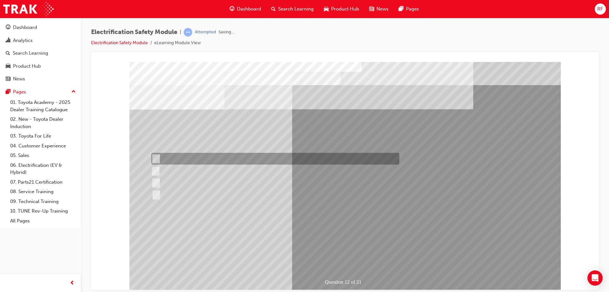
click at [159, 167] on div at bounding box center [273, 171] width 248 height 12
radio input "true"
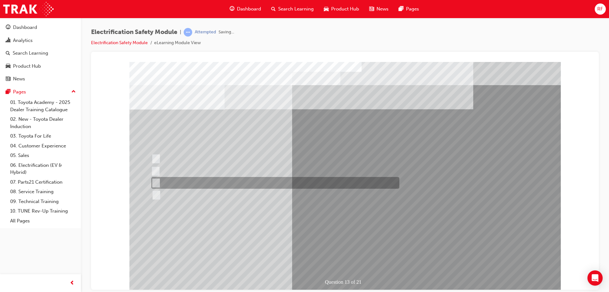
click at [210, 178] on div at bounding box center [274, 183] width 248 height 12
radio input "true"
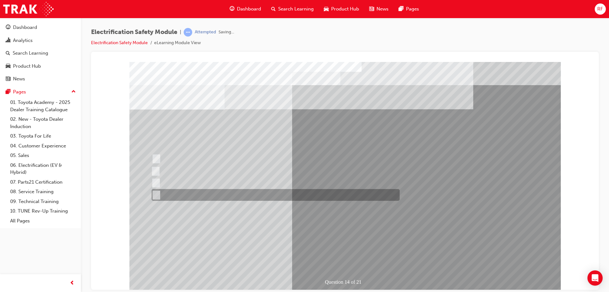
click at [227, 183] on div at bounding box center [274, 183] width 248 height 12
radio input "true"
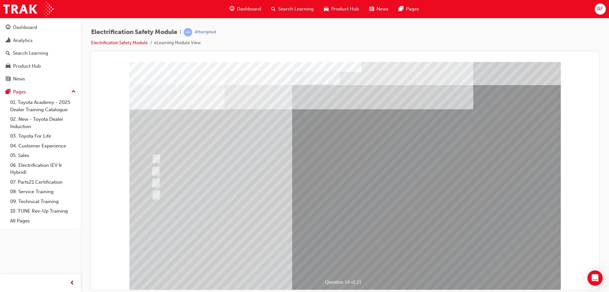
click at [330, 249] on div "Question 14 of 21" at bounding box center [345, 176] width 432 height 228
click at [293, 198] on div at bounding box center [274, 200] width 248 height 12
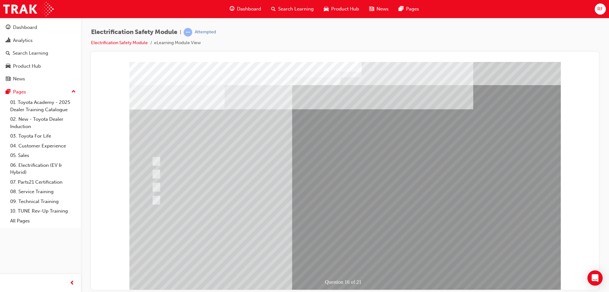
radio input "true"
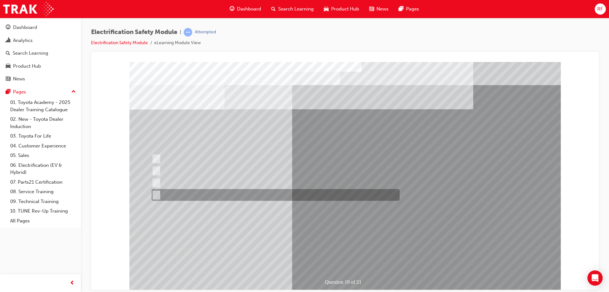
click at [299, 198] on div at bounding box center [274, 195] width 248 height 12
radio input "true"
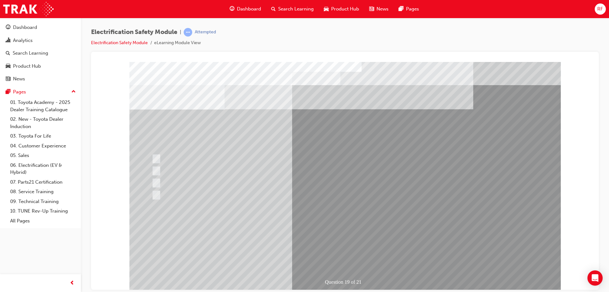
click at [328, 196] on div at bounding box center [274, 195] width 248 height 12
click at [319, 186] on div at bounding box center [274, 183] width 248 height 12
click at [292, 194] on div at bounding box center [274, 195] width 248 height 12
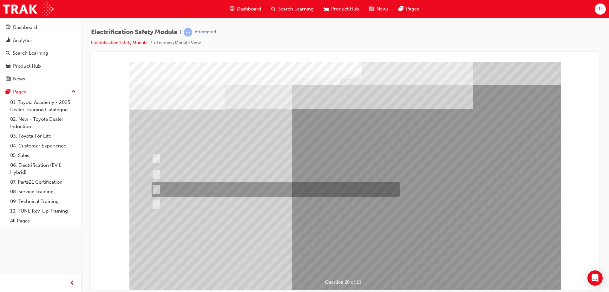
click at [281, 185] on div at bounding box center [274, 189] width 248 height 15
radio input "true"
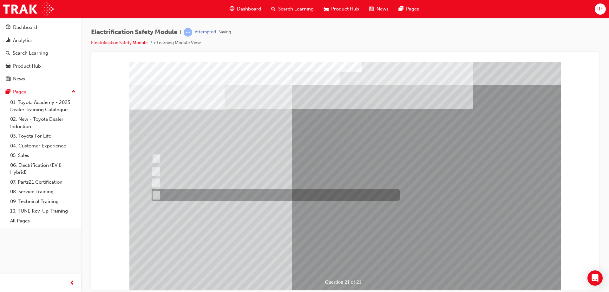
click at [326, 192] on div at bounding box center [274, 195] width 248 height 12
radio input "true"
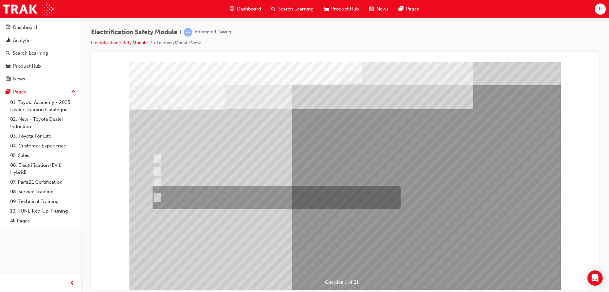
click at [322, 197] on div at bounding box center [275, 197] width 248 height 23
radio input "true"
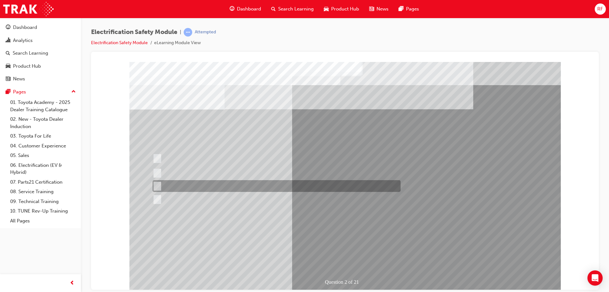
click at [324, 190] on div at bounding box center [275, 186] width 248 height 12
radio input "true"
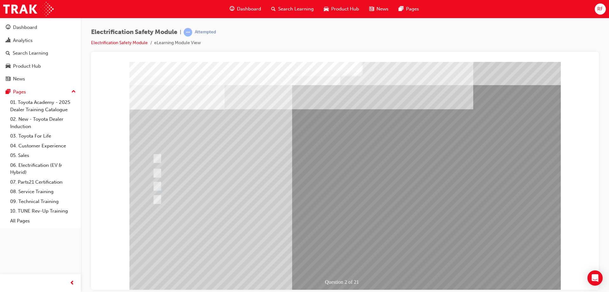
click at [320, 197] on div at bounding box center [275, 196] width 248 height 15
radio input "true"
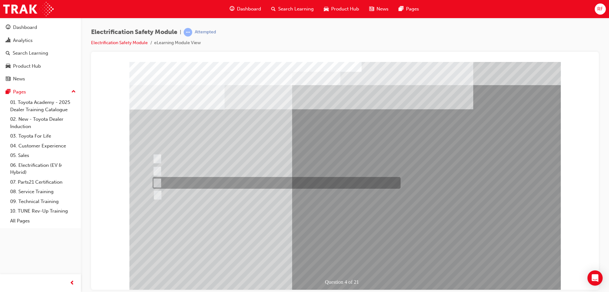
click at [302, 189] on div at bounding box center [277, 183] width 248 height 12
checkbox input "true"
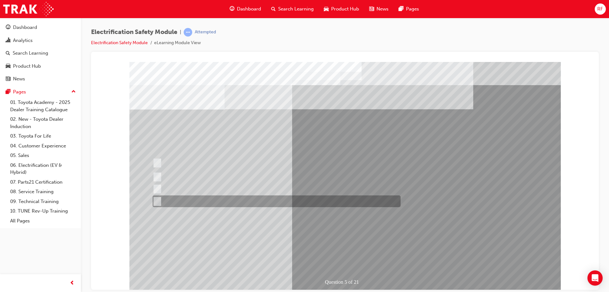
click at [266, 195] on div at bounding box center [275, 201] width 248 height 12
checkbox input "true"
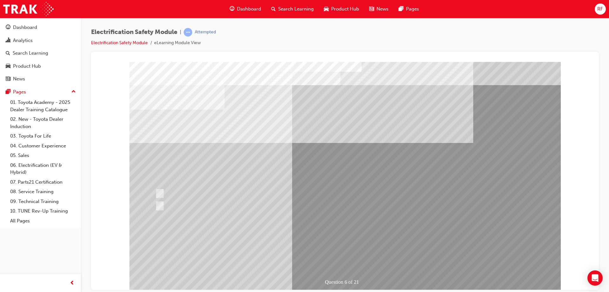
click at [272, 187] on div at bounding box center [278, 193] width 248 height 12
radio input "true"
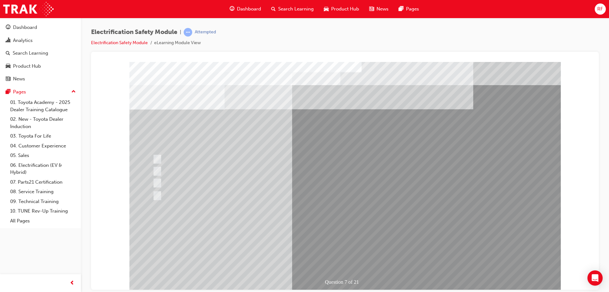
click at [237, 189] on div at bounding box center [277, 183] width 248 height 12
radio input "true"
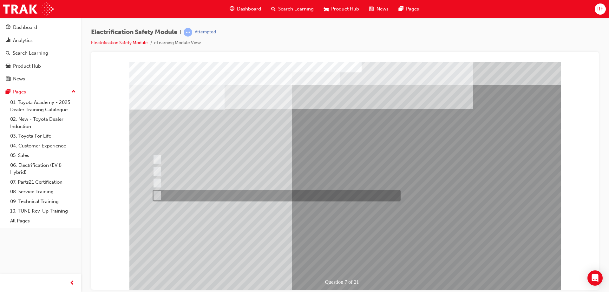
click at [281, 196] on div at bounding box center [275, 195] width 248 height 12
radio input "true"
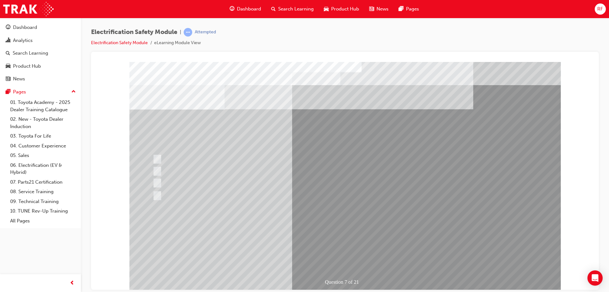
drag, startPoint x: 343, startPoint y: 236, endPoint x: 339, endPoint y: 234, distance: 5.6
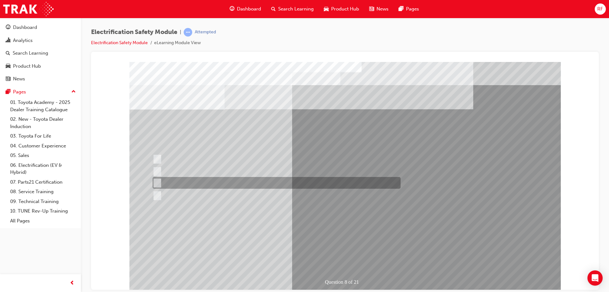
click at [225, 187] on div at bounding box center [275, 183] width 248 height 12
radio input "true"
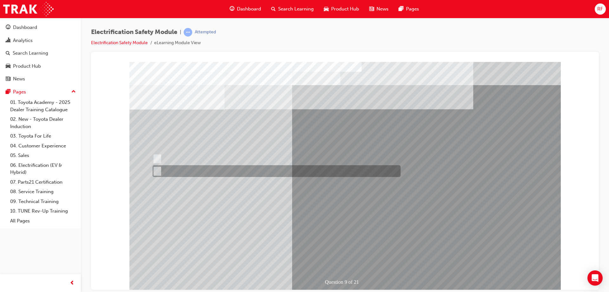
click at [165, 163] on div at bounding box center [275, 159] width 248 height 12
radio input "true"
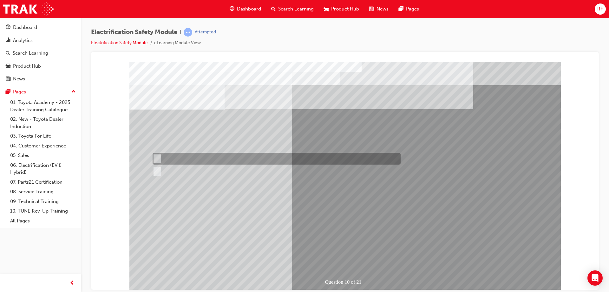
click at [168, 164] on div at bounding box center [275, 159] width 248 height 12
radio input "true"
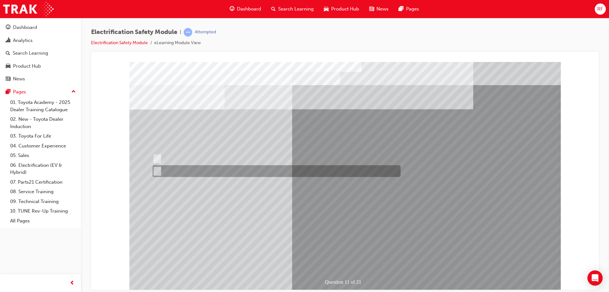
click at [178, 169] on div at bounding box center [275, 171] width 248 height 12
radio input "true"
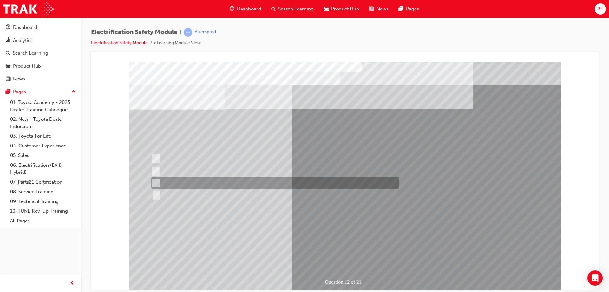
click at [192, 179] on div at bounding box center [274, 183] width 248 height 12
radio input "true"
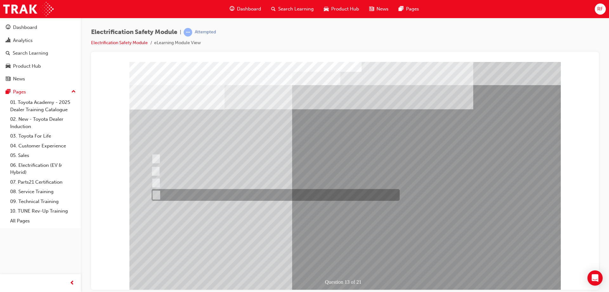
click at [237, 186] on div at bounding box center [274, 183] width 248 height 12
radio input "true"
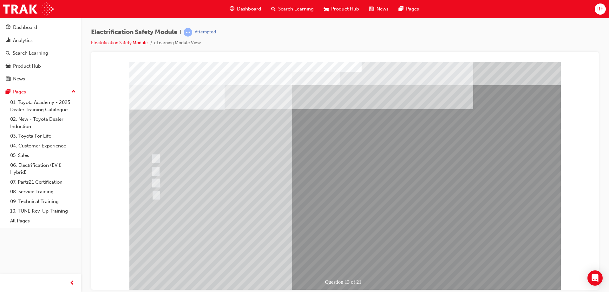
drag, startPoint x: 354, startPoint y: 237, endPoint x: 348, endPoint y: 234, distance: 6.8
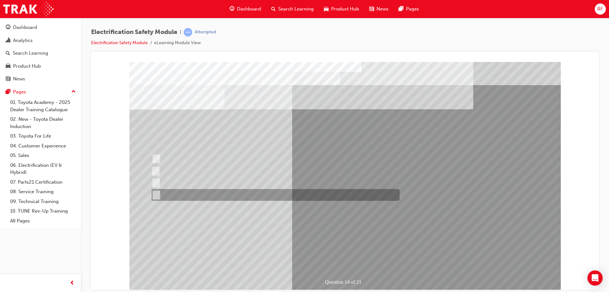
click at [209, 189] on div at bounding box center [274, 195] width 248 height 12
radio input "true"
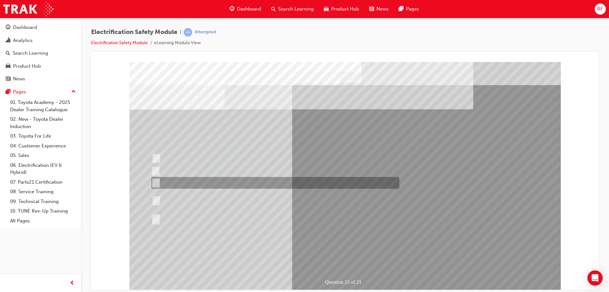
click at [200, 196] on div at bounding box center [274, 200] width 248 height 23
radio input "true"
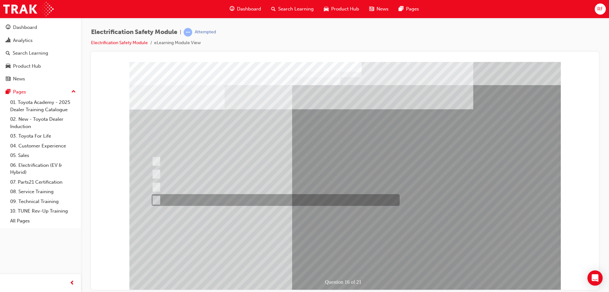
click at [261, 203] on div at bounding box center [274, 200] width 248 height 12
radio input "true"
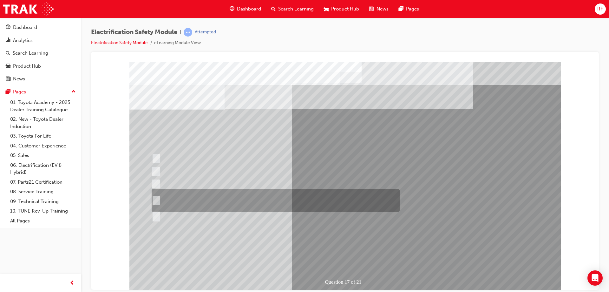
click at [272, 202] on div at bounding box center [274, 200] width 248 height 23
radio input "true"
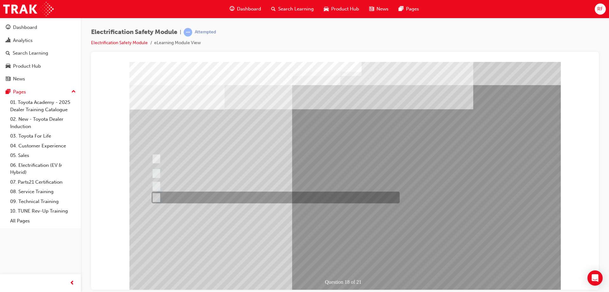
click at [276, 194] on div at bounding box center [274, 197] width 248 height 12
radio input "true"
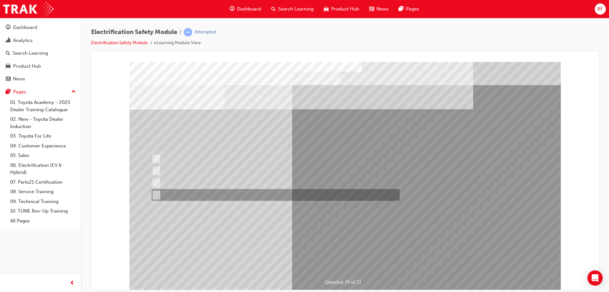
click at [302, 192] on div at bounding box center [274, 195] width 248 height 12
radio input "true"
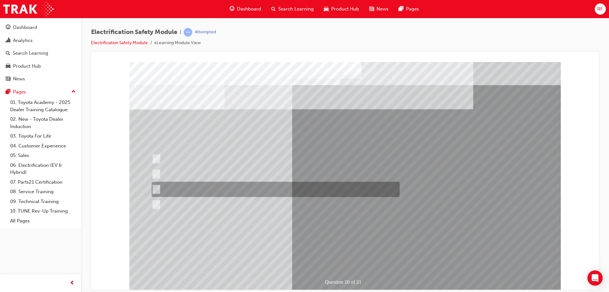
click at [304, 194] on div at bounding box center [274, 189] width 248 height 15
radio input "true"
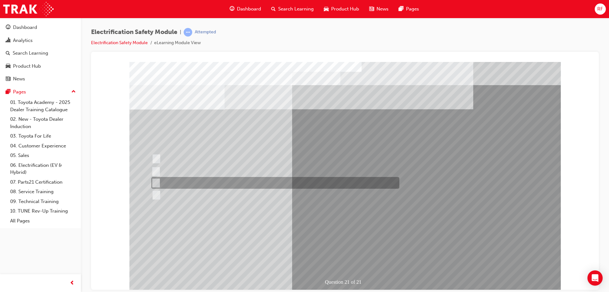
click at [281, 182] on div at bounding box center [274, 183] width 248 height 12
radio input "true"
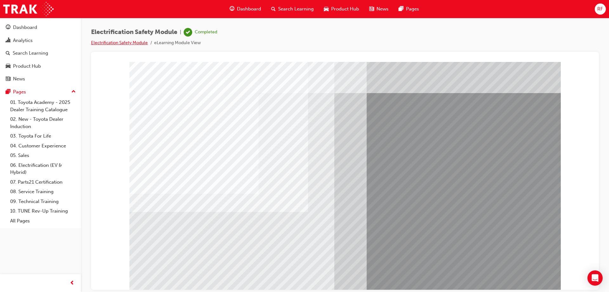
click at [129, 43] on link "Electrification Safety Module" at bounding box center [119, 42] width 57 height 5
